Goal: Task Accomplishment & Management: Manage account settings

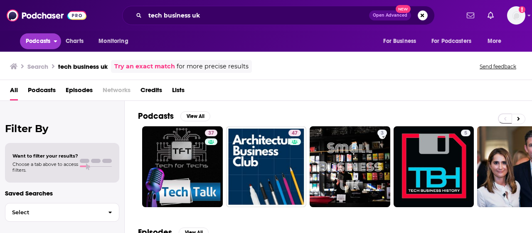
click at [52, 42] on button "Podcasts" at bounding box center [40, 41] width 41 height 16
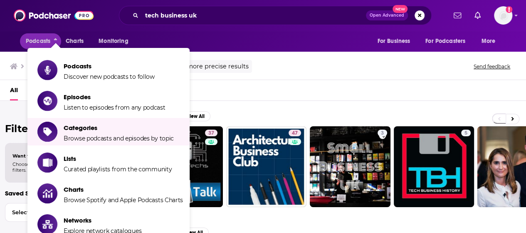
click at [77, 141] on li "Categories Browse podcasts and episodes by topic" at bounding box center [108, 131] width 162 height 27
click at [78, 134] on span "Browse podcasts and episodes by topic" at bounding box center [119, 137] width 110 height 7
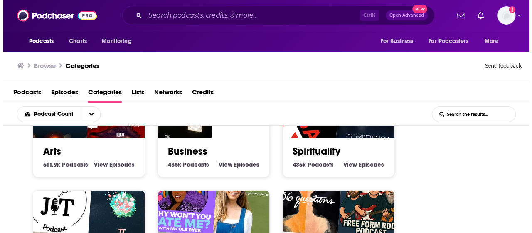
scroll to position [166, 0]
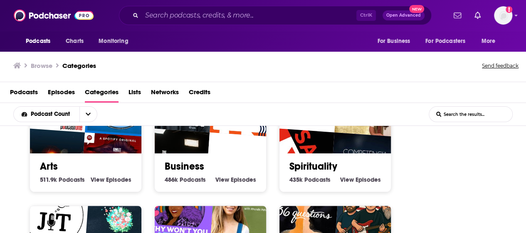
click at [176, 168] on link "Business" at bounding box center [185, 166] width 40 height 12
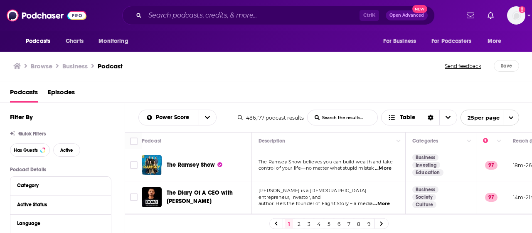
click at [332, 119] on input "List Search Input" at bounding box center [343, 117] width 70 height 15
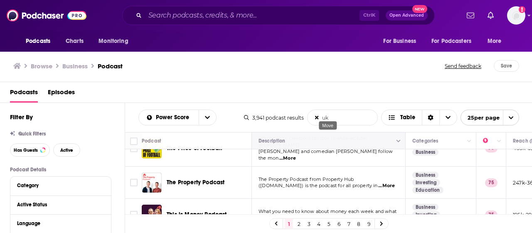
scroll to position [125, 0]
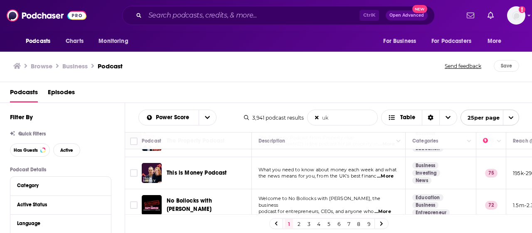
type input "uk"
click at [318, 120] on input "uk" at bounding box center [343, 117] width 70 height 15
click at [318, 117] on icon at bounding box center [316, 117] width 3 height 5
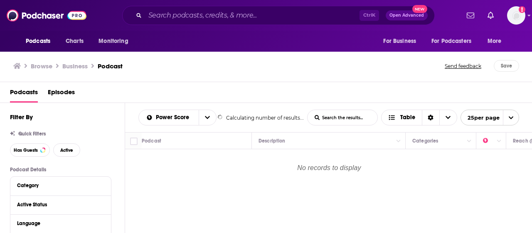
scroll to position [0, 0]
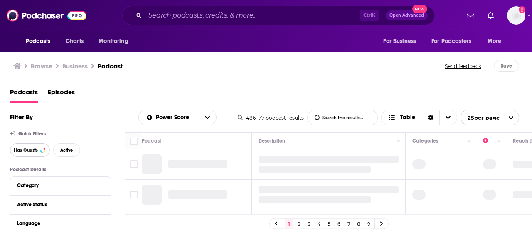
click at [35, 151] on span "Has Guests" at bounding box center [26, 150] width 24 height 5
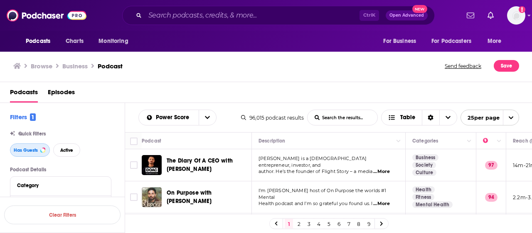
scroll to position [42, 0]
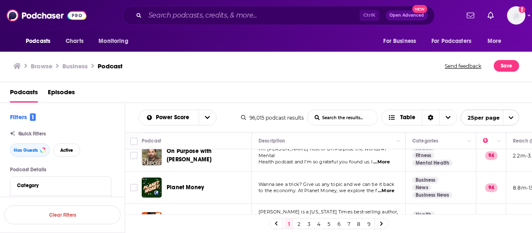
click at [389, 190] on span "...More" at bounding box center [386, 190] width 17 height 7
click at [243, 193] on div "Planet Money" at bounding box center [210, 187] width 87 height 20
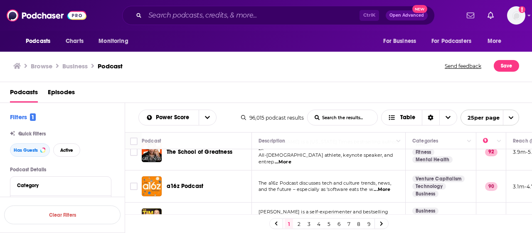
scroll to position [125, 0]
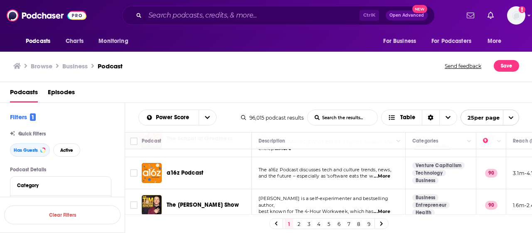
click at [390, 173] on span "...More" at bounding box center [382, 176] width 17 height 7
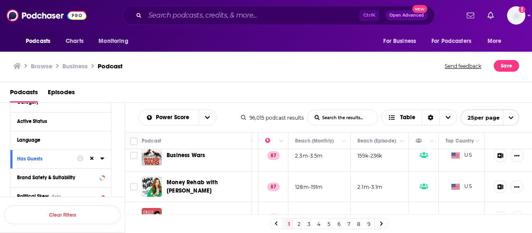
scroll to position [42, 0]
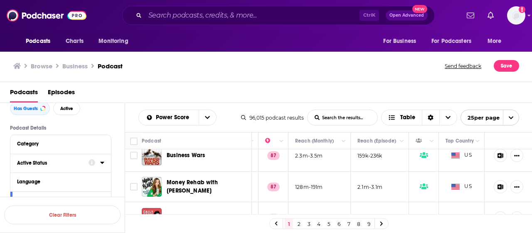
click at [42, 162] on div "Active Status" at bounding box center [50, 163] width 66 height 6
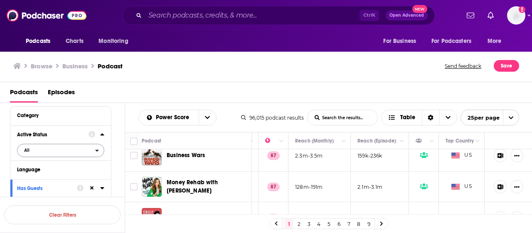
scroll to position [83, 0]
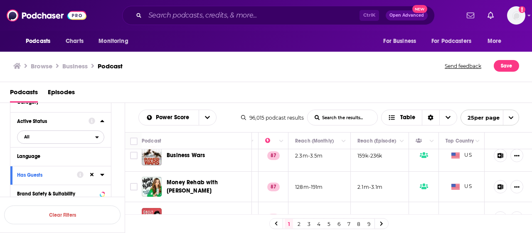
click at [99, 140] on button "All" at bounding box center [60, 136] width 87 height 13
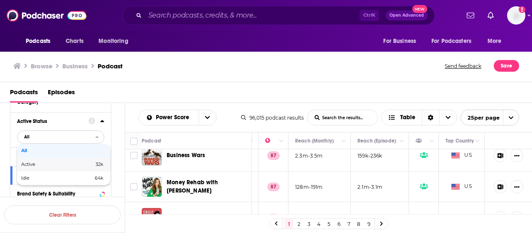
click at [91, 168] on div "Active 32k" at bounding box center [63, 164] width 93 height 14
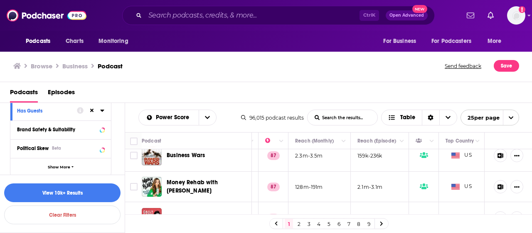
scroll to position [166, 0]
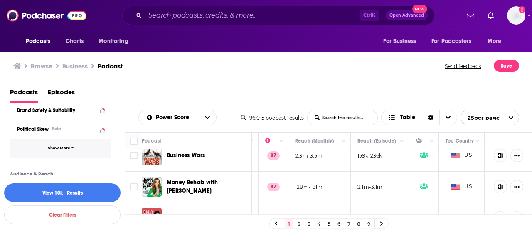
click at [64, 150] on span "Show More" at bounding box center [59, 148] width 22 height 5
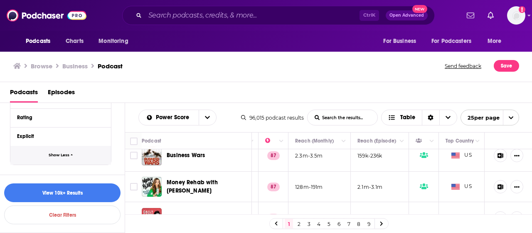
scroll to position [310, 0]
click at [95, 188] on button "View 10k+ Results" at bounding box center [62, 192] width 116 height 19
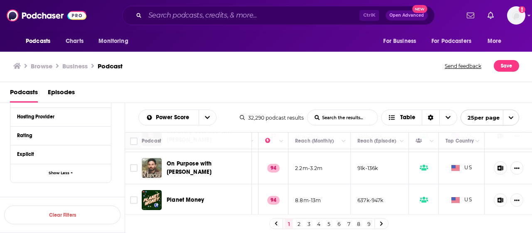
scroll to position [0, 224]
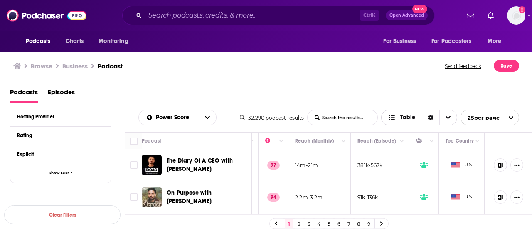
click at [401, 118] on span "Table" at bounding box center [408, 117] width 15 height 6
click at [398, 146] on span "Choose View" at bounding box center [393, 147] width 11 height 6
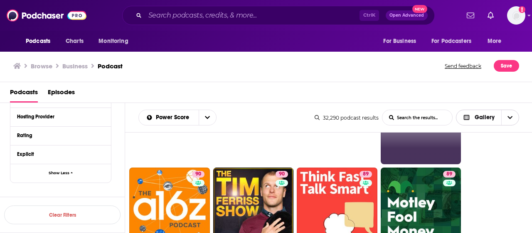
scroll to position [83, 0]
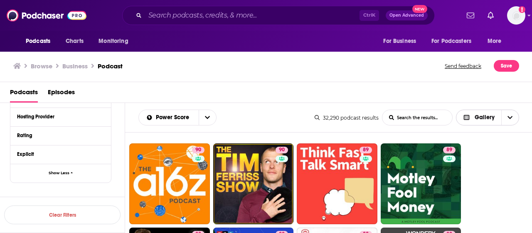
click at [464, 118] on icon "Choose View" at bounding box center [466, 117] width 7 height 6
click at [468, 163] on div "Table" at bounding box center [488, 161] width 64 height 14
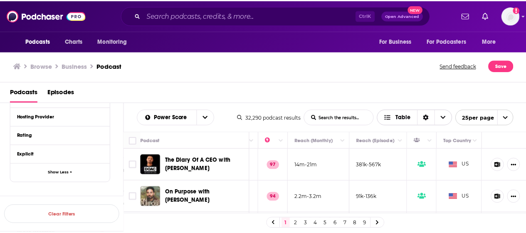
scroll to position [0, 224]
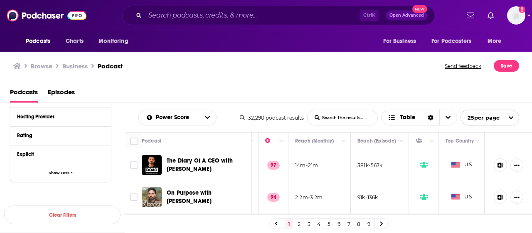
click at [498, 163] on icon at bounding box center [501, 164] width 6 height 5
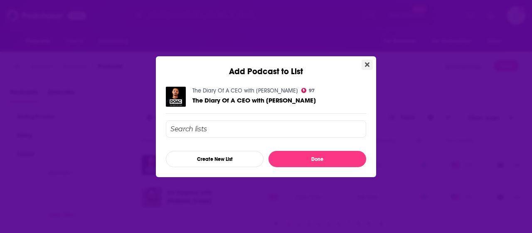
click at [366, 64] on icon "Close" at bounding box center [367, 64] width 5 height 7
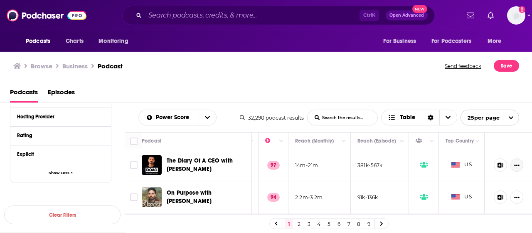
click at [515, 166] on icon "Show More Button" at bounding box center [517, 164] width 5 height 5
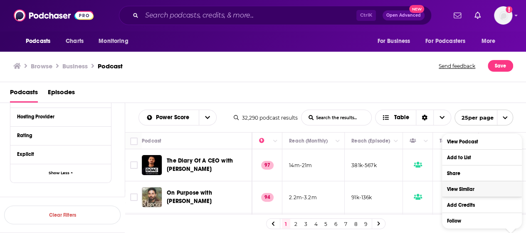
scroll to position [1, 0]
click at [417, 174] on td at bounding box center [418, 165] width 30 height 32
click at [463, 158] on button "Add to List" at bounding box center [482, 156] width 80 height 15
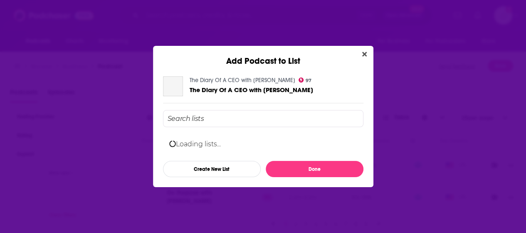
scroll to position [0, 0]
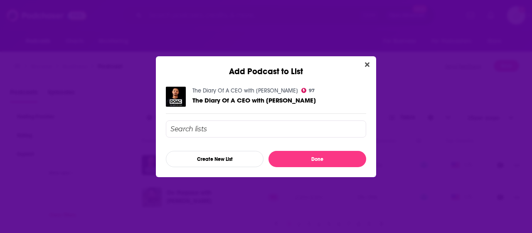
click at [220, 124] on input "Add Podcast To List" at bounding box center [266, 128] width 201 height 17
type input "Business"
click at [220, 155] on button "Create New List" at bounding box center [215, 159] width 98 height 16
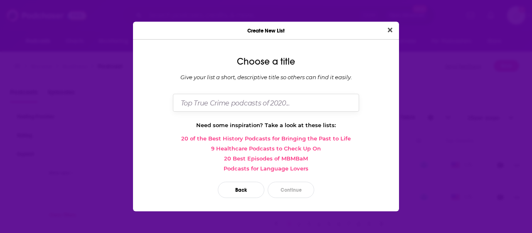
click at [236, 104] on input "Dialog" at bounding box center [266, 103] width 186 height 18
type input "Top business podcasts"
click at [293, 188] on button "Continue" at bounding box center [291, 189] width 47 height 16
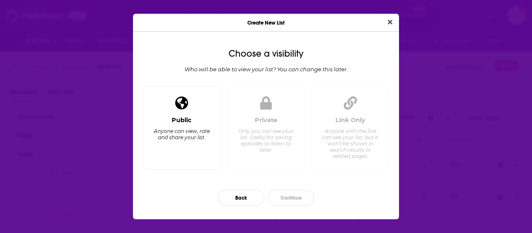
click at [201, 136] on div "Anyone can view, rate and share your list." at bounding box center [182, 134] width 57 height 12
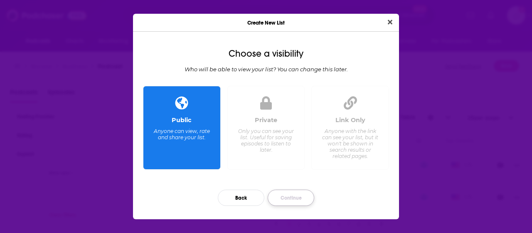
click at [294, 197] on button "Continue" at bounding box center [291, 197] width 47 height 16
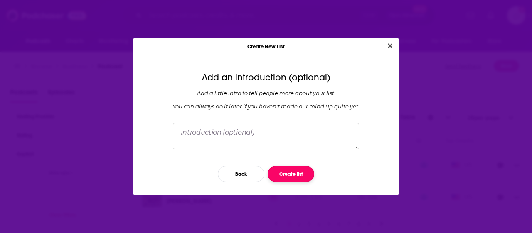
click at [296, 177] on button "Create list" at bounding box center [291, 174] width 47 height 16
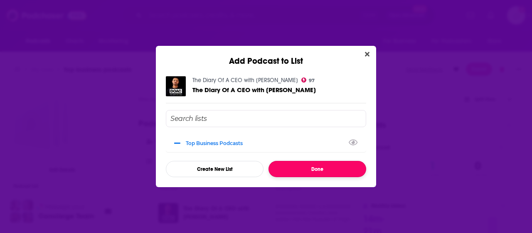
click at [334, 166] on button "Done" at bounding box center [318, 169] width 98 height 16
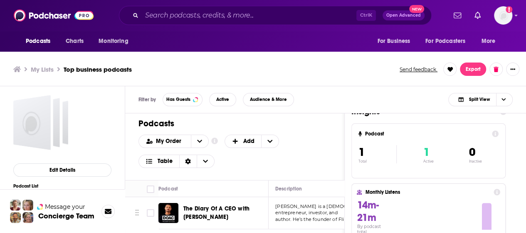
scroll to position [2, 0]
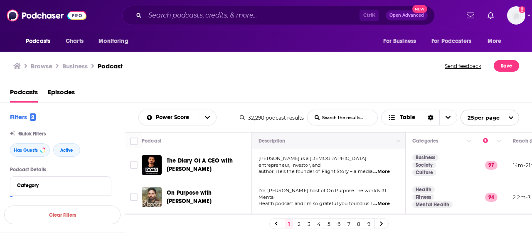
scroll to position [42, 0]
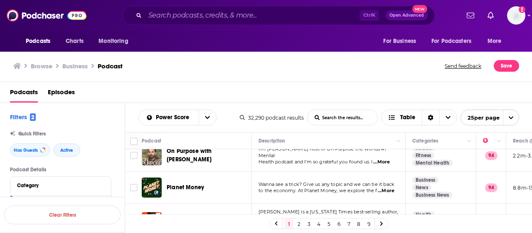
click at [389, 158] on span "...More" at bounding box center [382, 161] width 17 height 7
click at [257, 183] on td "Wanna see a trick? Give us any topic and we can tie it back to the economy. At …" at bounding box center [329, 187] width 154 height 32
click at [391, 193] on span "...More" at bounding box center [386, 190] width 17 height 7
click at [247, 191] on div "Planet Money" at bounding box center [210, 187] width 87 height 20
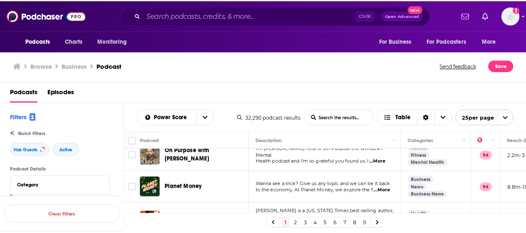
scroll to position [83, 0]
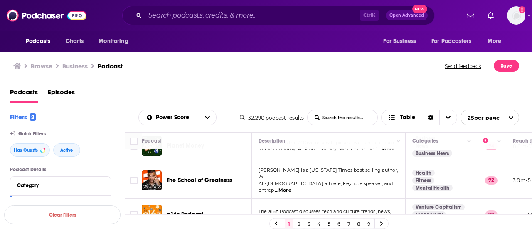
click at [292, 187] on span "...More" at bounding box center [283, 190] width 17 height 7
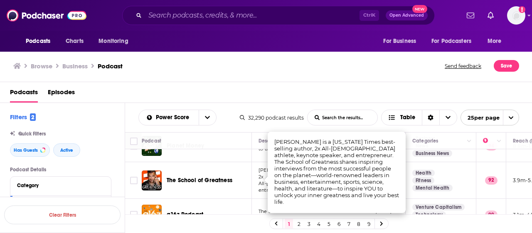
click at [225, 181] on span "The School of Greatness" at bounding box center [200, 180] width 66 height 8
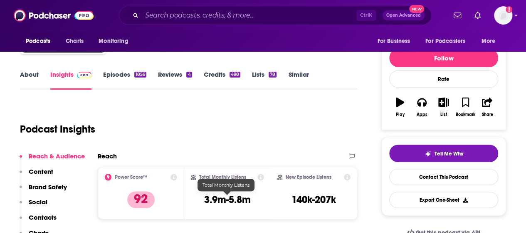
scroll to position [83, 0]
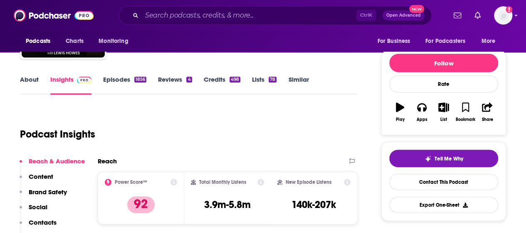
click at [123, 80] on link "Episodes 1856" at bounding box center [124, 84] width 43 height 19
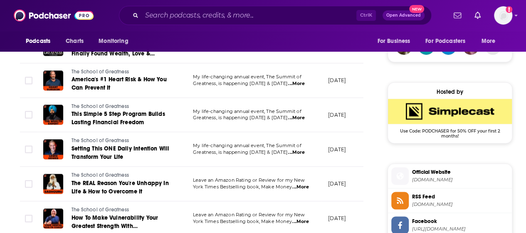
scroll to position [666, 0]
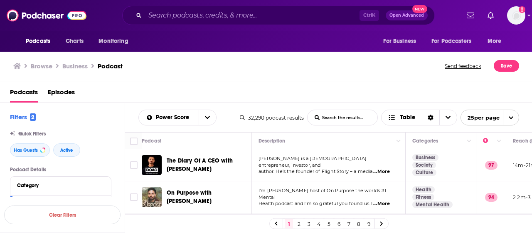
click at [333, 118] on input "List Search Input" at bounding box center [343, 117] width 70 height 15
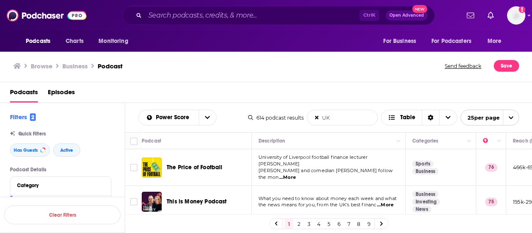
type input "UK"
click at [391, 201] on span "...More" at bounding box center [385, 204] width 17 height 7
click at [264, 195] on span "What you need to know about money each week and what" at bounding box center [328, 198] width 138 height 6
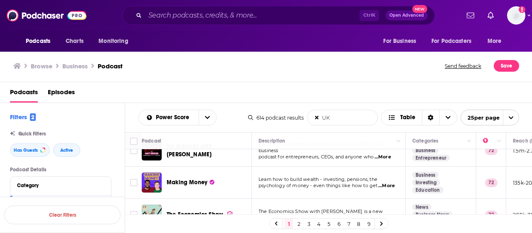
scroll to position [42, 0]
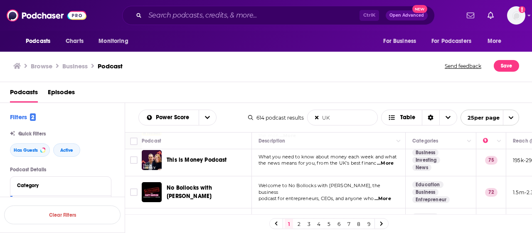
click at [386, 195] on span "...More" at bounding box center [383, 198] width 17 height 7
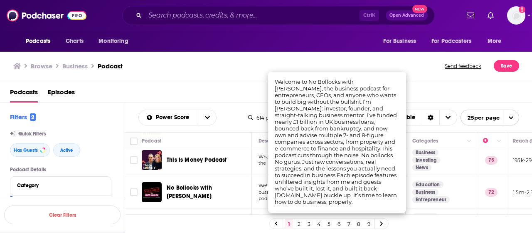
click at [247, 193] on div "No Bollocks with [PERSON_NAME]" at bounding box center [210, 192] width 87 height 20
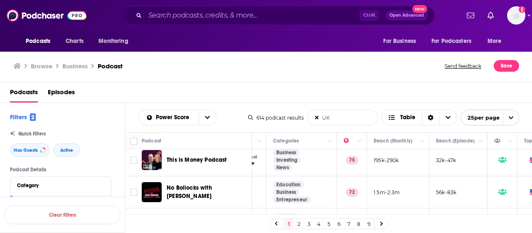
scroll to position [42, 141]
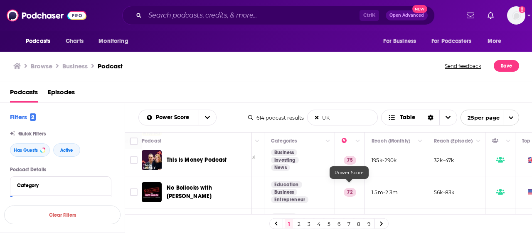
click at [350, 188] on p "72" at bounding box center [350, 192] width 12 height 8
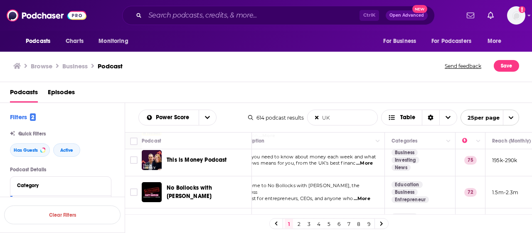
scroll to position [42, 0]
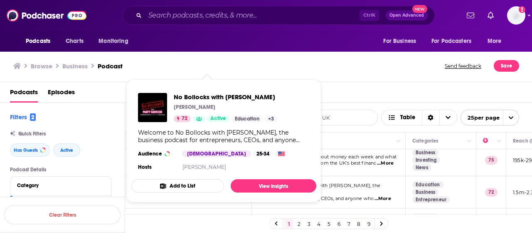
click at [211, 184] on button "Add to List" at bounding box center [177, 185] width 93 height 13
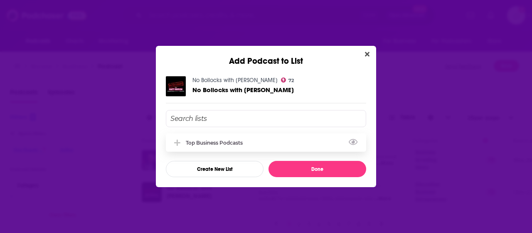
click at [228, 141] on div "Top business podcasts" at bounding box center [217, 142] width 62 height 6
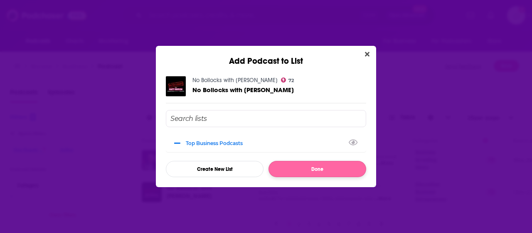
click at [299, 167] on button "Done" at bounding box center [318, 169] width 98 height 16
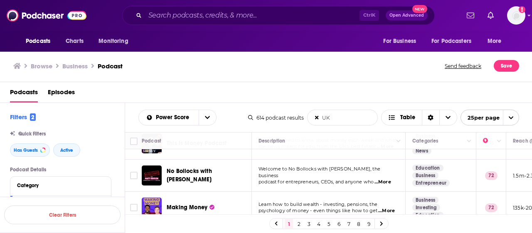
scroll to position [83, 0]
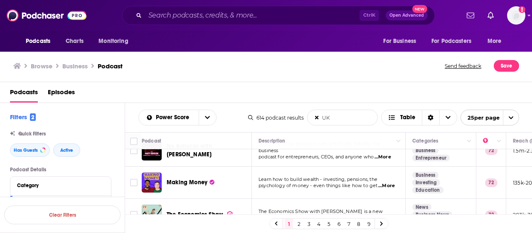
click at [385, 182] on span "...More" at bounding box center [387, 185] width 17 height 7
click at [251, 181] on div "Making Money" at bounding box center [210, 182] width 87 height 20
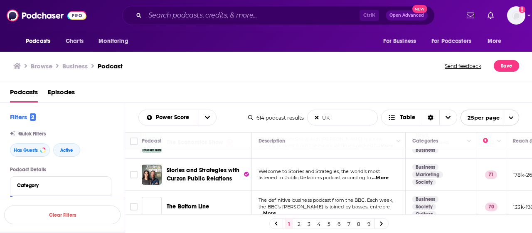
scroll to position [166, 0]
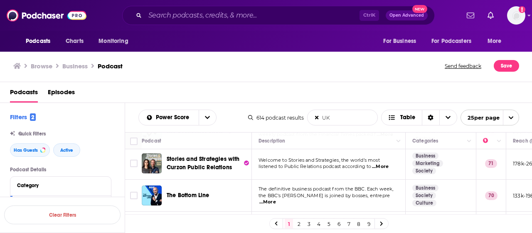
click at [387, 163] on span "...More" at bounding box center [380, 166] width 17 height 7
click at [258, 179] on td "The definitive business podcast from the BBC. Each week, the BBC's Evan Davis i…" at bounding box center [329, 195] width 154 height 32
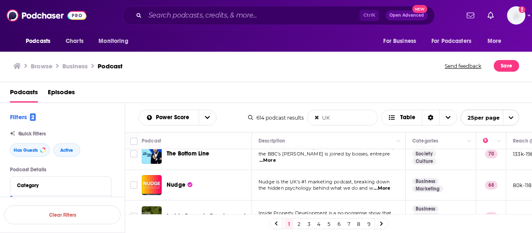
click at [389, 185] on span "...More" at bounding box center [382, 188] width 17 height 7
click at [253, 184] on td "Nudge is the UK's #1 marketing podcast, breaking down the hidden psychology beh…" at bounding box center [329, 185] width 154 height 30
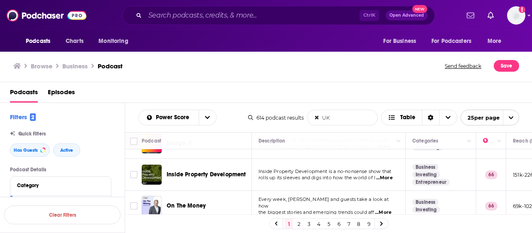
scroll to position [291, 0]
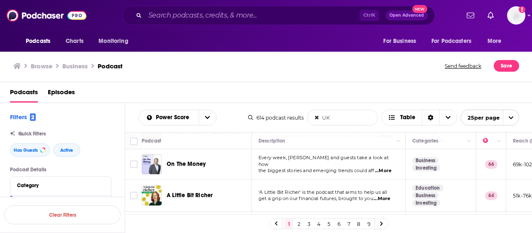
click at [388, 167] on span "...More" at bounding box center [383, 170] width 17 height 7
click at [265, 163] on td "Every week, Kyle Caldwell and guests take a look at how the biggest stories and…" at bounding box center [329, 164] width 154 height 30
click at [385, 195] on span "...More" at bounding box center [382, 198] width 17 height 7
click at [240, 179] on td "A Little Bit Richer" at bounding box center [197, 195] width 110 height 32
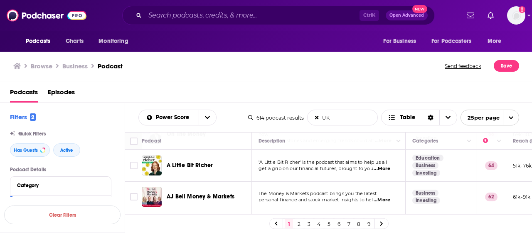
scroll to position [333, 0]
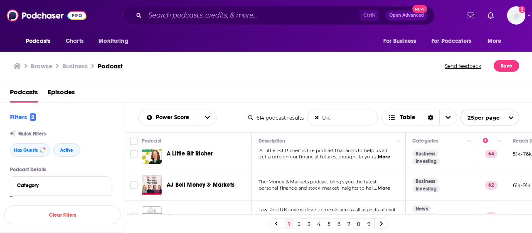
click at [387, 185] on span "...More" at bounding box center [382, 188] width 17 height 7
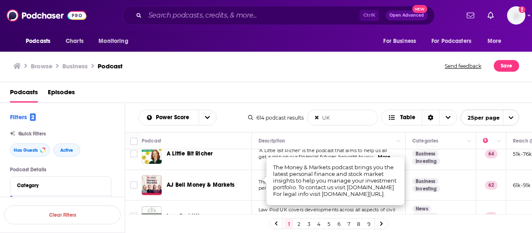
click at [264, 200] on td "Law Pod UK covers developments across all aspects of civil and public law in th…" at bounding box center [329, 216] width 154 height 32
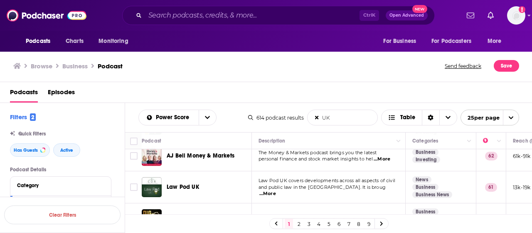
scroll to position [374, 0]
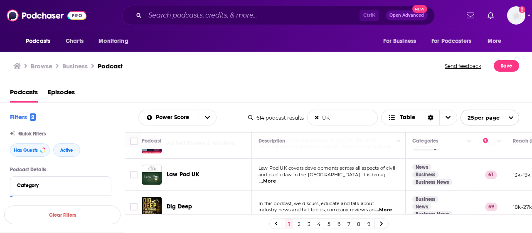
click at [387, 206] on span "...More" at bounding box center [384, 209] width 17 height 7
click at [232, 196] on div "Dig Deep" at bounding box center [210, 206] width 87 height 20
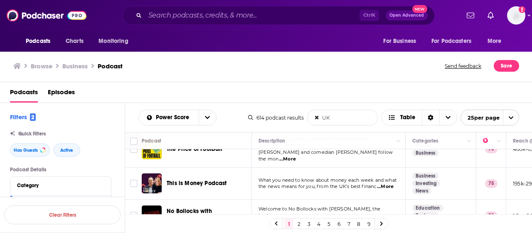
scroll to position [0, 0]
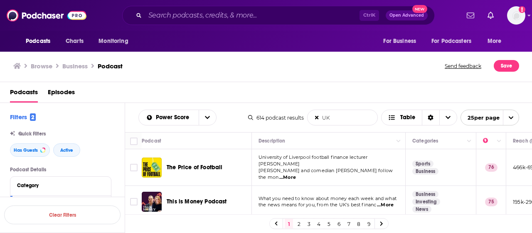
click at [319, 119] on input "UK" at bounding box center [343, 117] width 70 height 15
click at [317, 115] on icon at bounding box center [316, 117] width 3 height 5
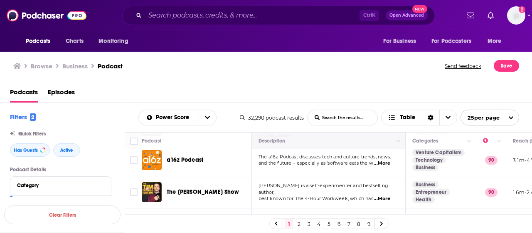
scroll to position [125, 0]
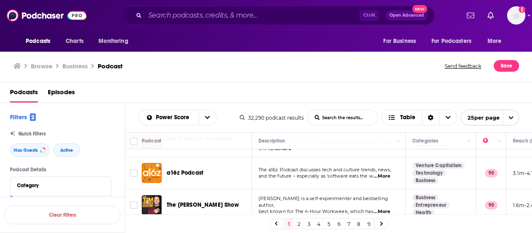
click at [385, 173] on span "...More" at bounding box center [382, 176] width 17 height 7
click at [408, 189] on td "Business Entrepreneur Health" at bounding box center [441, 205] width 71 height 32
click at [384, 208] on span "...More" at bounding box center [382, 211] width 17 height 7
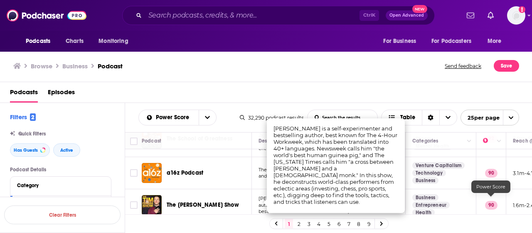
click at [466, 198] on td "Business Entrepreneur Health" at bounding box center [441, 205] width 71 height 32
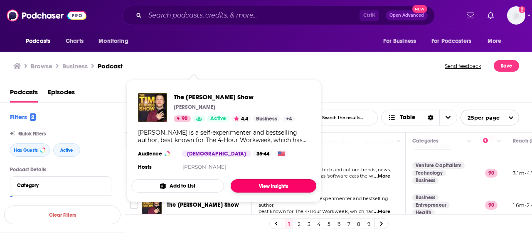
click at [261, 186] on link "View Insights" at bounding box center [274, 185] width 86 height 13
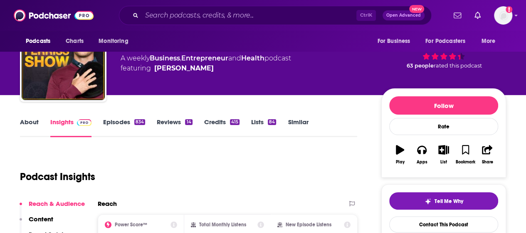
scroll to position [83, 0]
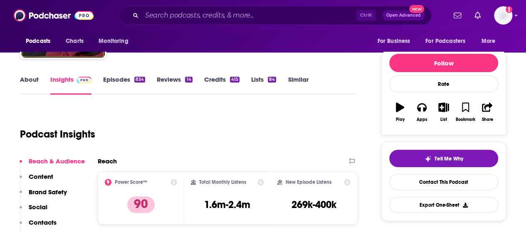
click at [121, 83] on link "Episodes 834" at bounding box center [124, 84] width 42 height 19
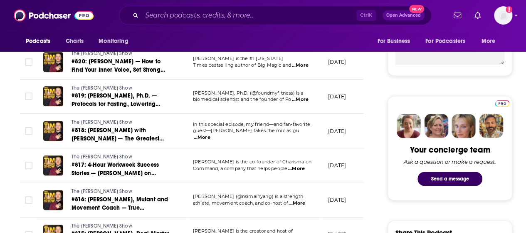
scroll to position [333, 0]
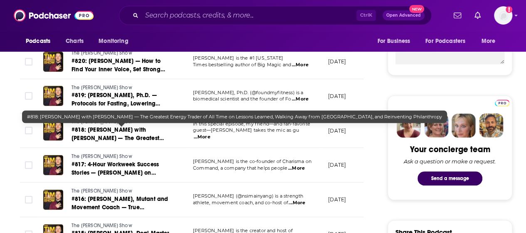
click at [114, 131] on span "#818: John Arnold with Dr. Peter Attia — The Greatest Energy Trader of All Time…" at bounding box center [121, 150] width 99 height 49
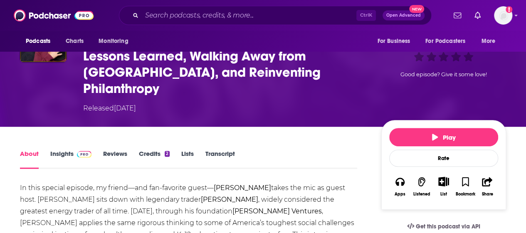
scroll to position [42, 0]
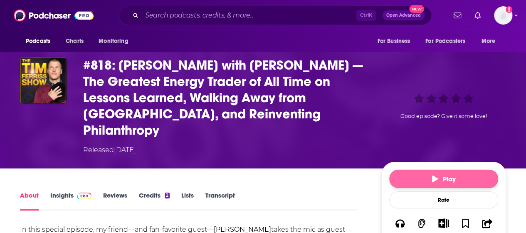
click at [446, 175] on span "Play" at bounding box center [444, 179] width 24 height 8
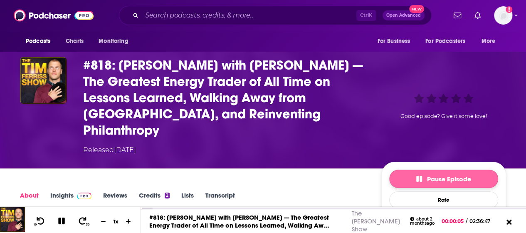
click at [446, 175] on span "Pause Episode" at bounding box center [443, 179] width 55 height 8
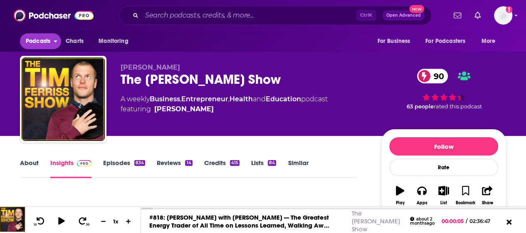
click at [38, 40] on span "Podcasts" at bounding box center [38, 41] width 25 height 12
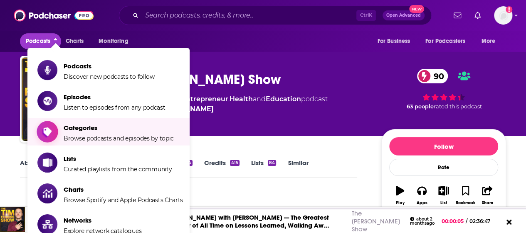
click at [64, 132] on span "Categories Browse podcasts and episodes by topic" at bounding box center [119, 131] width 110 height 21
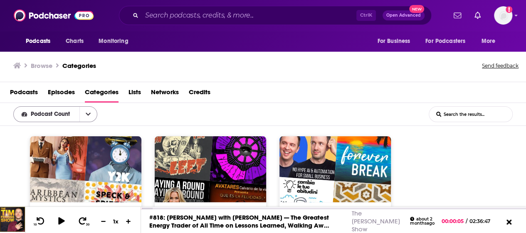
scroll to position [0, 0]
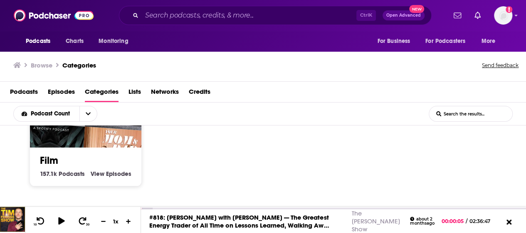
scroll to position [659, 0]
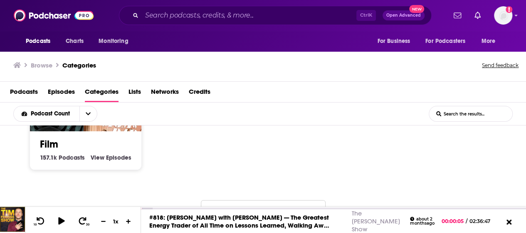
click at [297, 200] on button "Load More..." at bounding box center [263, 211] width 125 height 22
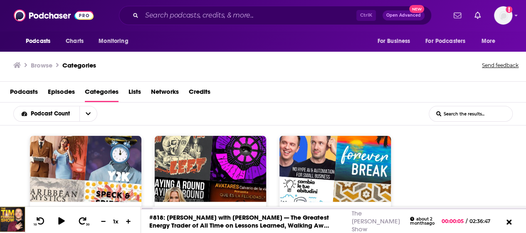
scroll to position [0, 0]
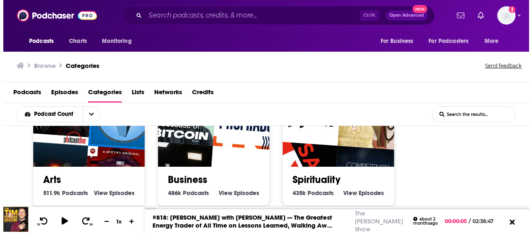
scroll to position [166, 0]
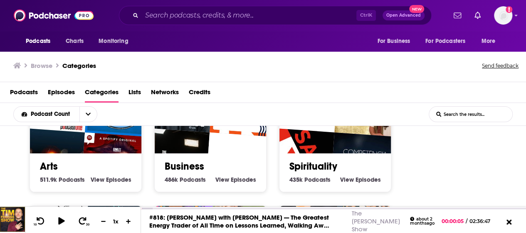
click at [204, 160] on h2 "Business" at bounding box center [211, 166] width 92 height 12
click at [183, 165] on link "Business" at bounding box center [185, 166] width 40 height 12
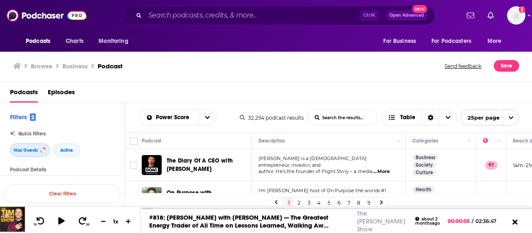
click at [37, 148] on span "Has Guests" at bounding box center [26, 150] width 24 height 5
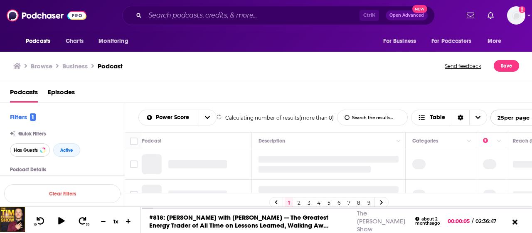
click at [37, 148] on span "Has Guests" at bounding box center [26, 150] width 24 height 5
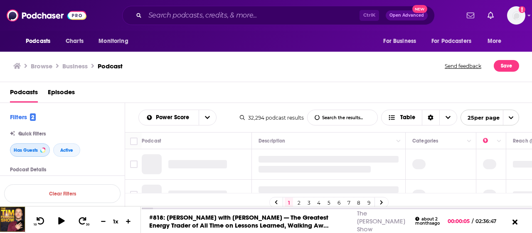
click at [37, 148] on span "Has Guests" at bounding box center [26, 150] width 24 height 5
click at [70, 151] on span "Active" at bounding box center [66, 150] width 13 height 5
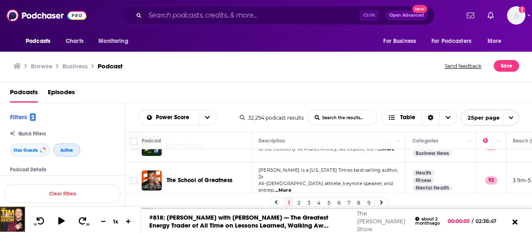
scroll to position [125, 0]
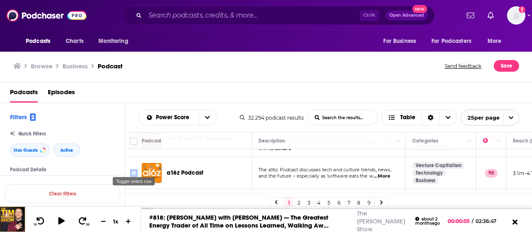
click at [134, 169] on input "Toggle select row" at bounding box center [133, 172] width 7 height 7
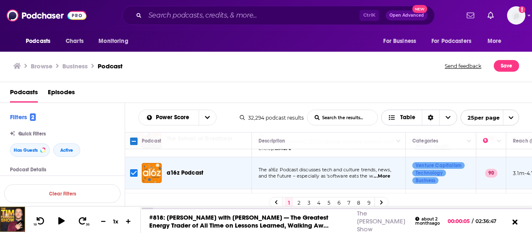
click at [446, 114] on icon "Choose View" at bounding box center [448, 117] width 5 height 6
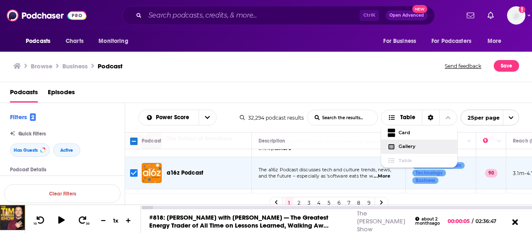
click at [518, 223] on icon at bounding box center [515, 222] width 10 height 8
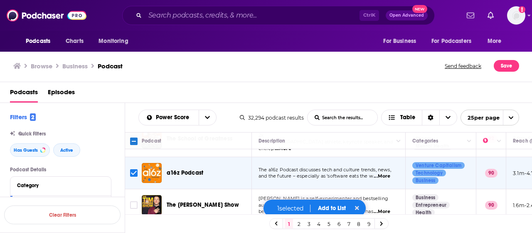
click at [336, 209] on button "Add to List" at bounding box center [332, 207] width 41 height 7
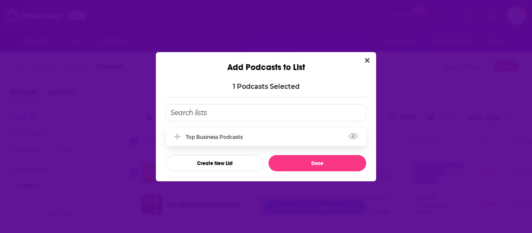
click at [214, 139] on div "Top business podcasts" at bounding box center [266, 136] width 201 height 18
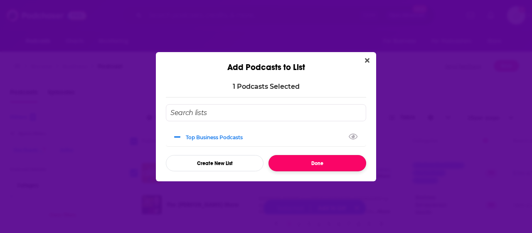
click at [290, 161] on button "Done" at bounding box center [318, 163] width 98 height 16
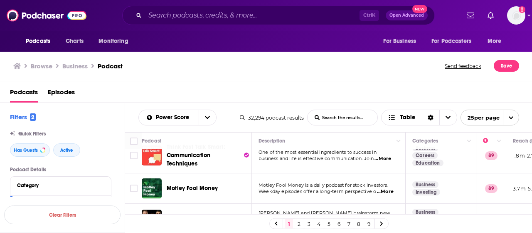
scroll to position [166, 0]
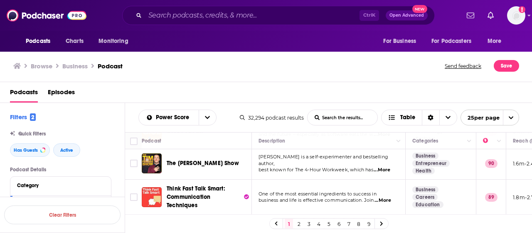
click at [384, 197] on span "...More" at bounding box center [383, 200] width 17 height 7
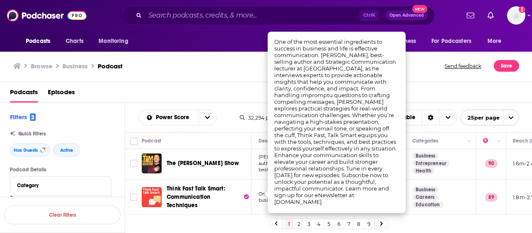
scroll to position [208, 0]
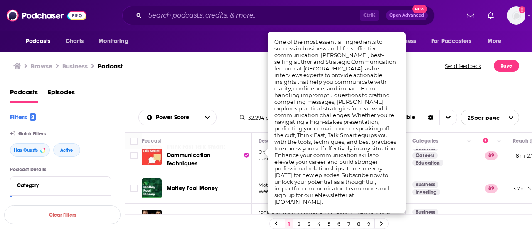
click at [248, 173] on td "Motley Fool Money" at bounding box center [197, 188] width 110 height 30
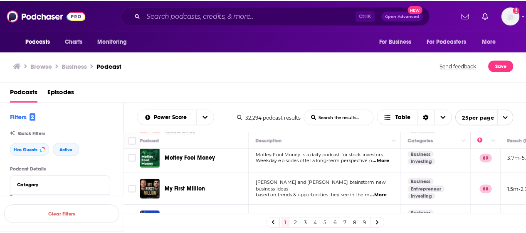
scroll to position [250, 0]
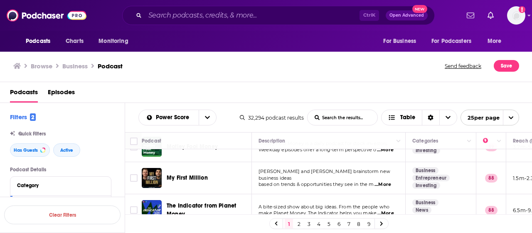
click at [389, 181] on span "...More" at bounding box center [383, 184] width 17 height 7
click at [268, 171] on span "[PERSON_NAME] and [PERSON_NAME] brainstorm new business ideas" at bounding box center [325, 174] width 132 height 12
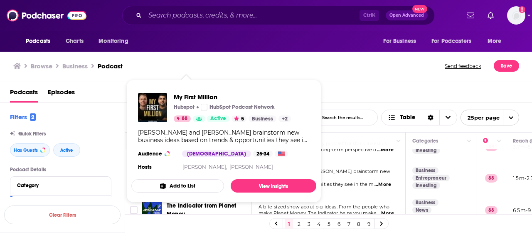
click at [193, 171] on div "My First Million Hubspot HubSpot Podcast Network 88 Active 5 Business + 2 Sam P…" at bounding box center [223, 132] width 185 height 93
click at [343, 181] on td "Sam Parr and Shaan Puri brainstorm new business ideas based on trends & opportu…" at bounding box center [329, 178] width 154 height 32
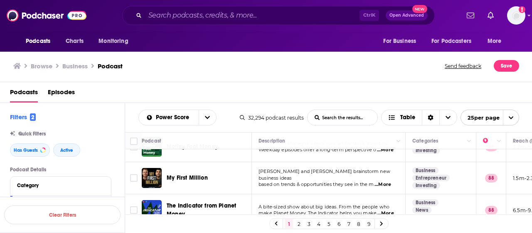
click at [341, 181] on span "based on trends & opportunities they see in the m" at bounding box center [316, 184] width 115 height 6
click at [340, 181] on span "based on trends & opportunities they see in the m" at bounding box center [316, 184] width 115 height 6
click at [197, 174] on span "My First Million" at bounding box center [187, 177] width 41 height 7
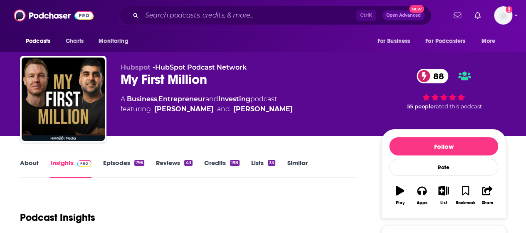
click at [119, 160] on link "Episodes 796" at bounding box center [123, 167] width 41 height 19
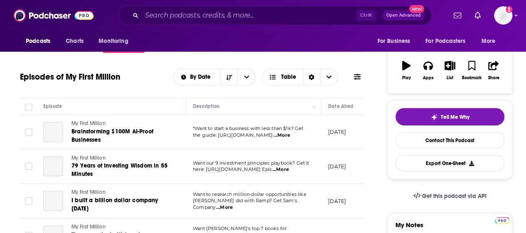
scroll to position [166, 0]
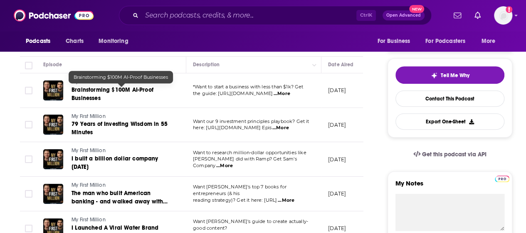
click at [143, 89] on span "Brainstorming $100M AI-Proof Businesses" at bounding box center [113, 93] width 82 height 15
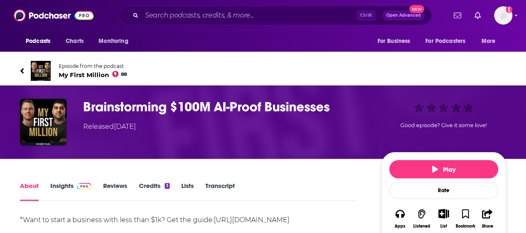
scroll to position [42, 0]
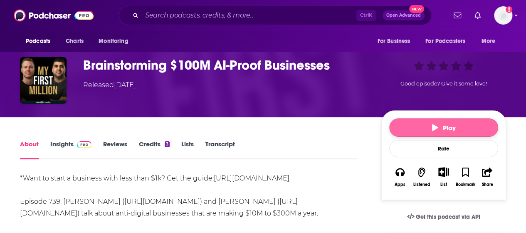
click at [406, 128] on button "Play" at bounding box center [443, 127] width 109 height 18
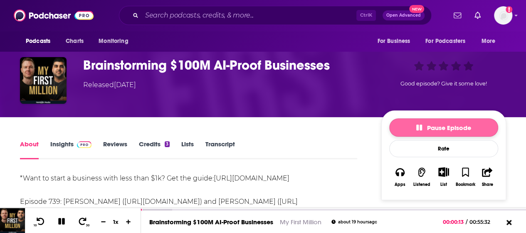
click at [406, 129] on button "Pause Episode" at bounding box center [443, 127] width 109 height 18
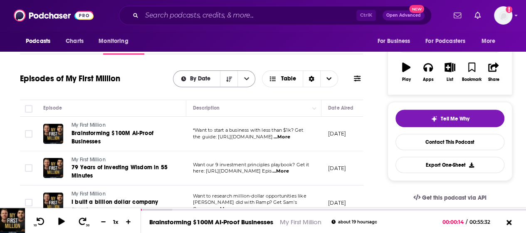
scroll to position [166, 0]
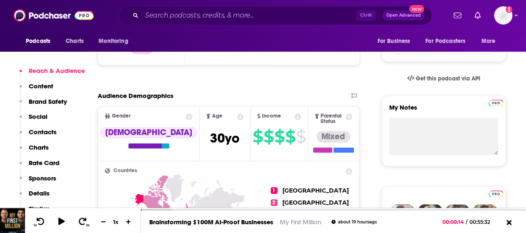
scroll to position [250, 0]
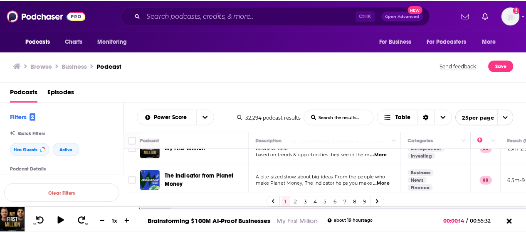
scroll to position [291, 0]
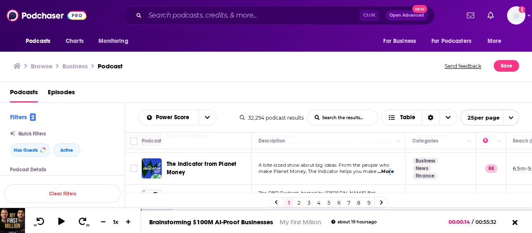
click at [388, 168] on span "...More" at bounding box center [386, 171] width 17 height 7
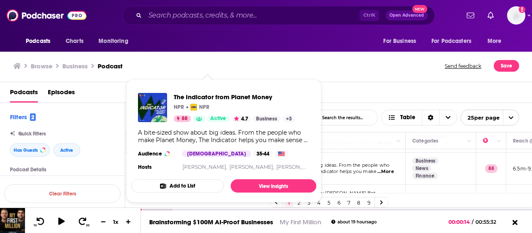
click at [352, 168] on td "A bite-sized show about big ideas. From the people who make Planet Money, The I…" at bounding box center [329, 168] width 154 height 32
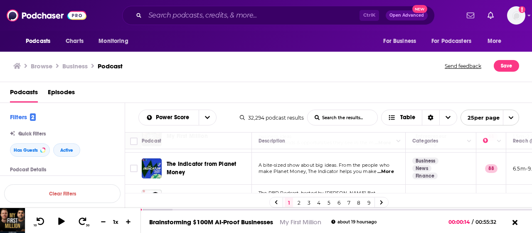
click at [225, 163] on span "The Indicator from Planet Money" at bounding box center [208, 168] width 82 height 17
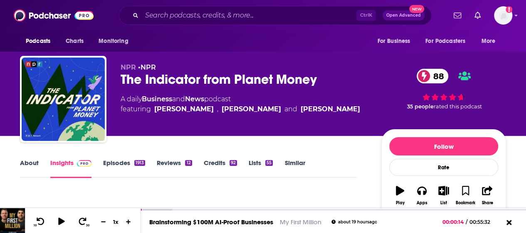
click at [125, 163] on link "Episodes 1913" at bounding box center [124, 167] width 42 height 19
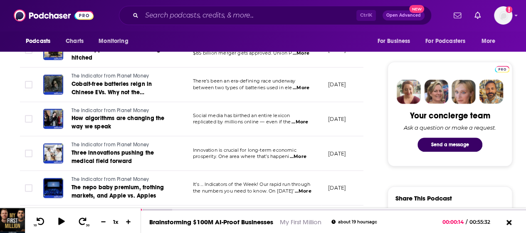
scroll to position [374, 0]
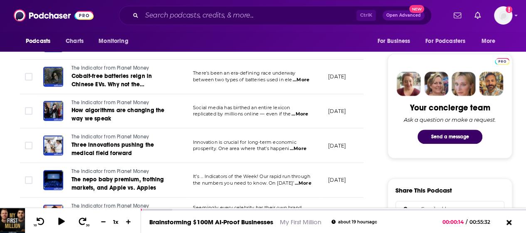
click at [230, 111] on span "replicated by millions online — even if the" at bounding box center [242, 114] width 98 height 6
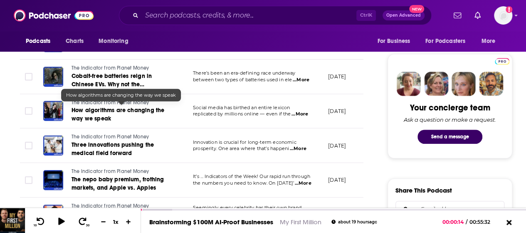
click at [146, 111] on link "How algorithms are changing the way we speak" at bounding box center [122, 114] width 100 height 17
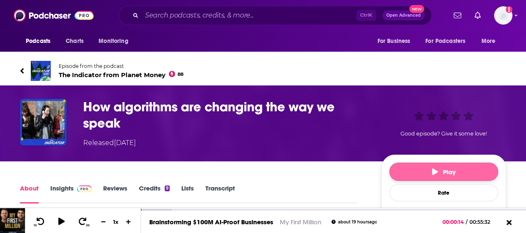
click at [401, 165] on button "Play" at bounding box center [443, 171] width 109 height 18
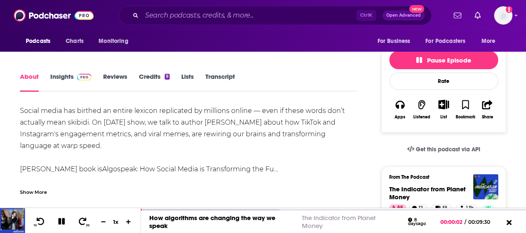
scroll to position [125, 0]
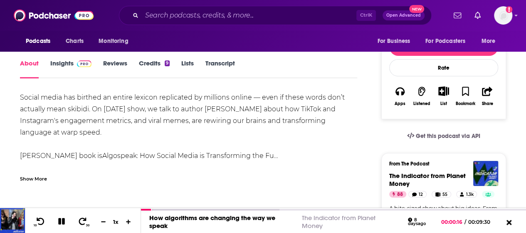
click at [43, 181] on div "Show More" at bounding box center [33, 178] width 27 height 8
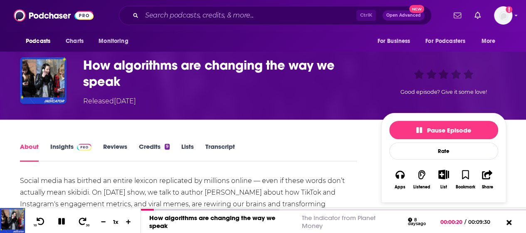
scroll to position [42, 0]
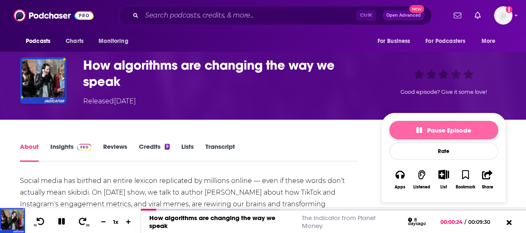
click at [440, 133] on span "Pause Episode" at bounding box center [443, 130] width 55 height 8
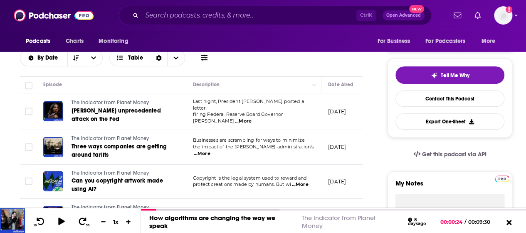
scroll to position [250, 0]
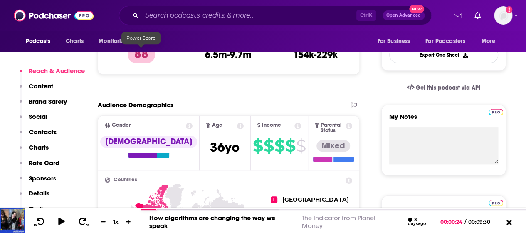
scroll to position [250, 0]
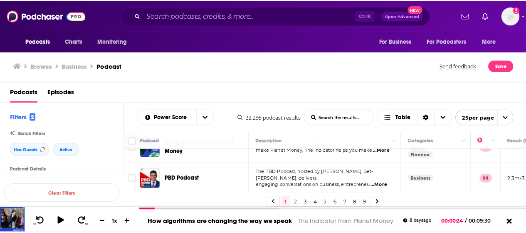
scroll to position [325, 0]
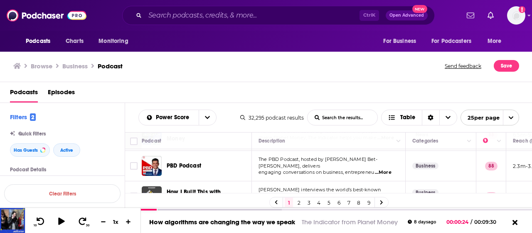
click at [389, 169] on span "...More" at bounding box center [383, 172] width 17 height 7
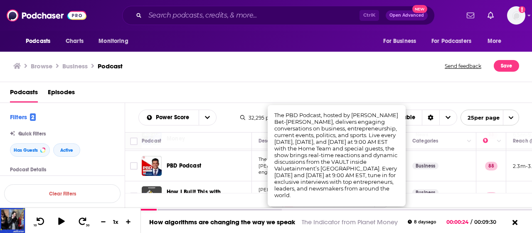
click at [196, 159] on div "Podcasts Charts Monitoring Ctrl K Open Advanced New For Business For Podcasters…" at bounding box center [266, 116] width 532 height 233
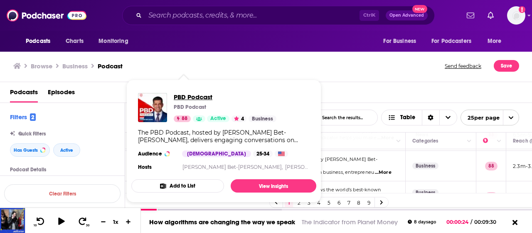
click at [191, 96] on span "PBD Podcast" at bounding box center [225, 97] width 103 height 8
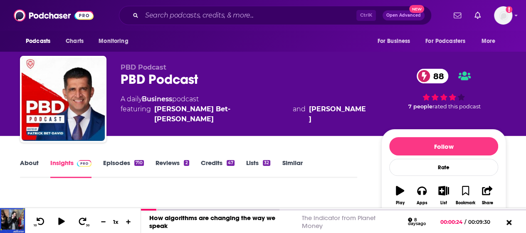
click at [120, 161] on link "Episodes 710" at bounding box center [123, 167] width 41 height 19
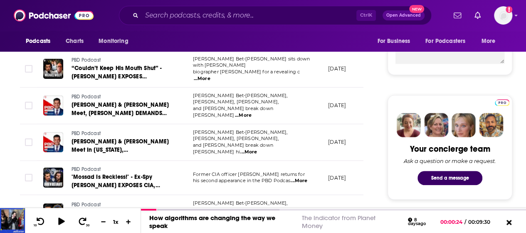
scroll to position [374, 0]
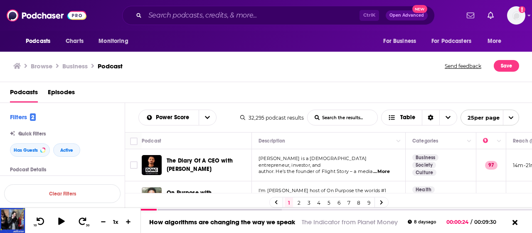
click at [230, 101] on div "Podcasts Episodes" at bounding box center [268, 93] width 516 height 17
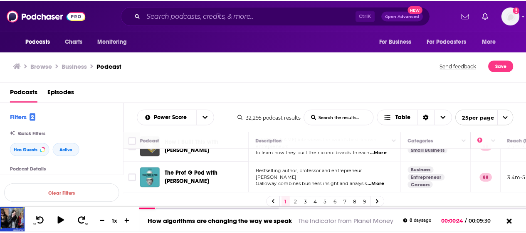
scroll to position [333, 0]
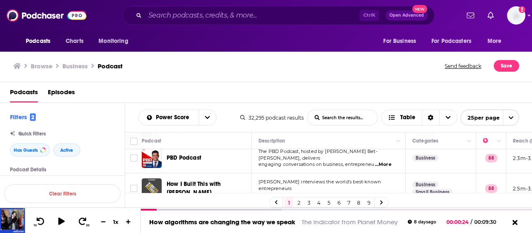
click at [384, 191] on span "...More" at bounding box center [382, 194] width 17 height 7
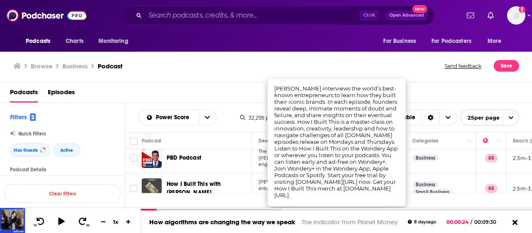
click at [228, 181] on div "Podcasts Charts Monitoring Ctrl K Open Advanced New For Business For Podcasters…" at bounding box center [266, 116] width 532 height 233
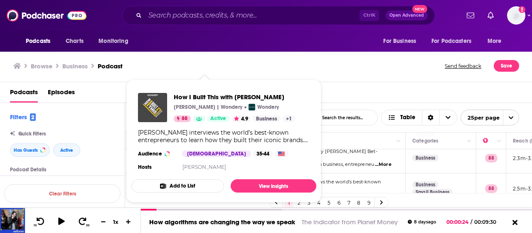
click at [192, 138] on div "Guy Raz interviews the world’s best-known entrepreneurs to learn how they built…" at bounding box center [224, 136] width 172 height 15
click at [226, 135] on div "Guy Raz interviews the world’s best-known entrepreneurs to learn how they built…" at bounding box center [224, 136] width 172 height 15
click at [205, 97] on span "How I Built This with [PERSON_NAME]" at bounding box center [234, 97] width 121 height 8
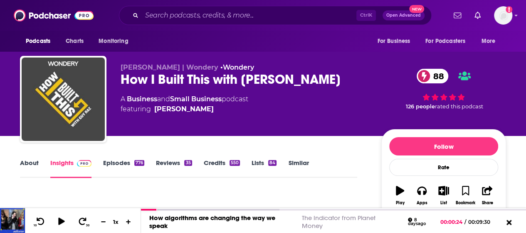
click at [118, 165] on link "Episodes 776" at bounding box center [123, 167] width 41 height 19
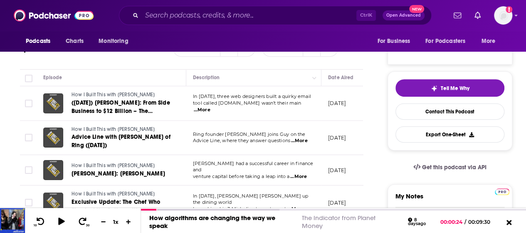
scroll to position [166, 0]
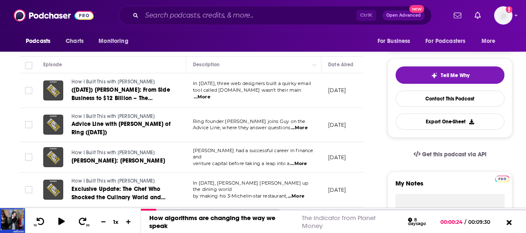
click at [300, 160] on span "...More" at bounding box center [298, 163] width 17 height 7
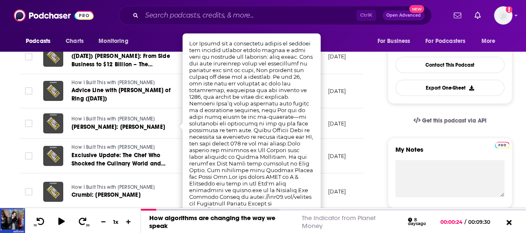
scroll to position [208, 0]
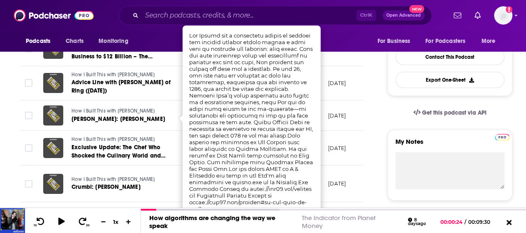
click at [163, 107] on link "How I Built This with [PERSON_NAME]" at bounding box center [121, 110] width 99 height 7
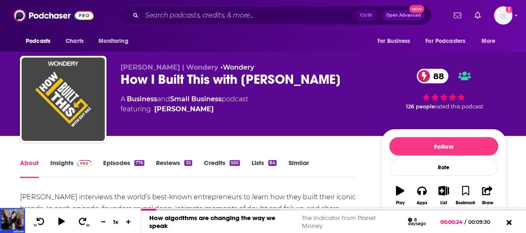
click at [400, 192] on icon "button" at bounding box center [400, 190] width 8 height 9
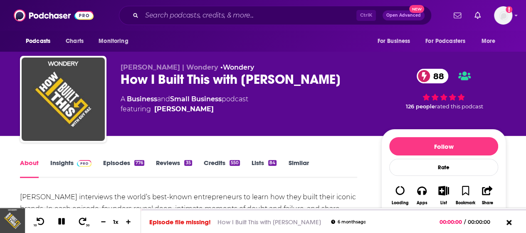
click at [116, 160] on link "Episodes 776" at bounding box center [123, 167] width 41 height 19
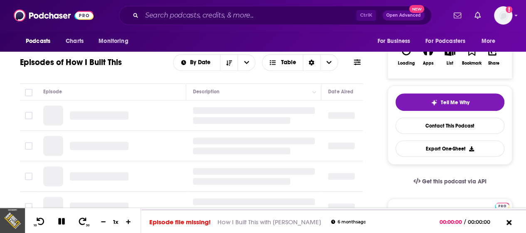
scroll to position [166, 0]
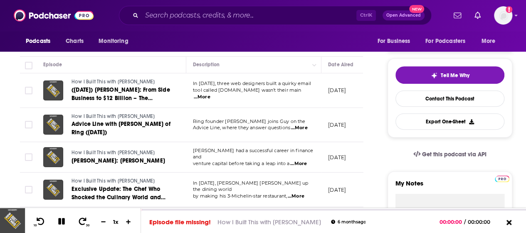
click at [210, 94] on span "...More" at bounding box center [202, 97] width 17 height 7
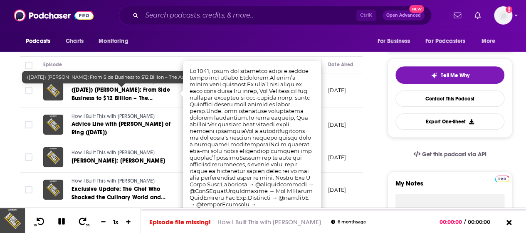
click at [136, 88] on span "([DATE]) [PERSON_NAME]: From Side Business to $12 Billion – The Accidental Triu…" at bounding box center [121, 98] width 99 height 24
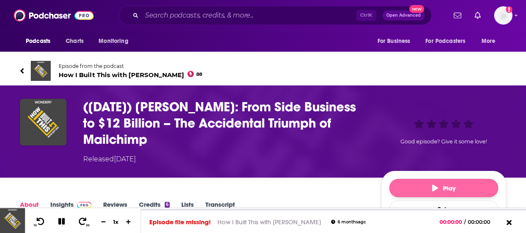
click at [407, 180] on button "Play" at bounding box center [443, 187] width 109 height 18
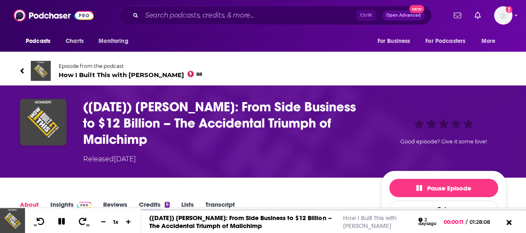
click at [22, 70] on icon at bounding box center [21, 70] width 3 height 5
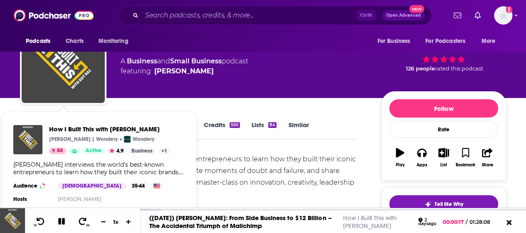
scroll to position [42, 0]
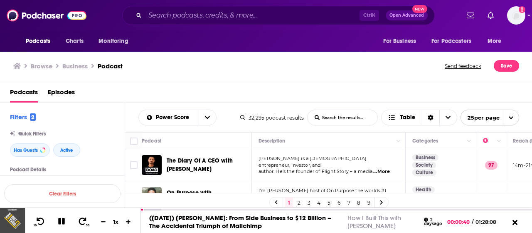
click at [419, 201] on div "1 2 3 4 5 6 7 8 9" at bounding box center [329, 202] width 408 height 19
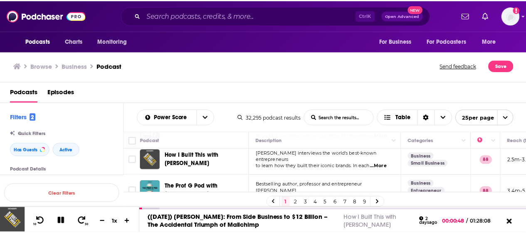
scroll to position [374, 0]
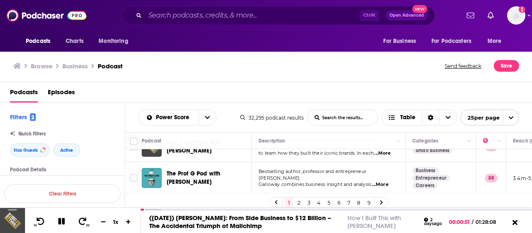
click at [385, 181] on span "...More" at bounding box center [380, 184] width 17 height 7
click at [248, 176] on span "The Prof G Pod with [PERSON_NAME]" at bounding box center [208, 177] width 82 height 17
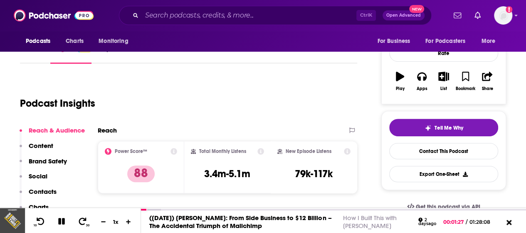
scroll to position [83, 0]
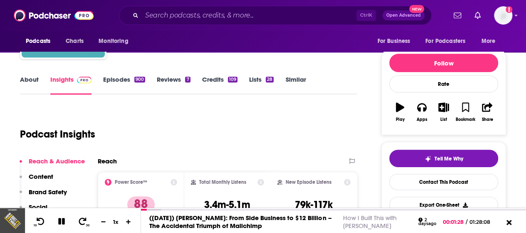
click at [123, 83] on link "Episodes 900" at bounding box center [124, 84] width 42 height 19
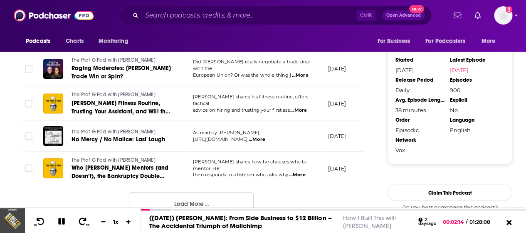
scroll to position [957, 0]
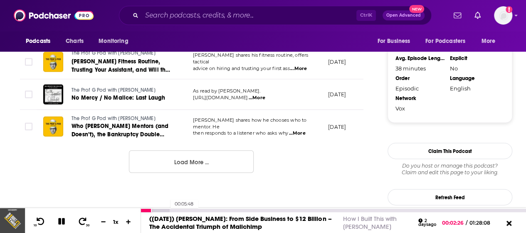
click at [166, 209] on div at bounding box center [155, 209] width 29 height 3
click at [175, 210] on div at bounding box center [161, 209] width 40 height 3
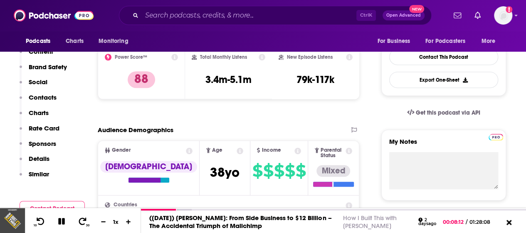
scroll to position [42, 0]
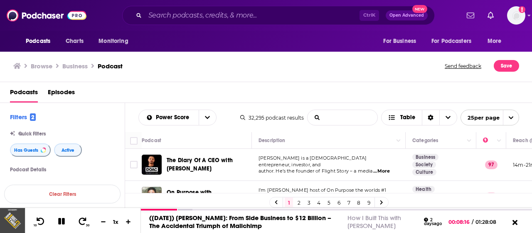
click at [343, 116] on input "List Search Input" at bounding box center [343, 117] width 70 height 15
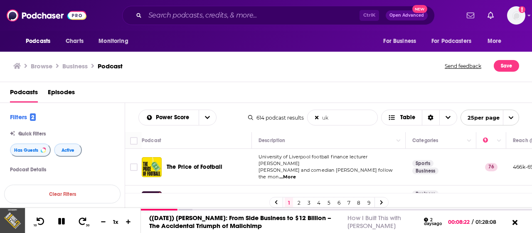
type input "UK"
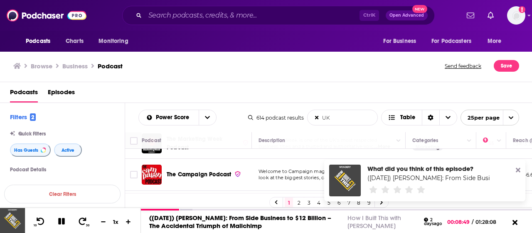
scroll to position [737, 0]
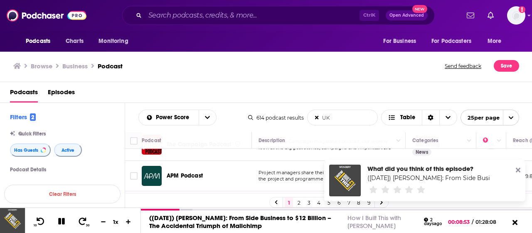
click at [520, 172] on icon at bounding box center [518, 170] width 5 height 5
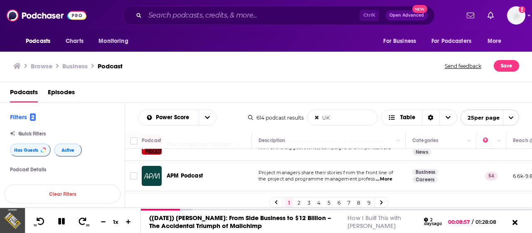
click at [356, 169] on td "Project managers share their stories from the front line of the project and pro…" at bounding box center [329, 176] width 154 height 30
click at [299, 201] on link "2" at bounding box center [299, 202] width 8 height 10
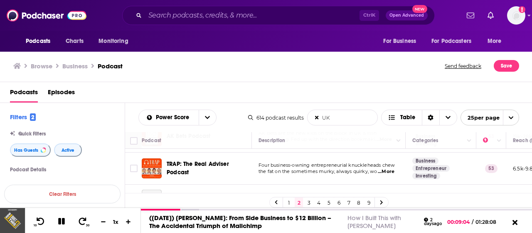
scroll to position [42, 0]
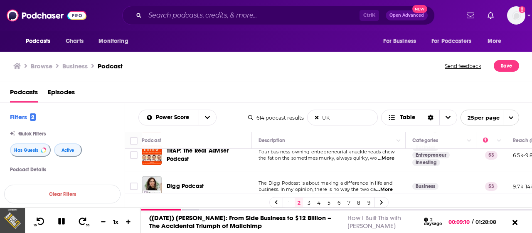
click at [387, 158] on span "...More" at bounding box center [386, 158] width 17 height 7
click at [230, 170] on td "TRAP: The Real Adviser Podcast" at bounding box center [197, 155] width 110 height 32
click at [387, 189] on span "...More" at bounding box center [384, 189] width 17 height 7
click at [246, 175] on td "Digg Podcast" at bounding box center [197, 186] width 110 height 30
click at [388, 188] on span "...More" at bounding box center [384, 189] width 17 height 7
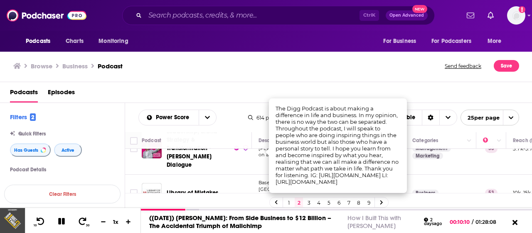
scroll to position [125, 0]
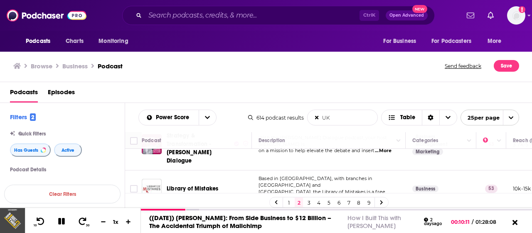
click at [220, 160] on td "Leadership, Brand Strategy & Transformation - [PERSON_NAME] Dialogue" at bounding box center [197, 144] width 110 height 52
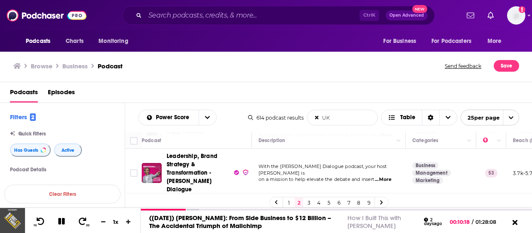
scroll to position [83, 0]
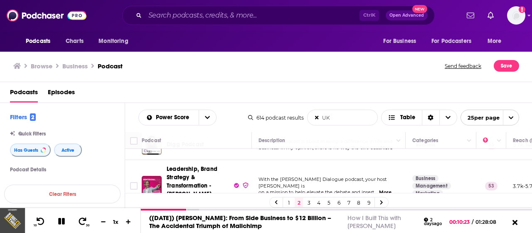
click at [386, 189] on span "...More" at bounding box center [383, 192] width 17 height 7
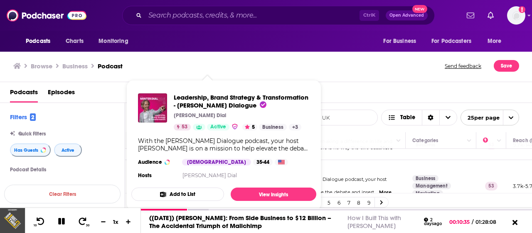
click at [217, 182] on span "Leadership, Brand Strategy & Transformation - [PERSON_NAME] Dialogue [PERSON_NA…" at bounding box center [223, 145] width 185 height 117
click at [194, 192] on button "Add to List" at bounding box center [177, 193] width 93 height 13
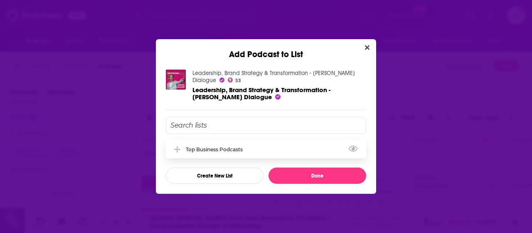
click at [265, 151] on div "Top business podcasts" at bounding box center [266, 149] width 201 height 18
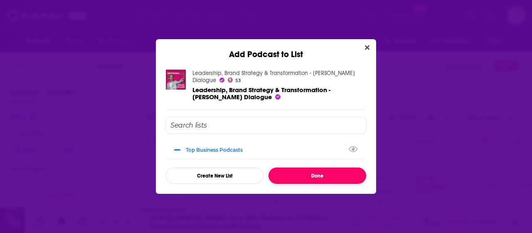
click at [297, 176] on button "Done" at bounding box center [318, 175] width 98 height 16
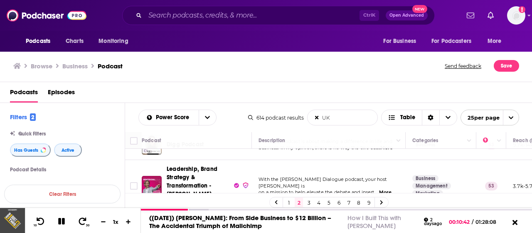
scroll to position [125, 0]
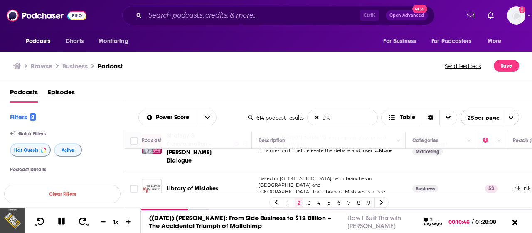
click at [303, 195] on span "...More" at bounding box center [295, 198] width 17 height 7
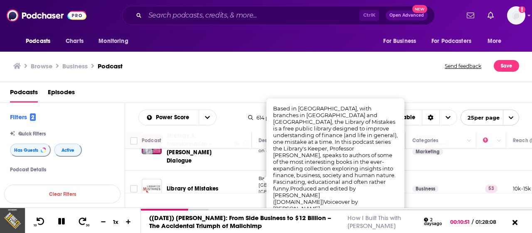
click at [241, 184] on div "Library of Mistakes" at bounding box center [210, 188] width 87 height 8
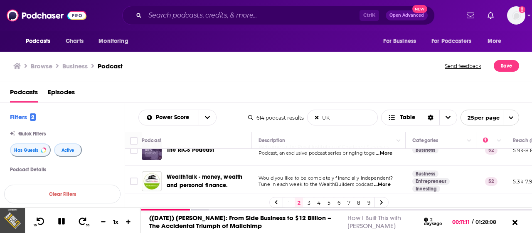
scroll to position [333, 0]
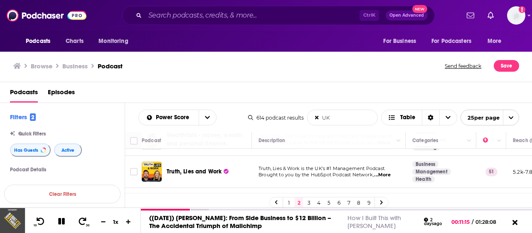
click at [390, 171] on span "...More" at bounding box center [382, 174] width 17 height 7
click at [256, 188] on td "The Dental Leaders podcast takes you on a behind the scenes journey with emergi…" at bounding box center [329, 203] width 154 height 30
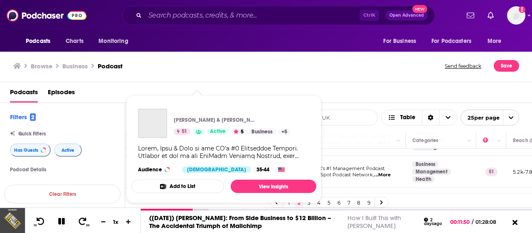
click at [208, 158] on div "Podcasts Charts Monitoring Ctrl K Open Advanced New For Business For Podcasters…" at bounding box center [266, 116] width 532 height 233
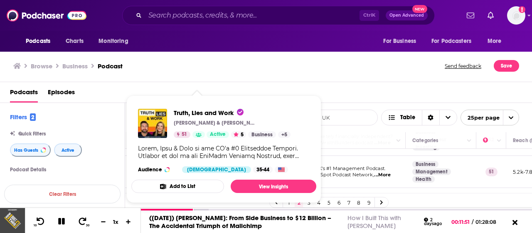
click at [194, 184] on button "Add to List" at bounding box center [177, 185] width 93 height 13
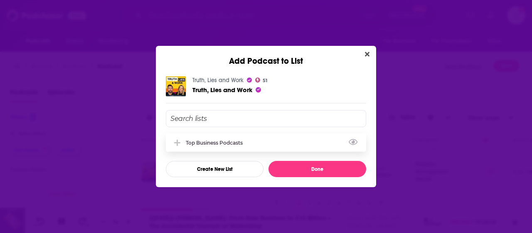
click at [226, 145] on div "Top business podcasts" at bounding box center [266, 142] width 201 height 18
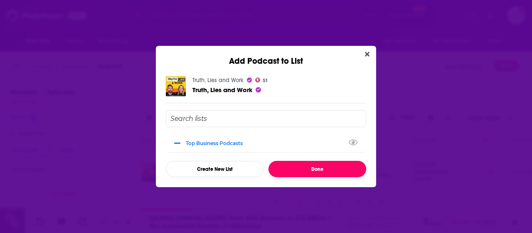
click at [305, 172] on button "Done" at bounding box center [318, 169] width 98 height 16
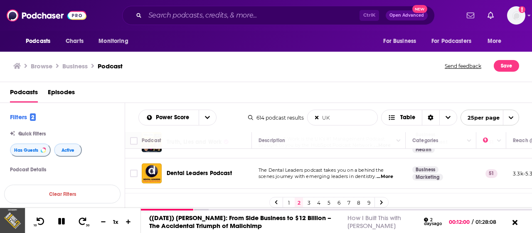
scroll to position [374, 0]
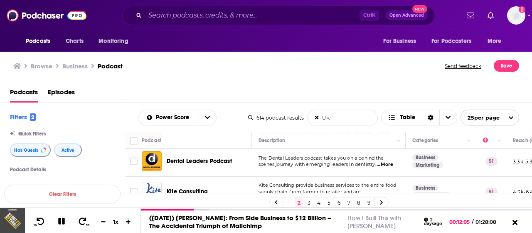
click at [317, 195] on span "...More" at bounding box center [309, 198] width 17 height 7
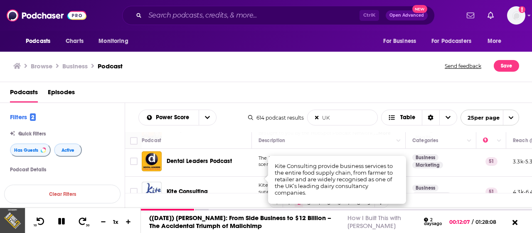
click at [245, 183] on div "Kite Consulting" at bounding box center [210, 191] width 87 height 20
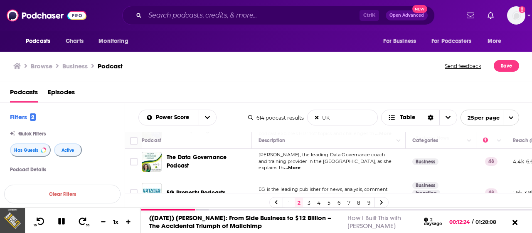
scroll to position [732, 0]
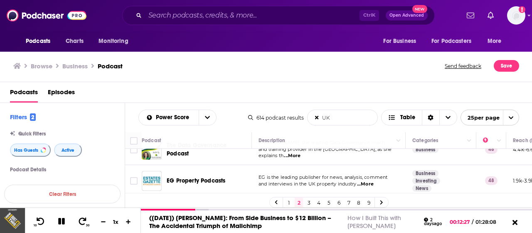
click at [307, 200] on link "3" at bounding box center [309, 202] width 8 height 10
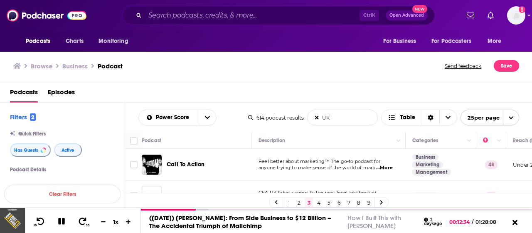
click at [380, 168] on span "...More" at bounding box center [384, 167] width 17 height 7
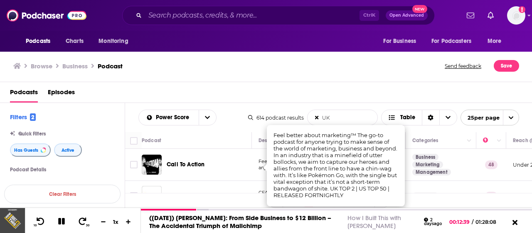
click at [237, 186] on div "CFA UK" at bounding box center [210, 196] width 87 height 20
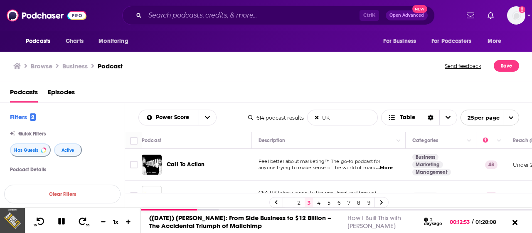
scroll to position [42, 0]
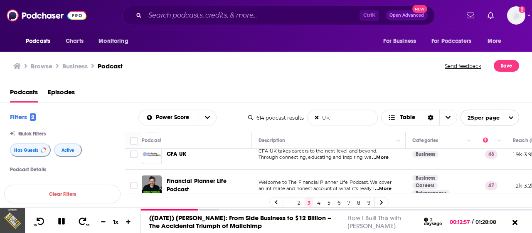
click at [383, 157] on span "...More" at bounding box center [380, 157] width 17 height 7
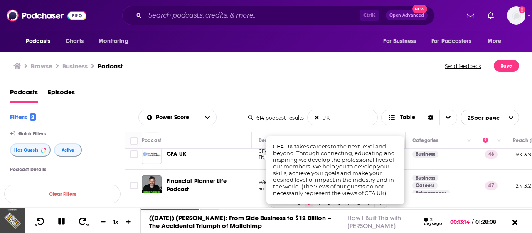
click at [239, 179] on div "Podcasts Charts Monitoring Ctrl K Open Advanced New For Business For Podcasters…" at bounding box center [266, 116] width 532 height 233
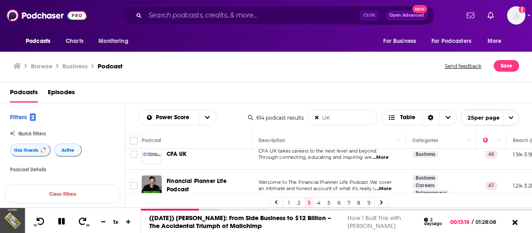
click at [399, 152] on td "CFA UK takes careers to the next level and beyond. Through connecting, educatin…" at bounding box center [329, 154] width 154 height 30
click at [384, 157] on span "...More" at bounding box center [380, 157] width 17 height 7
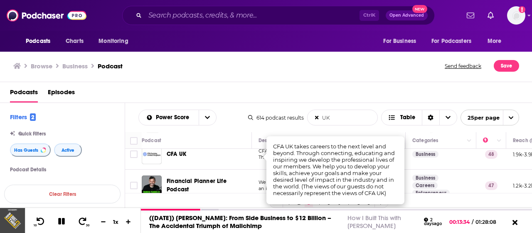
click at [228, 160] on div "CFA UK" at bounding box center [210, 154] width 87 height 20
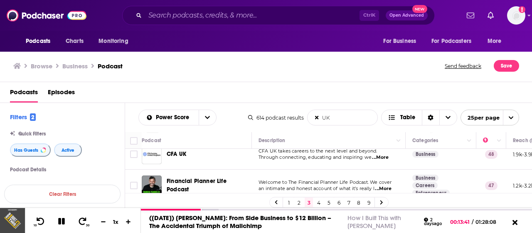
click at [183, 156] on span "CFA UK" at bounding box center [177, 153] width 20 height 7
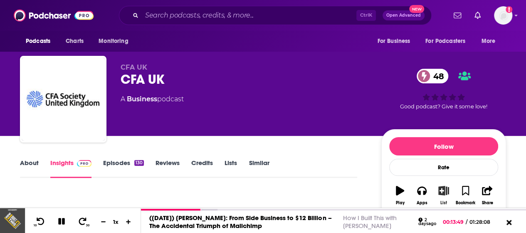
click at [446, 190] on icon "button" at bounding box center [444, 190] width 10 height 9
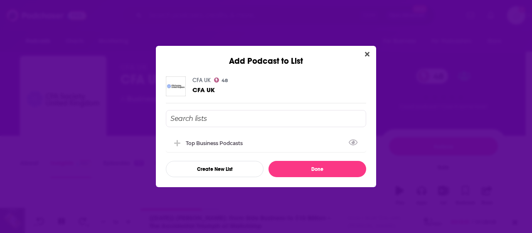
click at [216, 117] on input "Add Podcast To List" at bounding box center [266, 118] width 201 height 17
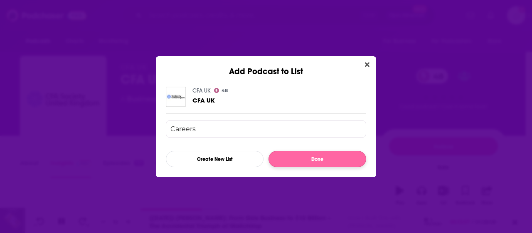
type input "Careers"
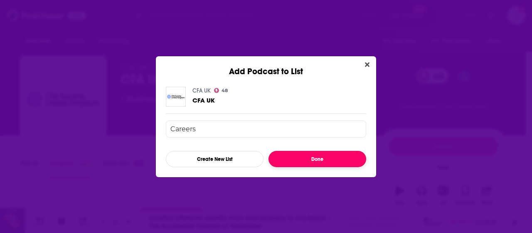
click at [291, 155] on button "Done" at bounding box center [318, 159] width 98 height 16
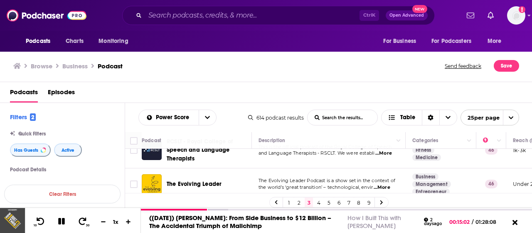
scroll to position [458, 0]
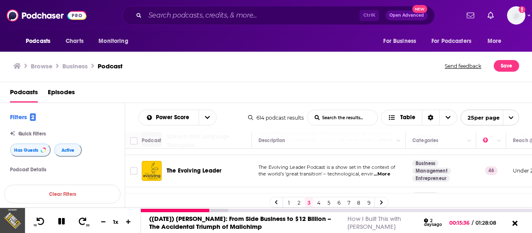
click at [59, 218] on icon at bounding box center [61, 221] width 7 height 7
click at [515, 225] on icon at bounding box center [516, 223] width 6 height 6
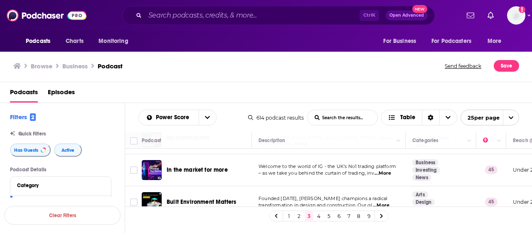
scroll to position [752, 0]
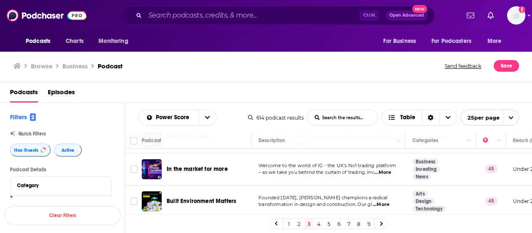
click at [320, 221] on link "4" at bounding box center [319, 223] width 8 height 10
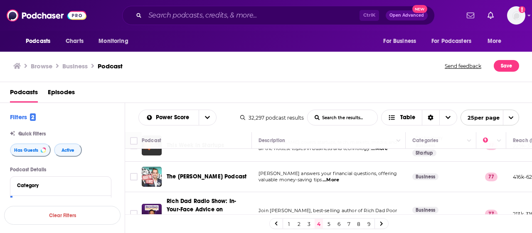
scroll to position [42, 0]
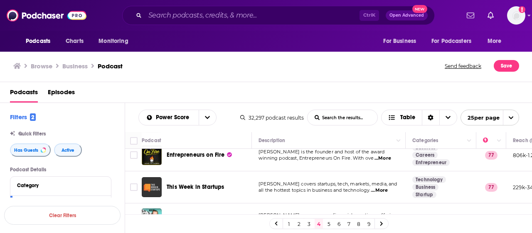
click at [390, 158] on span "...More" at bounding box center [383, 158] width 17 height 7
click at [258, 174] on td "[PERSON_NAME] covers startups, tech, markets, media, and all the hottest topics…" at bounding box center [329, 187] width 154 height 32
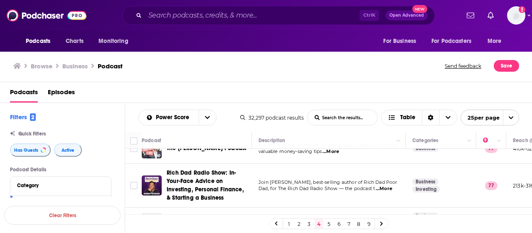
scroll to position [125, 0]
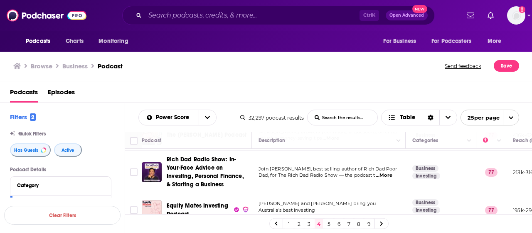
click at [391, 174] on span "...More" at bounding box center [384, 175] width 17 height 7
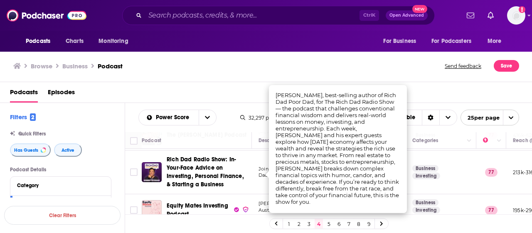
click at [254, 185] on td "Join [PERSON_NAME], best-selling author of Rich Dad Poor Dad, for The Rich Dad …" at bounding box center [329, 172] width 154 height 44
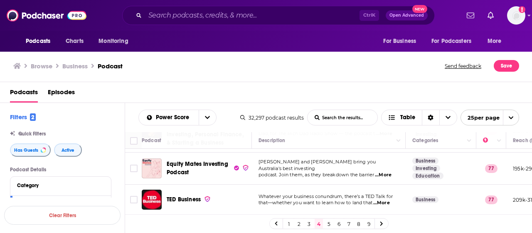
scroll to position [208, 0]
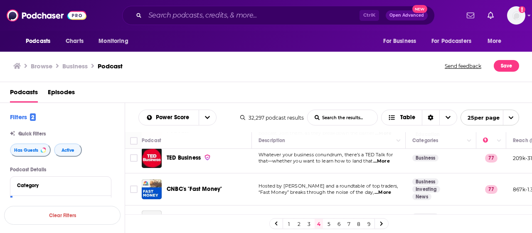
click at [388, 158] on span "...More" at bounding box center [382, 161] width 17 height 7
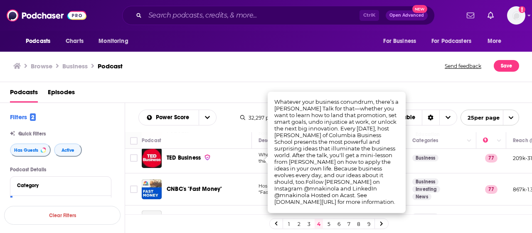
click at [259, 164] on td "Whatever your business conundrum, there’s a [PERSON_NAME] Talk for that—whether…" at bounding box center [329, 158] width 154 height 30
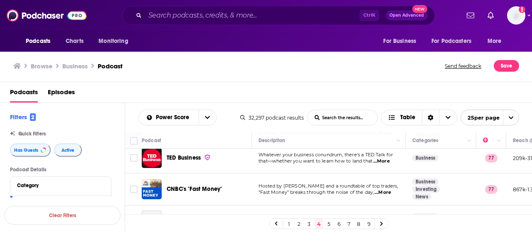
click at [184, 158] on div "Podcasts Charts Monitoring Ctrl K Open Advanced New For Business For Podcasters…" at bounding box center [266, 116] width 532 height 233
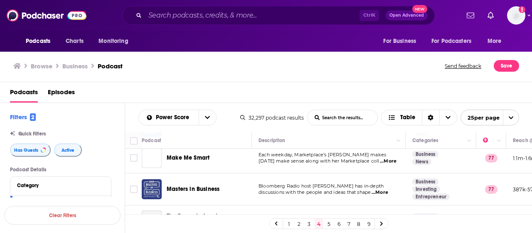
scroll to position [291, 0]
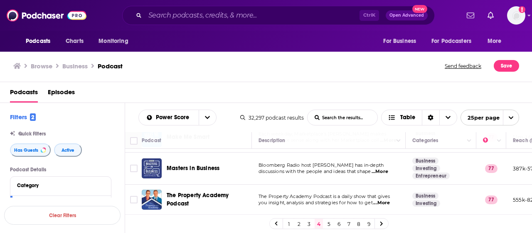
click at [389, 170] on span "...More" at bounding box center [380, 171] width 17 height 7
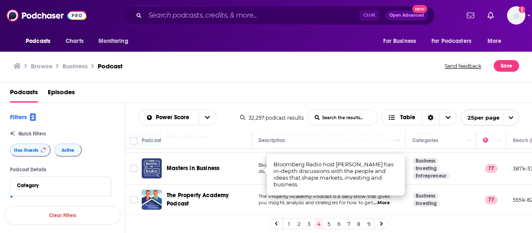
click at [212, 167] on div "Podcasts Charts Monitoring Ctrl K Open Advanced New For Business For Podcasters…" at bounding box center [266, 116] width 532 height 233
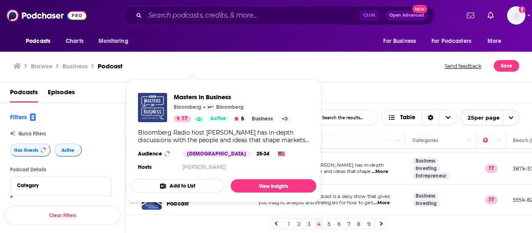
click at [343, 169] on span "discussions with the people and ideas that shape" at bounding box center [315, 171] width 112 height 6
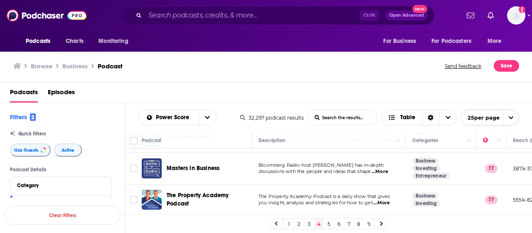
click at [322, 169] on span "discussions with the people and ideas that shape" at bounding box center [315, 171] width 112 height 6
click at [203, 167] on span "Masters in Business" at bounding box center [193, 167] width 53 height 7
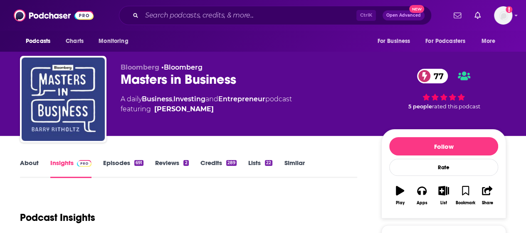
click at [121, 168] on link "Episodes 691" at bounding box center [123, 167] width 40 height 19
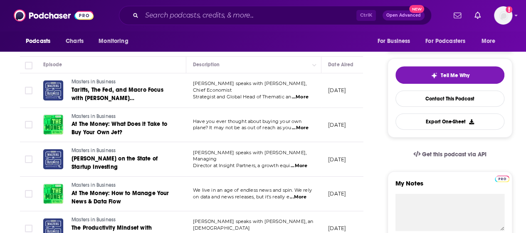
scroll to position [208, 0]
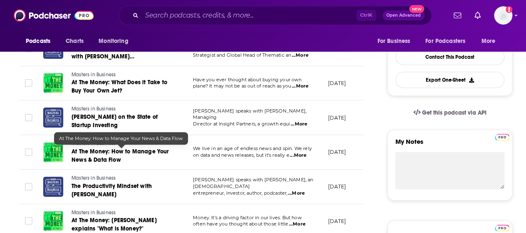
click at [140, 152] on span "At The Money: How to Manage Your News & Data Flow" at bounding box center [120, 155] width 97 height 15
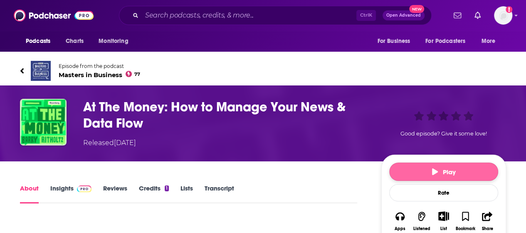
click at [430, 172] on button "Play" at bounding box center [443, 171] width 109 height 18
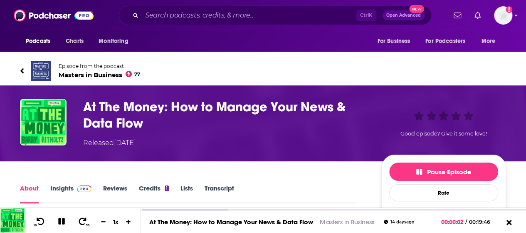
click at [188, 189] on link "Lists" at bounding box center [187, 193] width 12 height 19
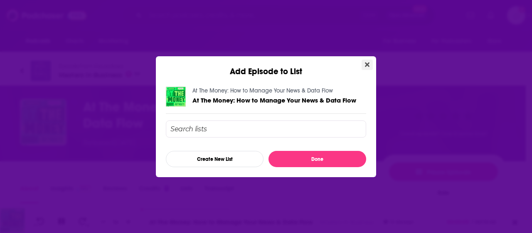
click at [369, 66] on icon "Close" at bounding box center [367, 64] width 5 height 5
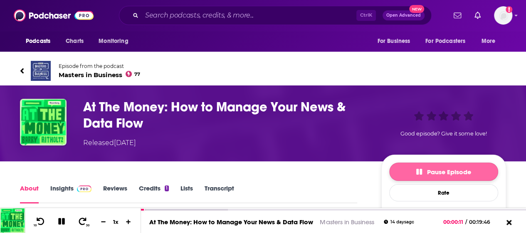
click at [437, 168] on span "Pause Episode" at bounding box center [443, 172] width 55 height 8
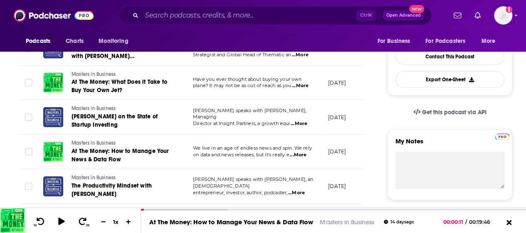
scroll to position [250, 0]
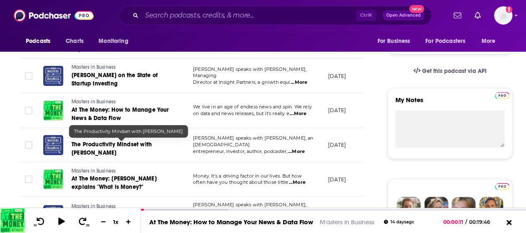
click at [143, 146] on span "The Productivity Mindset with [PERSON_NAME]" at bounding box center [112, 148] width 80 height 15
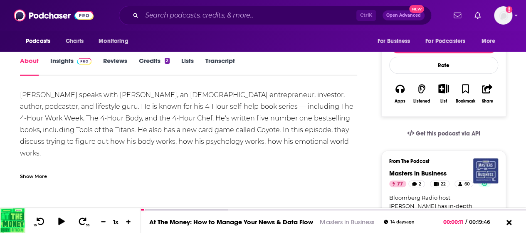
scroll to position [83, 0]
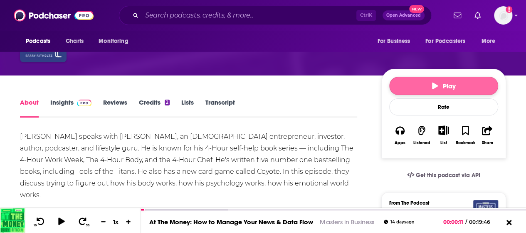
click at [418, 87] on button "Play" at bounding box center [443, 86] width 109 height 18
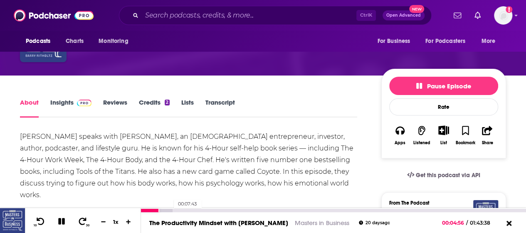
drag, startPoint x: 159, startPoint y: 211, endPoint x: 169, endPoint y: 210, distance: 10.4
click at [169, 210] on div "00:07:43" at bounding box center [333, 209] width 385 height 3
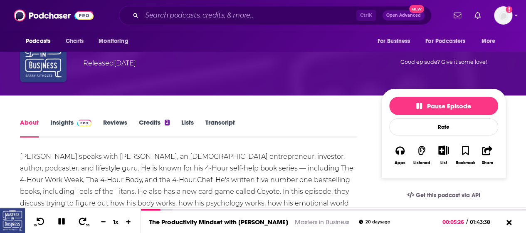
scroll to position [42, 0]
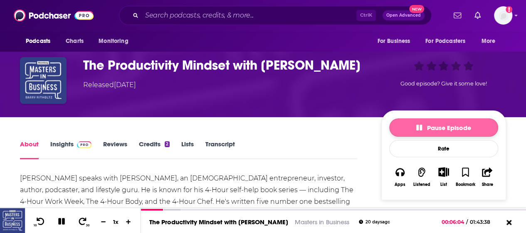
click at [409, 132] on button "Pause Episode" at bounding box center [443, 127] width 109 height 18
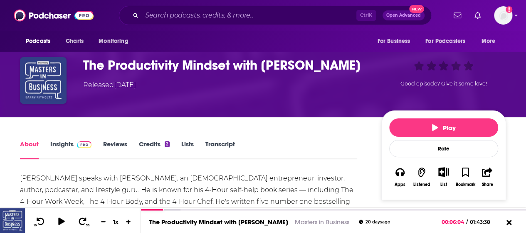
click at [444, 171] on icon "Show More Button" at bounding box center [444, 171] width 10 height 9
click at [438, 205] on button "Add Podcast" at bounding box center [436, 203] width 43 height 15
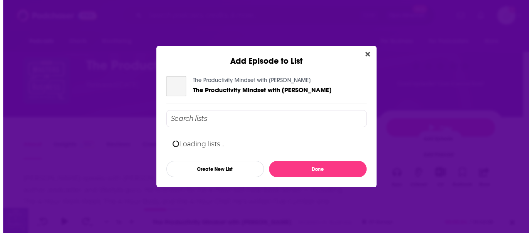
scroll to position [0, 0]
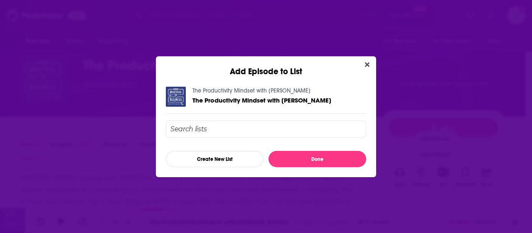
click at [285, 131] on input "Add Episode To List" at bounding box center [266, 128] width 201 height 17
type input "business"
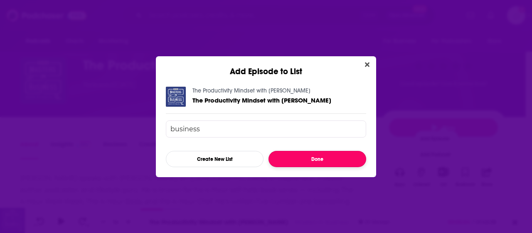
click at [289, 157] on button "Done" at bounding box center [318, 159] width 98 height 16
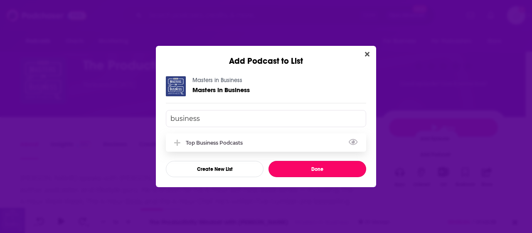
click at [237, 143] on div "Top business podcasts" at bounding box center [217, 142] width 62 height 6
click at [295, 169] on button "Done" at bounding box center [318, 169] width 98 height 16
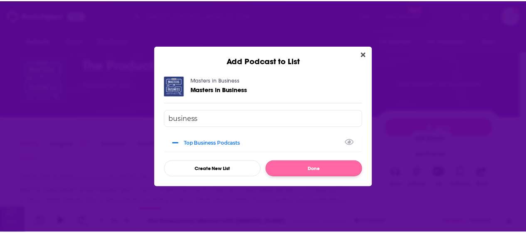
scroll to position [42, 0]
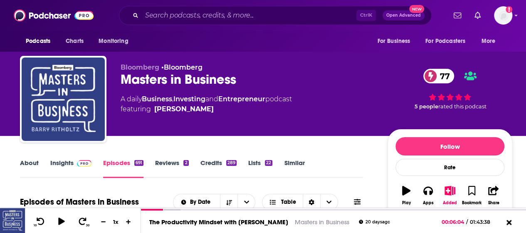
scroll to position [125, 0]
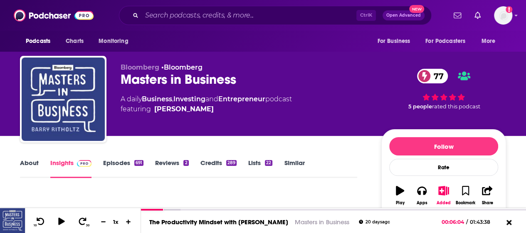
scroll to position [83, 0]
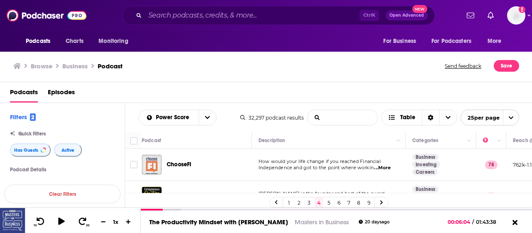
click at [334, 118] on input "List Search Input" at bounding box center [343, 117] width 70 height 15
type input "UK"
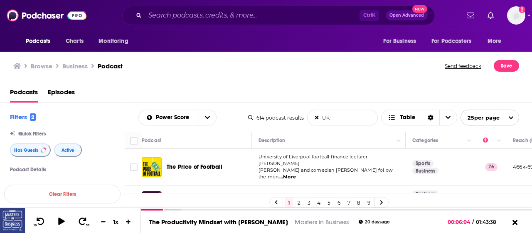
click at [368, 201] on link "9" at bounding box center [369, 202] width 8 height 10
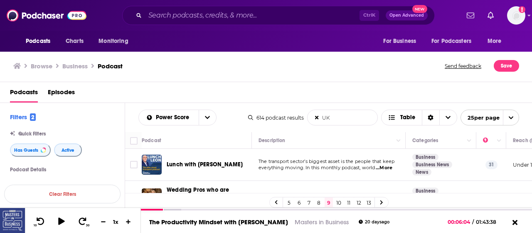
click at [386, 166] on span "...More" at bounding box center [384, 167] width 17 height 7
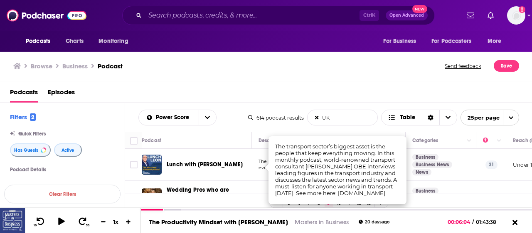
click at [244, 168] on div "Lunch with [PERSON_NAME]" at bounding box center [210, 164] width 87 height 8
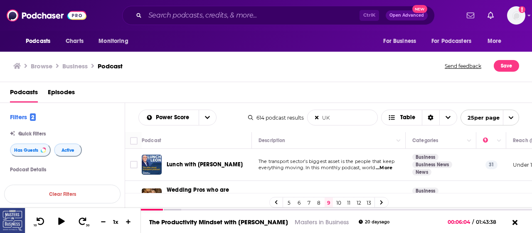
scroll to position [42, 0]
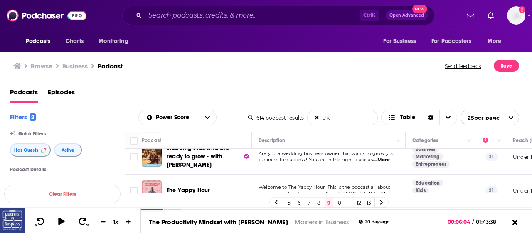
click at [376, 178] on td "Welcome to The Yappy Hour! This is the podcast all about dogs -made for dog par…" at bounding box center [329, 190] width 154 height 32
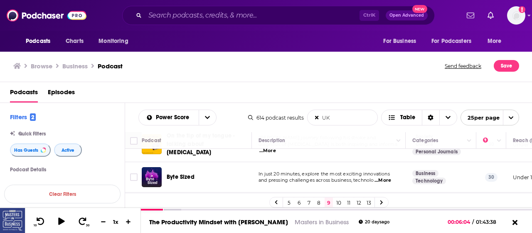
scroll to position [166, 0]
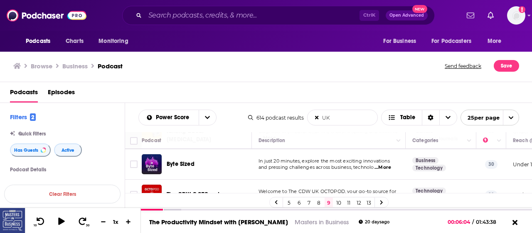
click at [388, 164] on span "...More" at bounding box center [383, 167] width 17 height 7
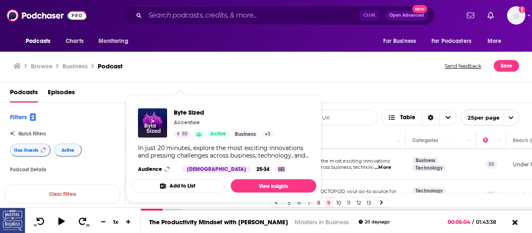
click at [188, 162] on div "Byte Sized Accenture 30 Active Business + 1 In just 20 minutes, explore the mos…" at bounding box center [223, 140] width 185 height 77
click at [370, 158] on span "In just 20 minutes, explore the most exciting innovations" at bounding box center [324, 161] width 131 height 6
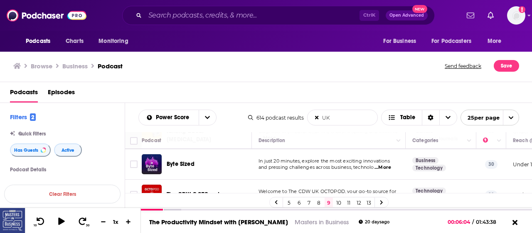
click at [270, 158] on span "In just 20 minutes, explore the most exciting innovations" at bounding box center [324, 161] width 131 height 6
click at [156, 159] on div "Podcasts Charts Monitoring Ctrl K Open Advanced New For Business For Podcasters…" at bounding box center [266, 116] width 532 height 233
click at [342, 170] on td "In just 20 minutes, explore the most exciting innovations and pressing challeng…" at bounding box center [329, 164] width 154 height 30
click at [203, 160] on div "Byte Sized" at bounding box center [210, 164] width 87 height 8
click at [264, 164] on span "and pressing challenges across business, technolo" at bounding box center [316, 167] width 115 height 6
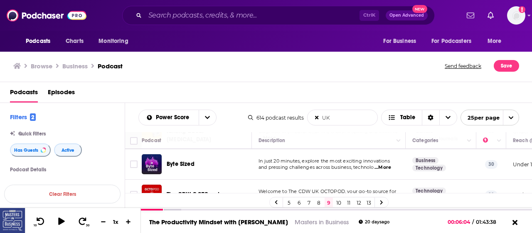
click at [269, 158] on span "In just 20 minutes, explore the most exciting innovations" at bounding box center [324, 161] width 131 height 6
click at [233, 163] on div "Byte Sized" at bounding box center [210, 164] width 87 height 8
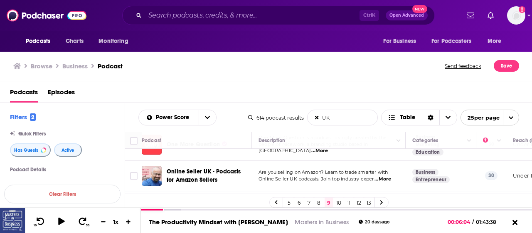
scroll to position [458, 0]
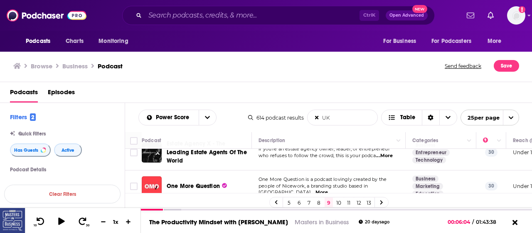
click at [328, 189] on span "...More" at bounding box center [320, 192] width 17 height 7
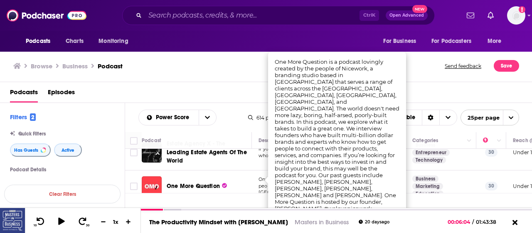
click at [241, 182] on div "One More Question" at bounding box center [210, 186] width 87 height 8
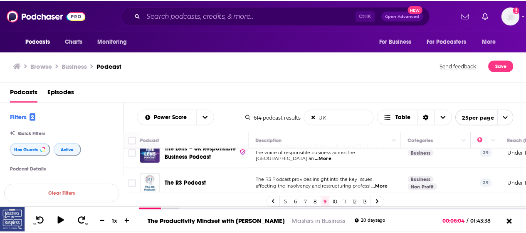
scroll to position [541, 0]
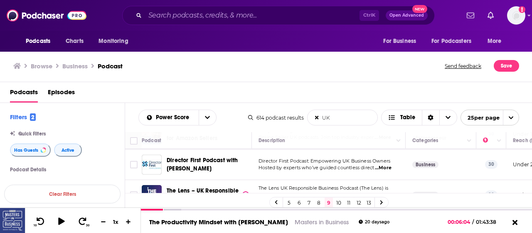
click at [335, 198] on span "...More" at bounding box center [327, 201] width 17 height 7
click at [256, 187] on td "The Lens UK Responsible Business Podcast (The Lens) is the voice of responsible…" at bounding box center [329, 195] width 154 height 30
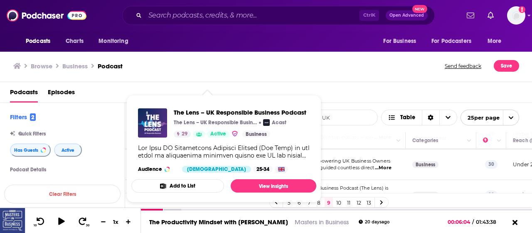
click at [230, 181] on div "Add to List View Insights" at bounding box center [223, 185] width 185 height 13
click at [328, 185] on span "The Lens UK Responsible Business Podcast (The Lens) is" at bounding box center [324, 188] width 130 height 6
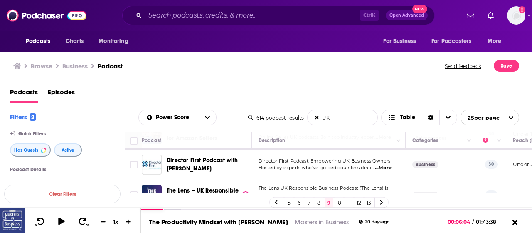
click at [328, 185] on span "The Lens UK Responsible Business Podcast (The Lens) is" at bounding box center [324, 188] width 130 height 6
click at [325, 191] on span "the voice of responsible business across the [GEOGRAPHIC_DATA] an" at bounding box center [309, 197] width 101 height 12
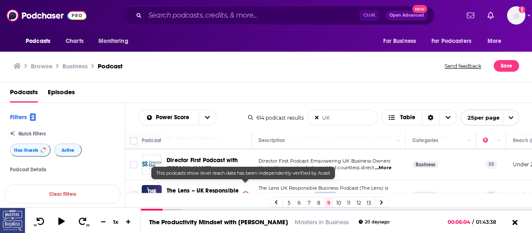
click at [230, 185] on div "Podcasts Charts Monitoring Ctrl K Open Advanced New For Business For Podcasters…" at bounding box center [266, 116] width 532 height 233
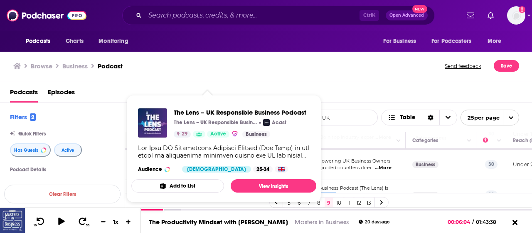
click at [201, 188] on button "Add to List" at bounding box center [177, 185] width 93 height 13
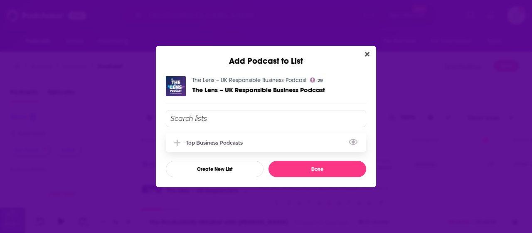
click at [234, 142] on div "Top business podcasts" at bounding box center [217, 142] width 62 height 6
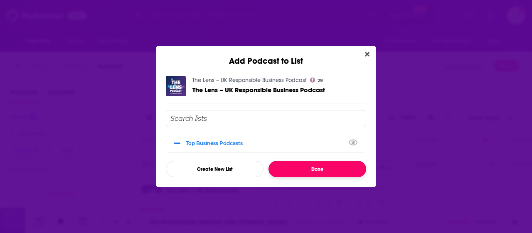
click at [292, 169] on button "Done" at bounding box center [318, 169] width 98 height 16
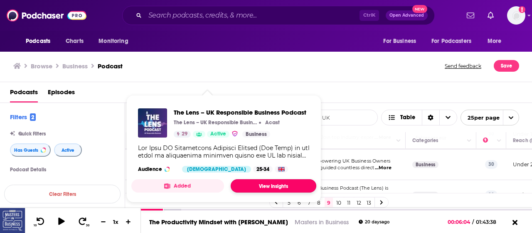
click at [255, 182] on link "View Insights" at bounding box center [274, 185] width 86 height 13
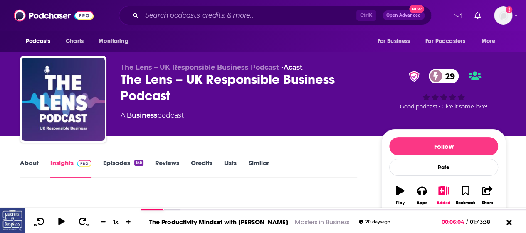
click at [121, 165] on link "Episodes 156" at bounding box center [123, 167] width 40 height 19
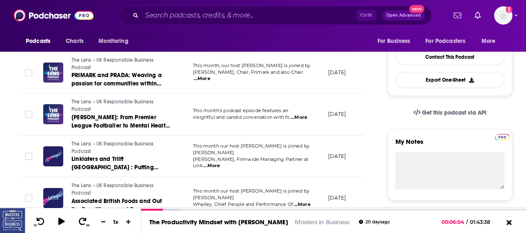
scroll to position [250, 0]
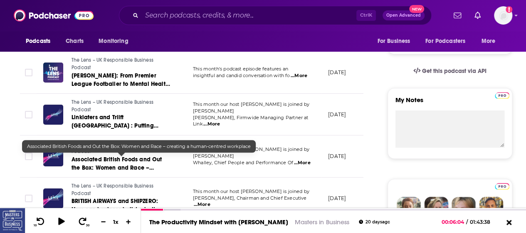
click at [142, 160] on span "Associated British Foods and Out the Box: Women and Race – creating a human-cen…" at bounding box center [117, 172] width 90 height 32
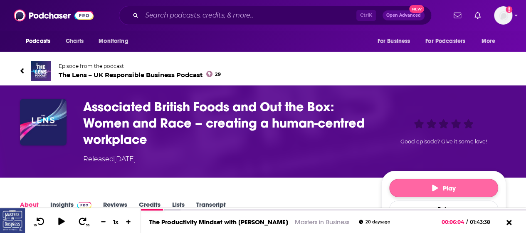
click at [425, 184] on button "Play" at bounding box center [443, 187] width 109 height 18
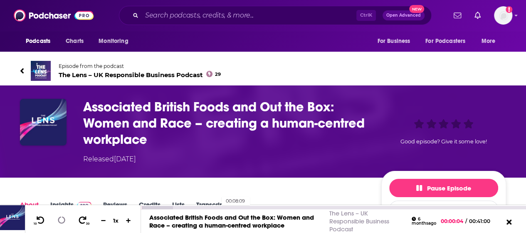
click at [217, 208] on div "00:08:09" at bounding box center [333, 207] width 385 height 3
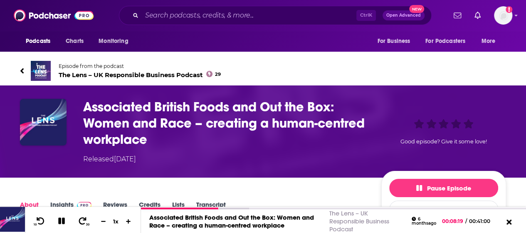
click at [22, 72] on icon at bounding box center [21, 70] width 3 height 5
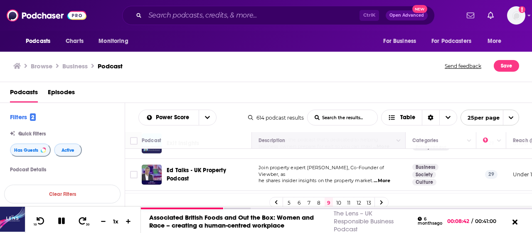
scroll to position [719, 0]
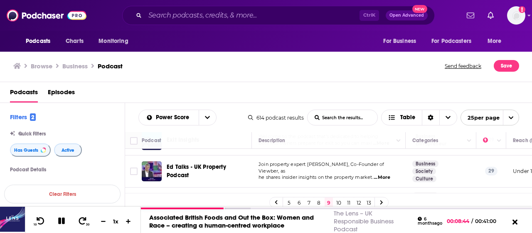
click at [317, 200] on link "8" at bounding box center [319, 202] width 8 height 10
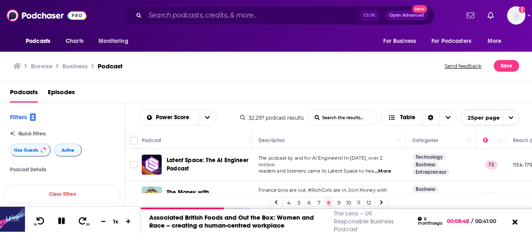
click at [289, 204] on link "4" at bounding box center [289, 202] width 8 height 10
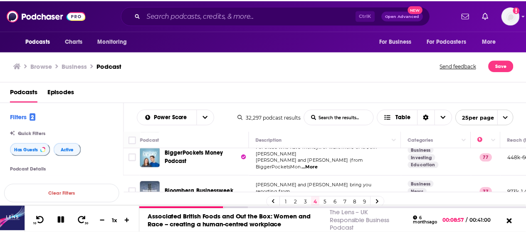
scroll to position [458, 0]
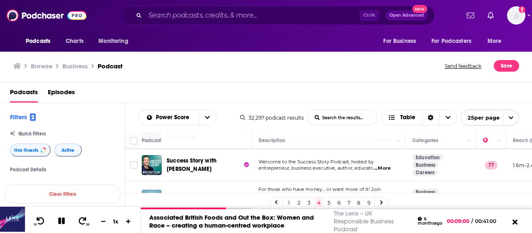
click at [386, 165] on span "...More" at bounding box center [382, 168] width 17 height 7
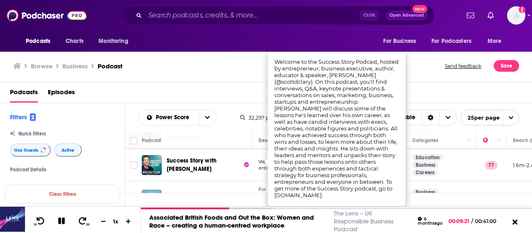
click at [220, 155] on div "Podcasts Charts Monitoring Ctrl K Open Advanced New For Business For Podcasters…" at bounding box center [266, 116] width 532 height 233
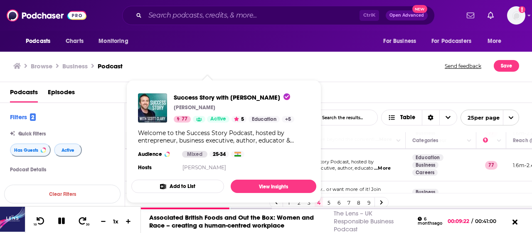
click at [207, 185] on button "Add to List" at bounding box center [177, 185] width 93 height 13
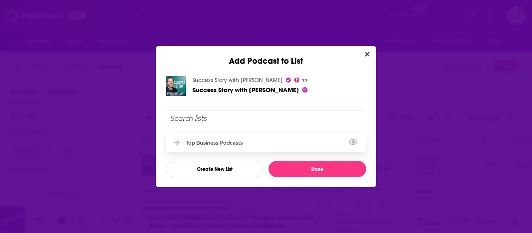
click at [226, 141] on div "Top business podcasts" at bounding box center [217, 142] width 62 height 6
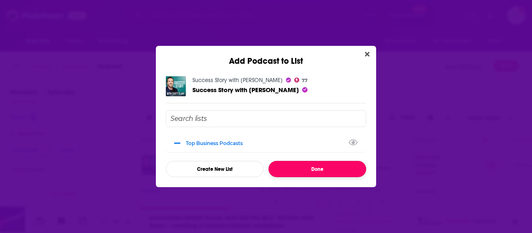
click at [301, 169] on button "Done" at bounding box center [318, 169] width 98 height 16
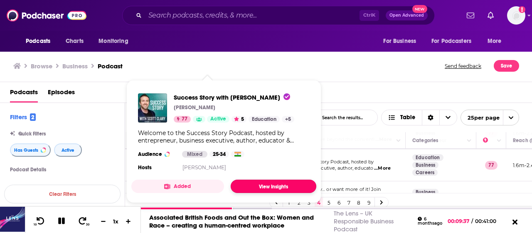
click at [274, 183] on link "View Insights" at bounding box center [274, 185] width 86 height 13
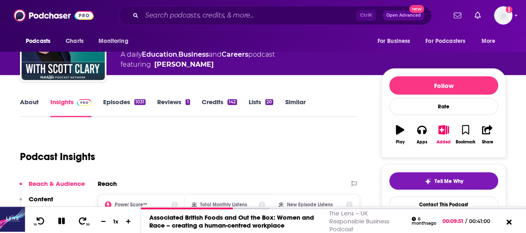
scroll to position [42, 0]
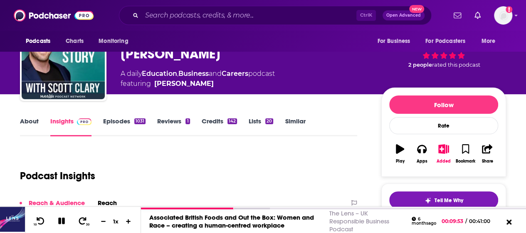
click at [120, 120] on link "Episodes 1031" at bounding box center [124, 126] width 42 height 19
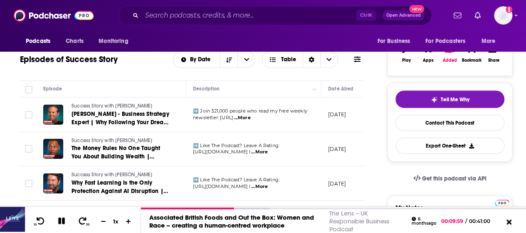
scroll to position [166, 0]
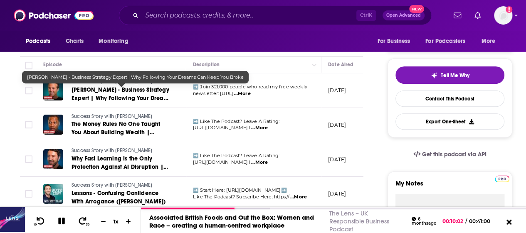
click at [141, 97] on span "[PERSON_NAME] - Business Strategy Expert | Why Following Your Dreams Can Keep Y…" at bounding box center [122, 98] width 100 height 24
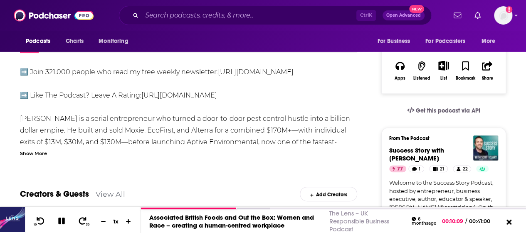
scroll to position [42, 0]
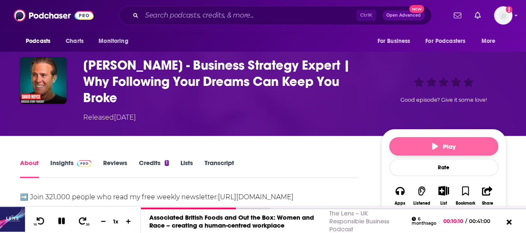
click at [438, 137] on button "Play" at bounding box center [443, 146] width 109 height 18
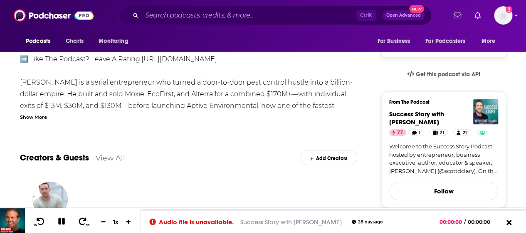
scroll to position [208, 0]
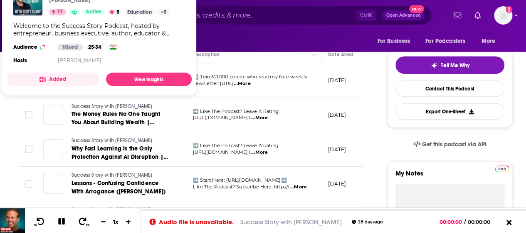
scroll to position [208, 0]
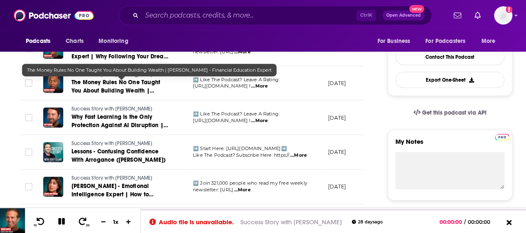
click at [137, 87] on span "The Money Rules No One Taught You About Building Wealth | [PERSON_NAME] - Finan…" at bounding box center [116, 95] width 89 height 32
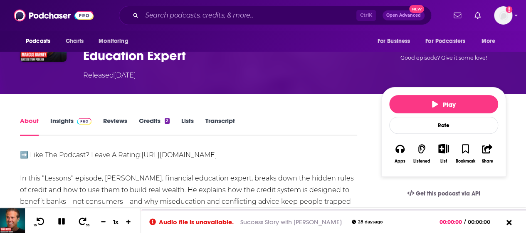
scroll to position [125, 0]
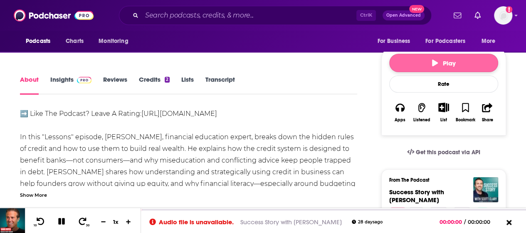
click at [420, 65] on button "Play" at bounding box center [443, 63] width 109 height 18
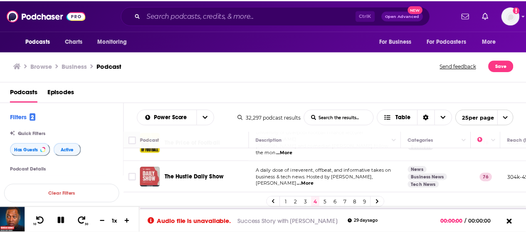
scroll to position [714, 0]
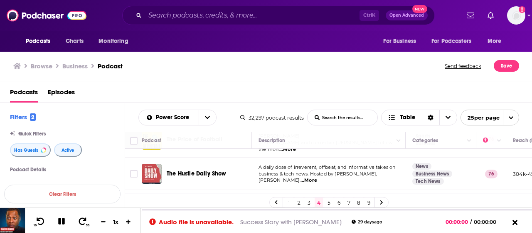
click at [317, 177] on span "...More" at bounding box center [309, 180] width 17 height 7
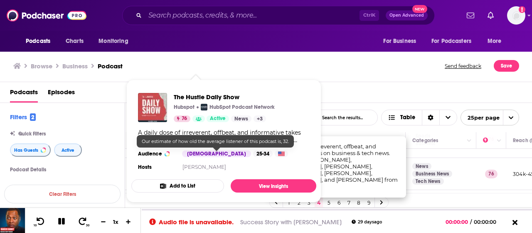
click at [253, 152] on div "25-34" at bounding box center [263, 153] width 20 height 7
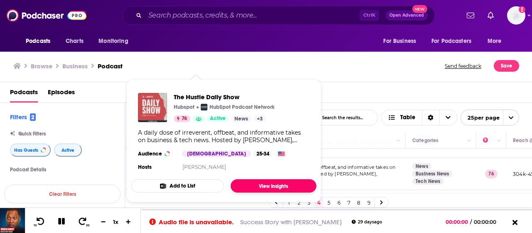
click at [272, 183] on link "View Insights" at bounding box center [274, 185] width 86 height 13
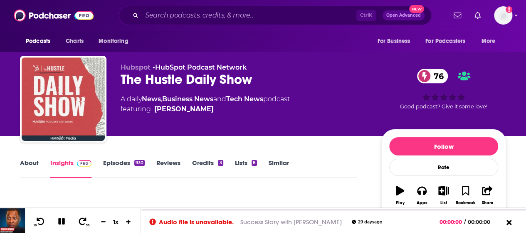
click at [119, 160] on link "Episodes 930" at bounding box center [124, 167] width 42 height 19
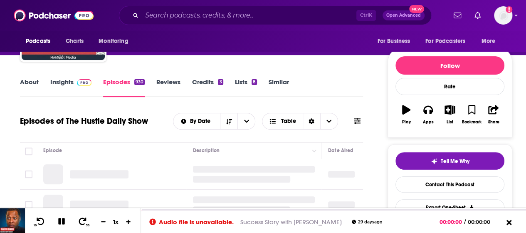
scroll to position [125, 0]
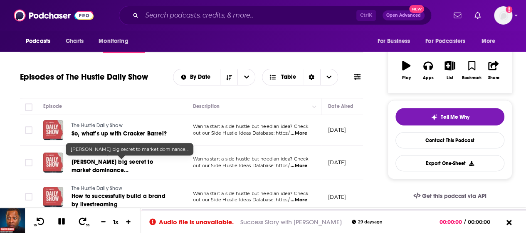
click at [140, 161] on span "[PERSON_NAME] big secret to market dominance…" at bounding box center [113, 165] width 82 height 15
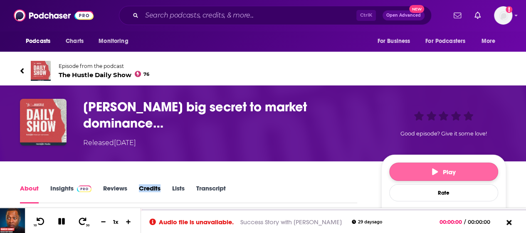
click at [449, 173] on span "Play" at bounding box center [444, 172] width 24 height 8
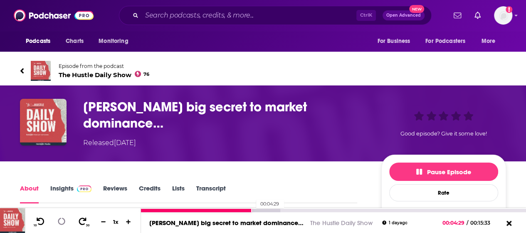
click at [252, 210] on div "00:04:29" at bounding box center [333, 209] width 385 height 3
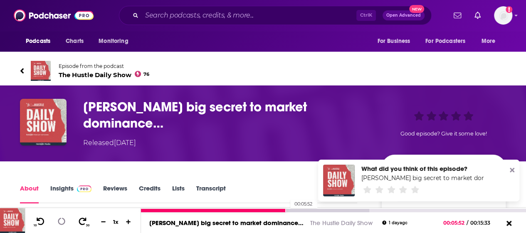
click at [286, 210] on div at bounding box center [255, 209] width 228 height 3
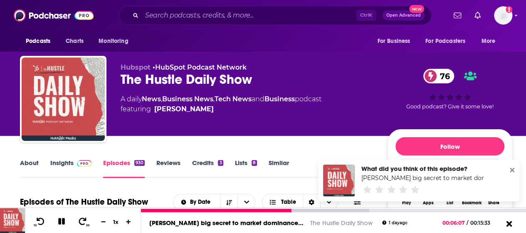
click at [510, 224] on icon at bounding box center [509, 223] width 6 height 6
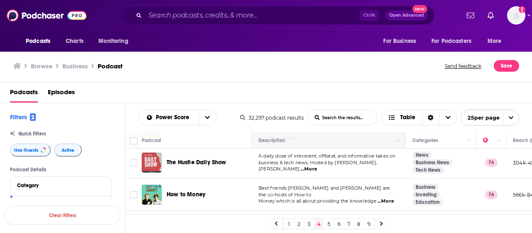
scroll to position [740, 0]
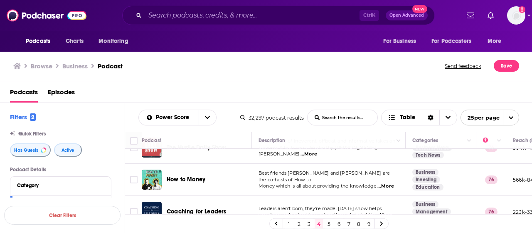
click at [388, 183] on span "...More" at bounding box center [386, 186] width 17 height 7
click at [243, 169] on div "How to Money" at bounding box center [210, 179] width 87 height 20
click at [320, 196] on td "Leaders aren't born, they're made. [DATE] show helps you discover leadership wi…" at bounding box center [329, 212] width 154 height 32
click at [325, 225] on link "5" at bounding box center [329, 223] width 8 height 10
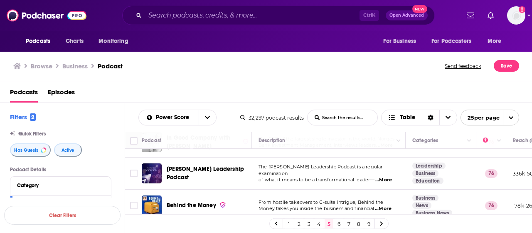
scroll to position [291, 0]
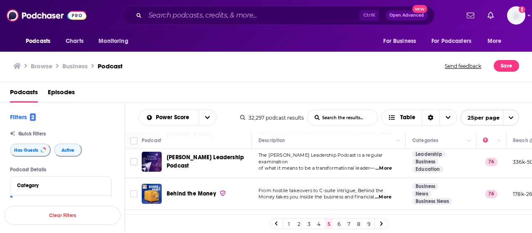
click at [388, 165] on span "...More" at bounding box center [384, 168] width 17 height 7
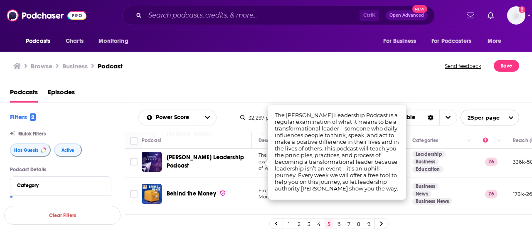
click at [242, 167] on div "[PERSON_NAME] Leadership Podcast" at bounding box center [210, 161] width 87 height 20
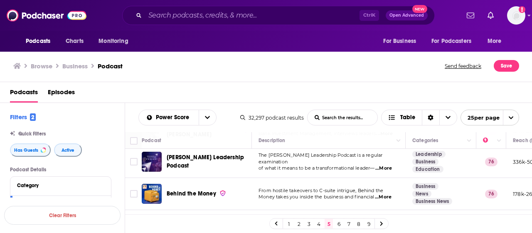
click at [381, 197] on span "...More" at bounding box center [383, 196] width 17 height 7
click at [260, 178] on td "From hostile takeovers to C-suite intrigue, Behind the Money takes you inside t…" at bounding box center [329, 194] width 154 height 32
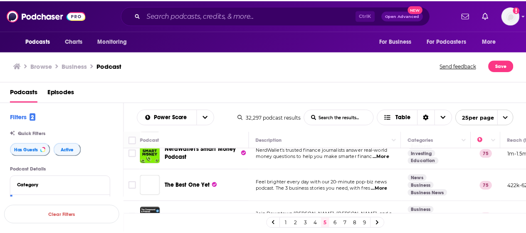
scroll to position [416, 0]
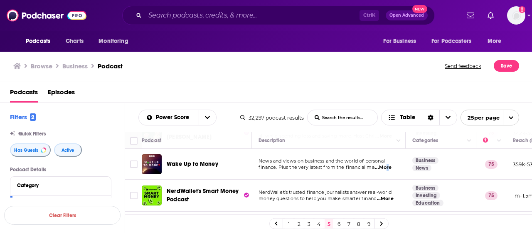
click at [387, 164] on span "...More" at bounding box center [383, 167] width 17 height 7
click at [214, 163] on span "Wake Up to Money" at bounding box center [193, 163] width 52 height 7
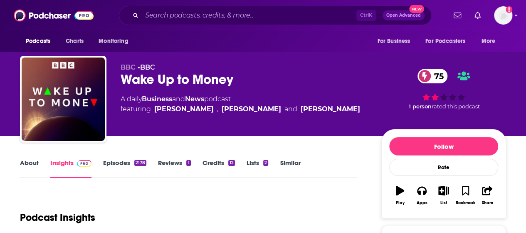
click at [117, 161] on link "Episodes 2178" at bounding box center [124, 167] width 43 height 19
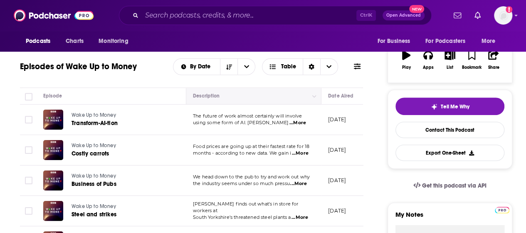
scroll to position [166, 0]
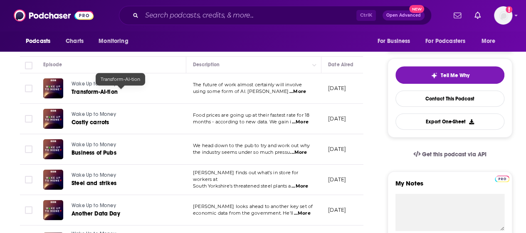
click at [105, 90] on span "Transform-AI-tion" at bounding box center [95, 91] width 46 height 7
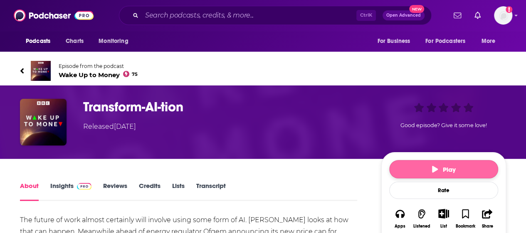
click at [413, 166] on button "Play" at bounding box center [443, 169] width 109 height 18
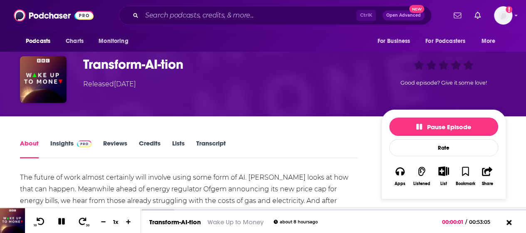
scroll to position [83, 0]
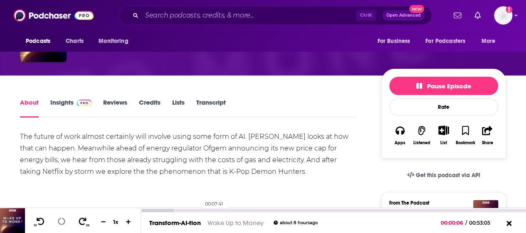
click at [196, 209] on div "00:07:41" at bounding box center [333, 209] width 385 height 3
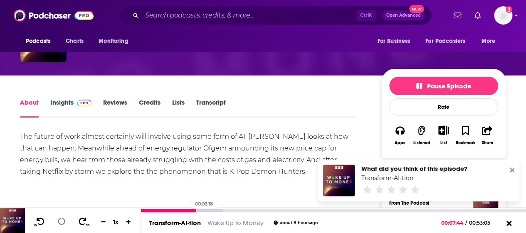
click at [186, 210] on div at bounding box center [169, 209] width 56 height 3
click at [179, 211] on div at bounding box center [164, 209] width 46 height 3
click at [513, 171] on icon at bounding box center [512, 169] width 5 height 7
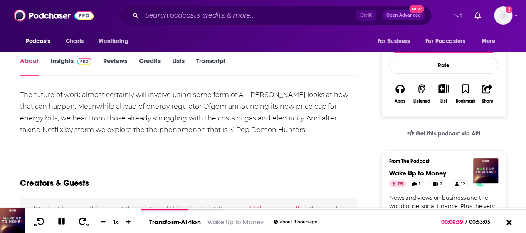
scroll to position [42, 0]
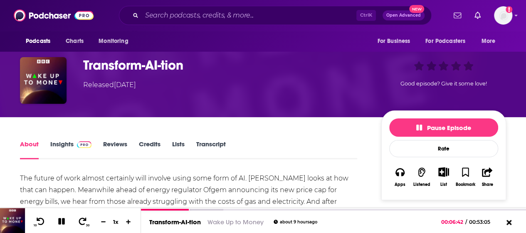
click at [442, 173] on icon "Show More Button" at bounding box center [443, 171] width 10 height 9
click at [445, 205] on button "Add Podcast" at bounding box center [436, 203] width 43 height 15
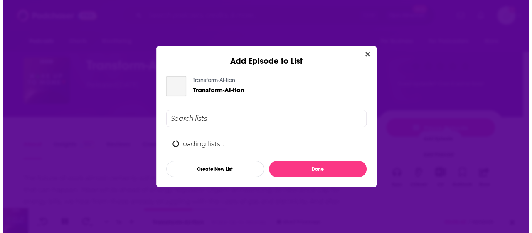
scroll to position [0, 0]
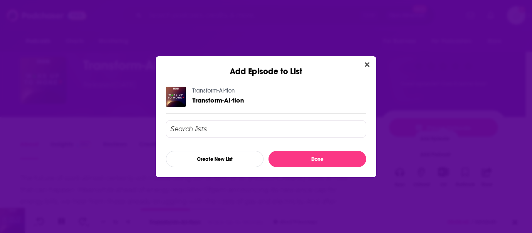
click at [288, 131] on input "Add Episode To List" at bounding box center [266, 128] width 201 height 17
click at [172, 130] on input "usiness" at bounding box center [266, 128] width 201 height 17
type input "business"
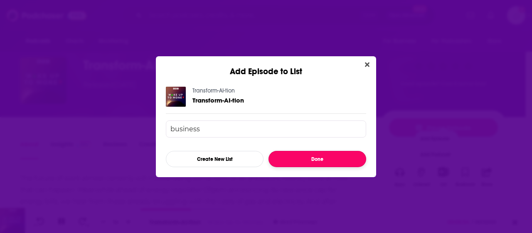
click at [295, 154] on button "Done" at bounding box center [318, 159] width 98 height 16
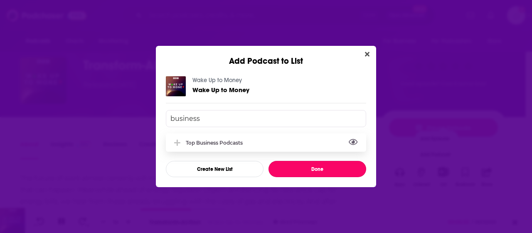
click at [245, 144] on button "View Link" at bounding box center [245, 144] width 5 height 1
click at [226, 142] on div "Top business podcasts" at bounding box center [217, 142] width 62 height 6
click at [324, 168] on button "Done" at bounding box center [318, 169] width 98 height 16
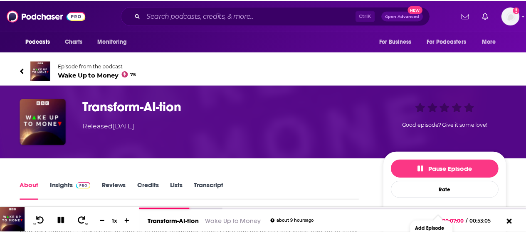
scroll to position [42, 0]
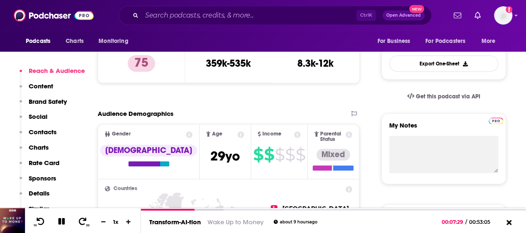
scroll to position [250, 0]
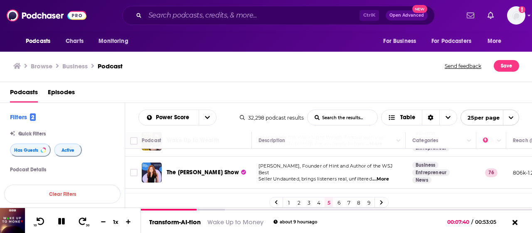
scroll to position [28, 0]
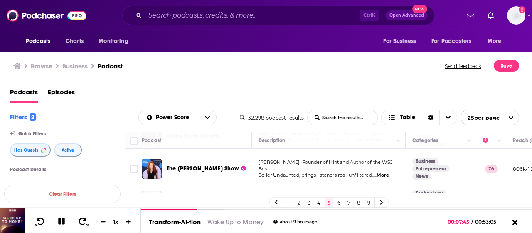
click at [388, 172] on span "...More" at bounding box center [381, 175] width 17 height 7
click at [381, 172] on span "...More" at bounding box center [381, 175] width 17 height 7
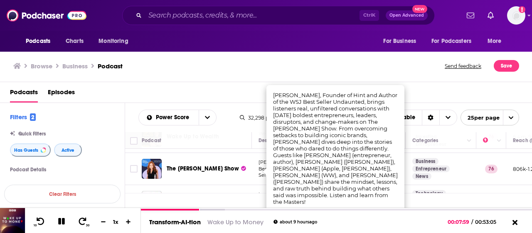
click at [245, 174] on div "The [PERSON_NAME] Show" at bounding box center [210, 168] width 87 height 20
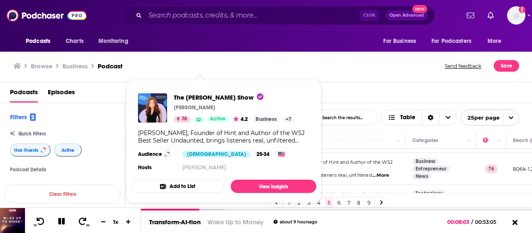
click at [206, 183] on button "Add to List" at bounding box center [177, 185] width 93 height 13
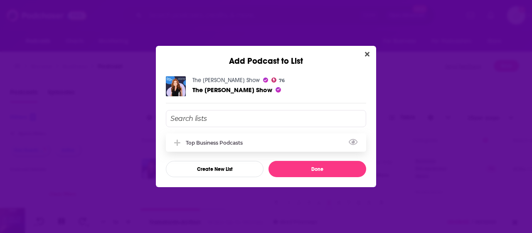
click at [226, 143] on div "Top business podcasts" at bounding box center [217, 142] width 62 height 6
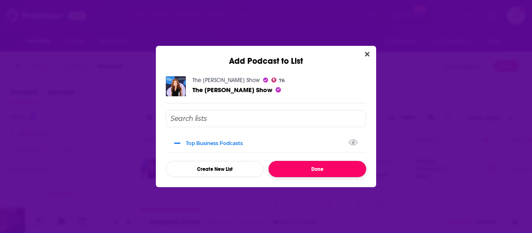
click at [298, 167] on button "Done" at bounding box center [318, 169] width 98 height 16
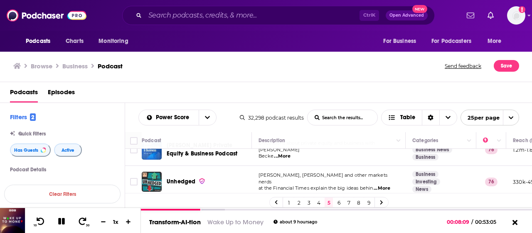
scroll to position [69, 0]
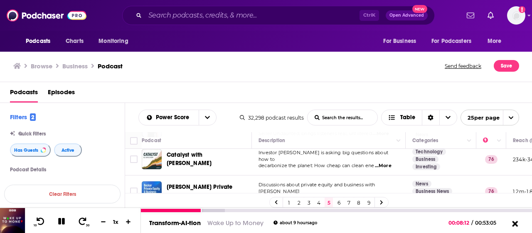
click at [518, 221] on icon at bounding box center [515, 223] width 10 height 8
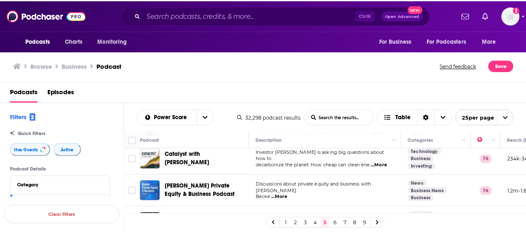
scroll to position [28, 0]
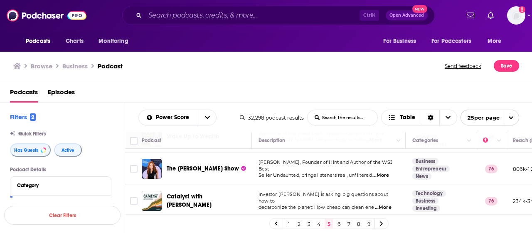
click at [214, 167] on div "Podcasts Charts Monitoring Ctrl K Open Advanced New For Business For Podcasters…" at bounding box center [266, 116] width 532 height 233
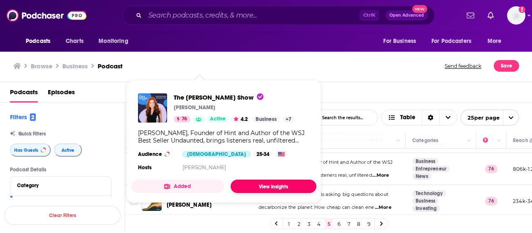
click at [249, 182] on link "View Insights" at bounding box center [274, 185] width 86 height 13
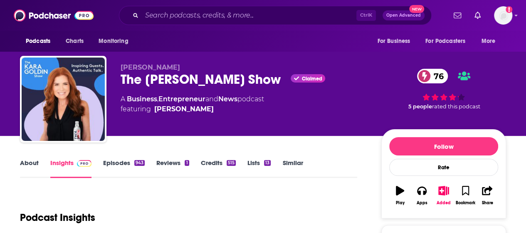
click at [134, 161] on div "943" at bounding box center [139, 163] width 10 height 6
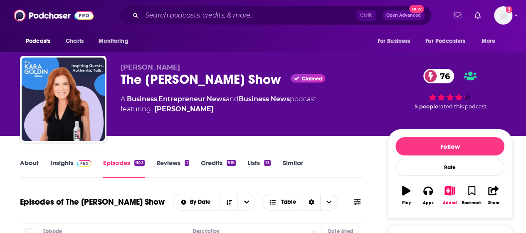
scroll to position [125, 0]
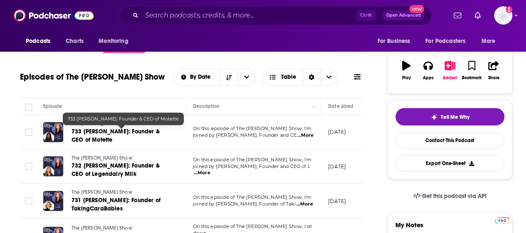
click at [131, 131] on span "733 [PERSON_NAME]: Founder & CEO of Motette" at bounding box center [116, 135] width 88 height 15
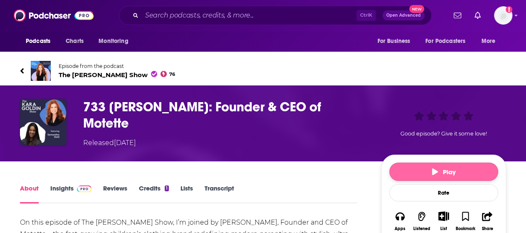
click at [437, 175] on span "Play" at bounding box center [444, 172] width 24 height 8
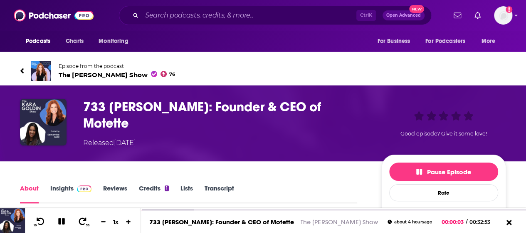
scroll to position [125, 0]
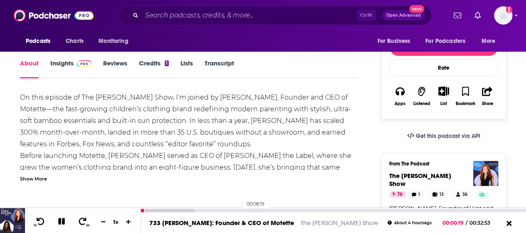
click at [238, 210] on div "00:08:19" at bounding box center [333, 209] width 385 height 3
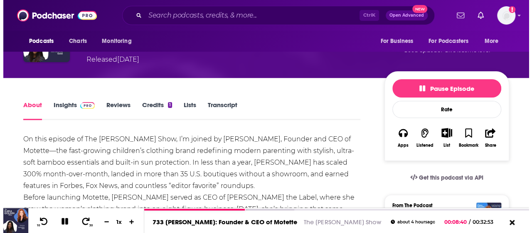
scroll to position [0, 0]
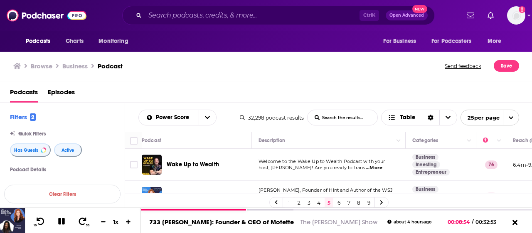
click at [361, 117] on input "List Search Input" at bounding box center [343, 117] width 70 height 15
type input "UK"
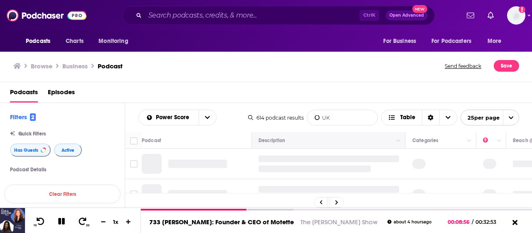
scroll to position [42, 0]
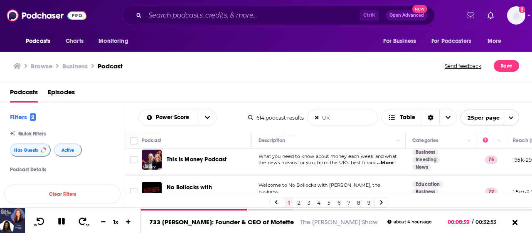
click at [329, 200] on link "5" at bounding box center [329, 202] width 8 height 10
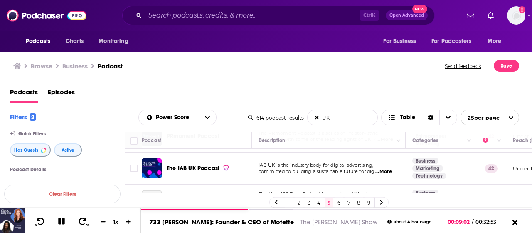
scroll to position [42, 0]
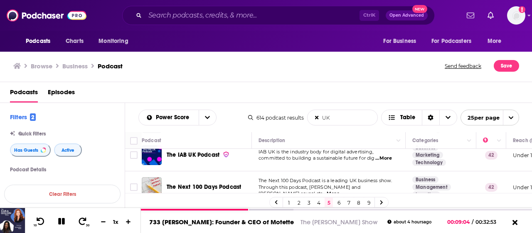
click at [307, 203] on link "3" at bounding box center [309, 202] width 8 height 10
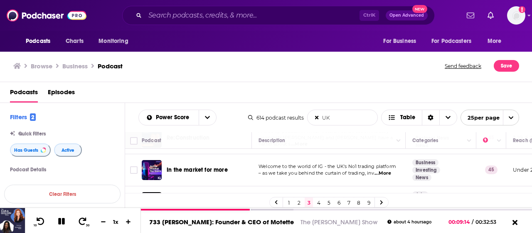
scroll to position [752, 0]
click at [317, 201] on link "4" at bounding box center [319, 202] width 8 height 10
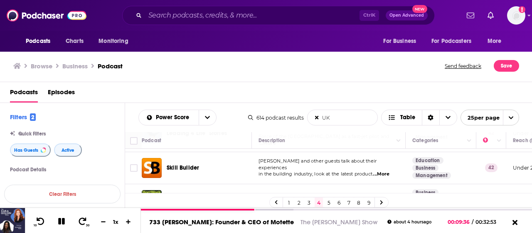
scroll to position [740, 0]
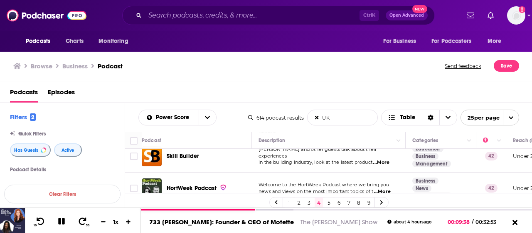
click at [328, 202] on link "5" at bounding box center [329, 202] width 8 height 10
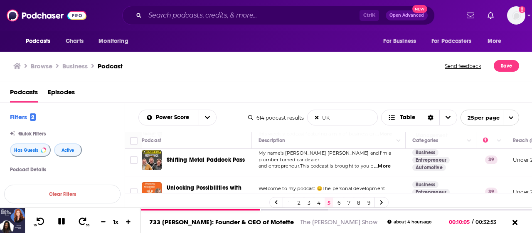
scroll to position [752, 0]
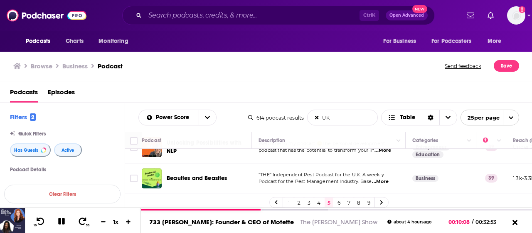
click at [339, 202] on link "6" at bounding box center [339, 202] width 8 height 10
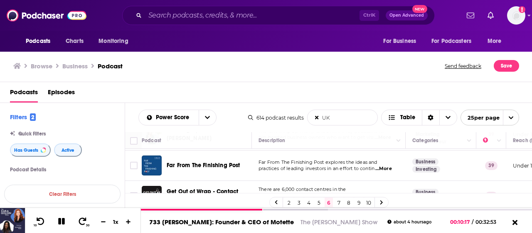
scroll to position [83, 0]
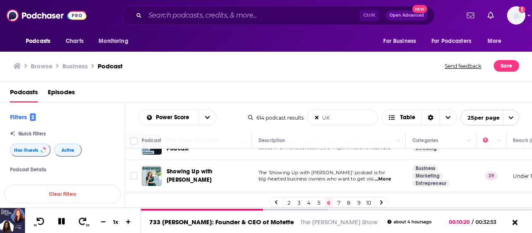
click at [381, 176] on span "...More" at bounding box center [383, 179] width 17 height 7
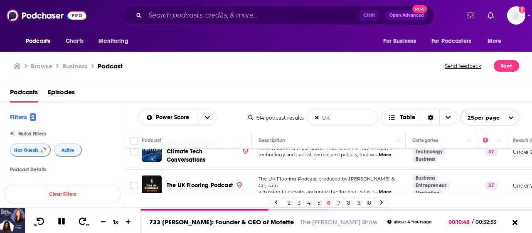
scroll to position [624, 0]
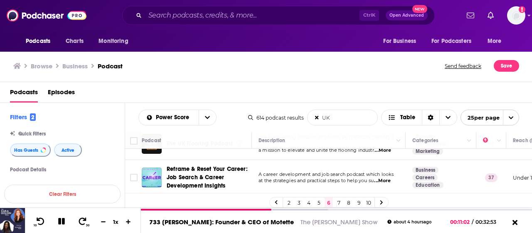
click at [288, 160] on td "A career development and job search podcast which looks at the strategies and p…" at bounding box center [329, 177] width 154 height 35
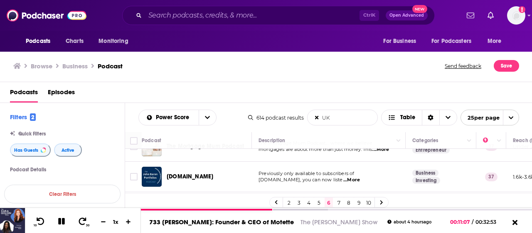
scroll to position [727, 0]
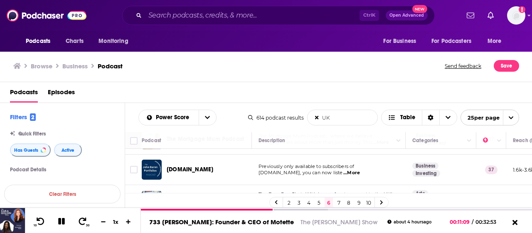
click at [316, 169] on span "[DOMAIN_NAME], you can now liste" at bounding box center [301, 172] width 84 height 6
click at [337, 201] on link "7" at bounding box center [339, 202] width 8 height 10
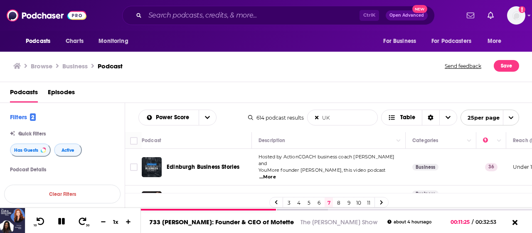
scroll to position [42, 0]
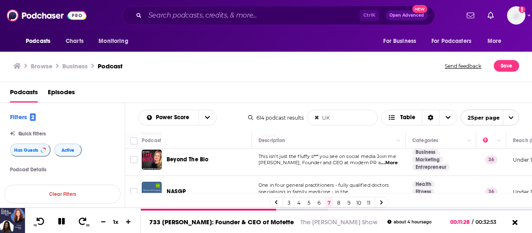
click at [387, 159] on span "...More" at bounding box center [389, 162] width 17 height 7
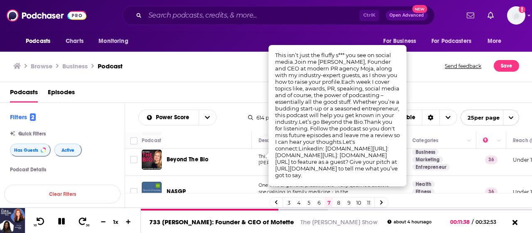
click at [231, 181] on div "NASGP" at bounding box center [210, 191] width 87 height 20
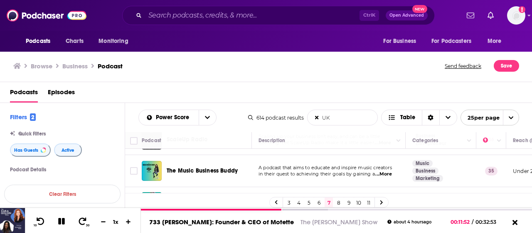
scroll to position [291, 0]
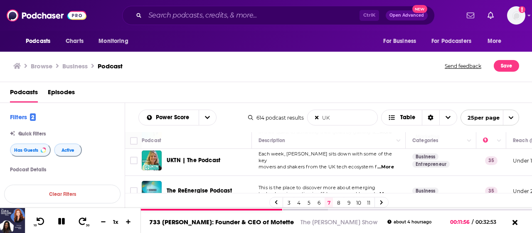
click at [389, 163] on span "...More" at bounding box center [386, 166] width 17 height 7
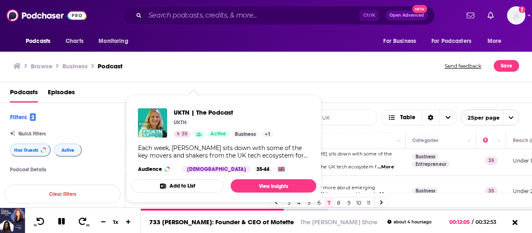
click at [209, 154] on div "Each week, [PERSON_NAME] sits down with some of the key movers and shakers from…" at bounding box center [224, 151] width 172 height 15
click at [208, 182] on button "Add to List" at bounding box center [177, 185] width 93 height 13
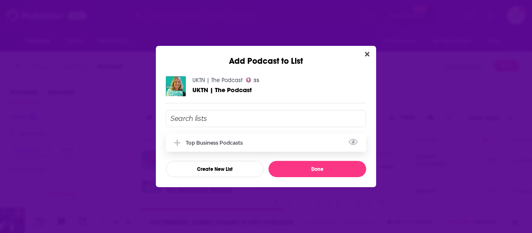
click at [231, 144] on div "Top business podcasts" at bounding box center [217, 142] width 62 height 6
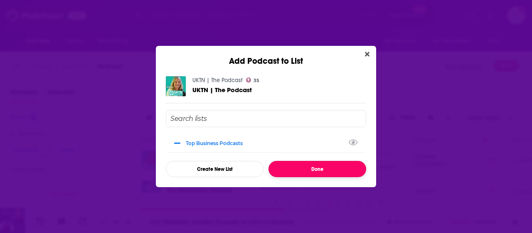
click at [319, 171] on button "Done" at bounding box center [318, 169] width 98 height 16
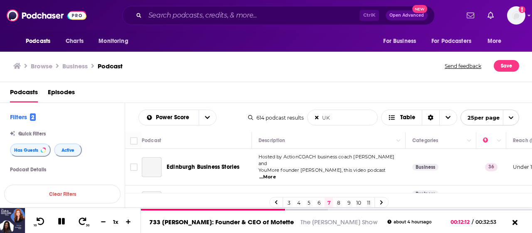
scroll to position [291, 0]
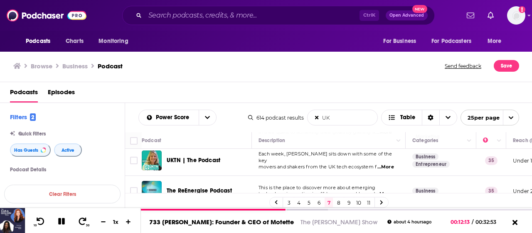
click at [389, 163] on span "...More" at bounding box center [386, 166] width 17 height 7
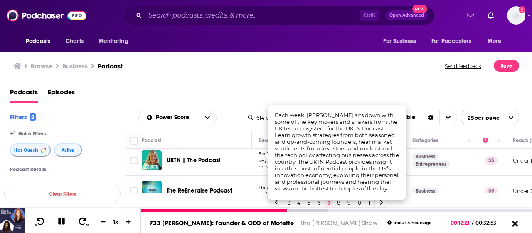
click at [516, 225] on icon at bounding box center [515, 223] width 10 height 8
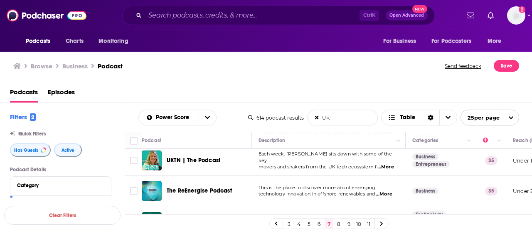
click at [388, 191] on span "...More" at bounding box center [384, 194] width 17 height 7
click at [384, 191] on span "...More" at bounding box center [384, 194] width 17 height 7
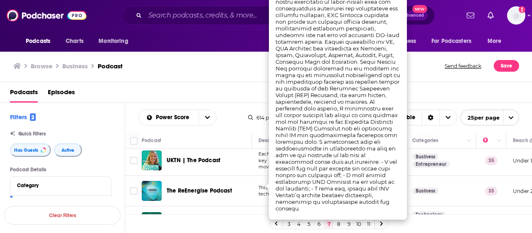
click at [234, 186] on div "The ReEnergise Podcast" at bounding box center [210, 190] width 87 height 8
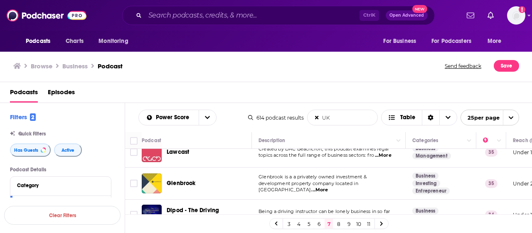
scroll to position [542, 0]
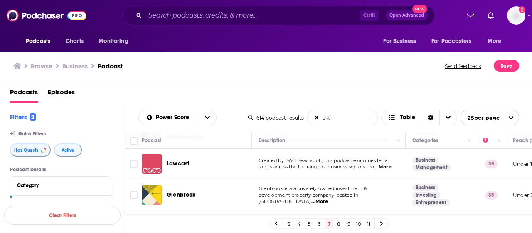
click at [338, 225] on link "8" at bounding box center [339, 223] width 8 height 10
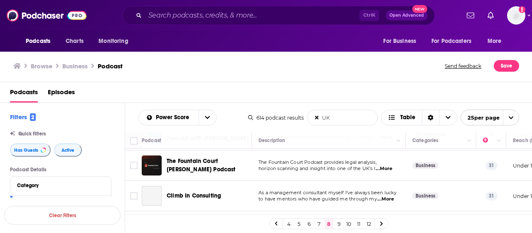
scroll to position [729, 0]
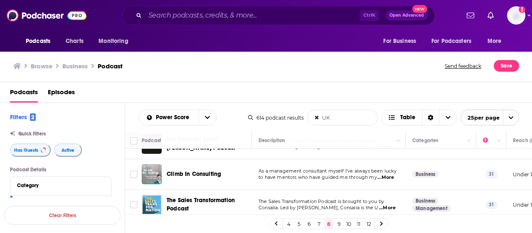
click at [337, 224] on link "9" at bounding box center [339, 223] width 8 height 10
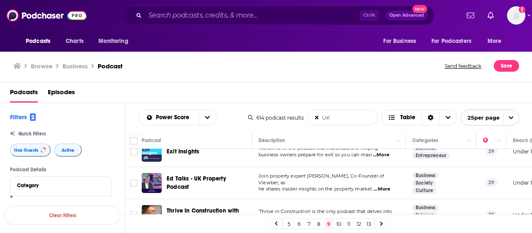
scroll to position [719, 0]
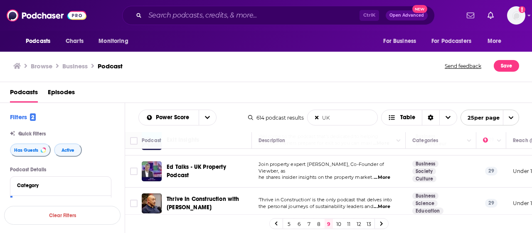
click at [341, 223] on link "10" at bounding box center [339, 223] width 8 height 10
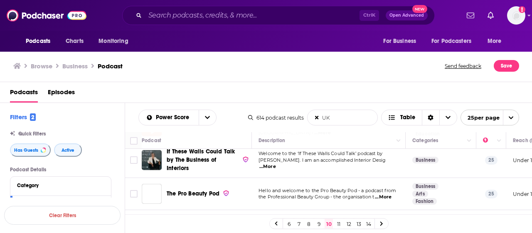
scroll to position [727, 0]
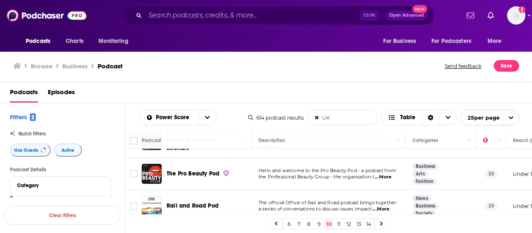
click at [339, 226] on link "11" at bounding box center [339, 223] width 8 height 10
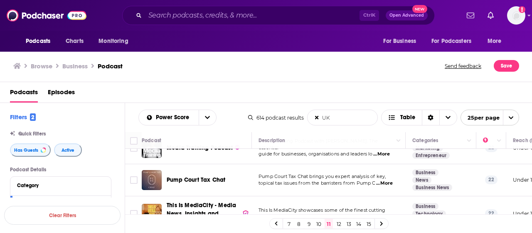
scroll to position [734, 0]
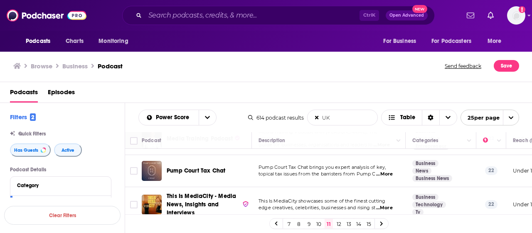
click at [339, 223] on link "12" at bounding box center [339, 223] width 8 height 10
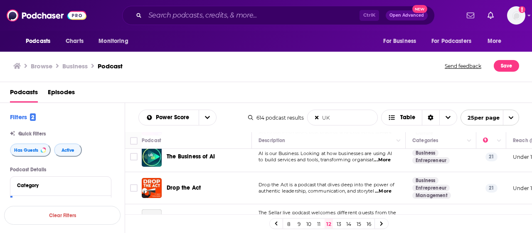
scroll to position [83, 0]
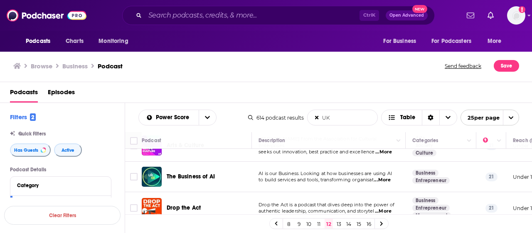
click at [391, 178] on span "...More" at bounding box center [382, 179] width 17 height 7
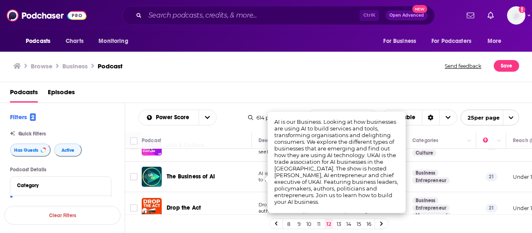
click at [208, 180] on div "The Business of AI" at bounding box center [210, 176] width 87 height 20
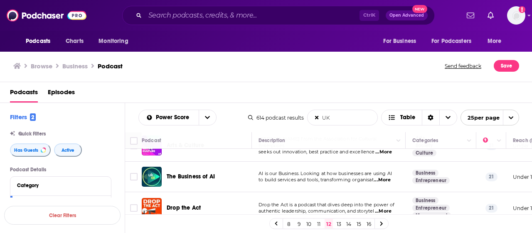
click at [208, 178] on div "Podcasts Charts Monitoring Ctrl K Open Advanced New For Business For Podcasters…" at bounding box center [266, 116] width 532 height 233
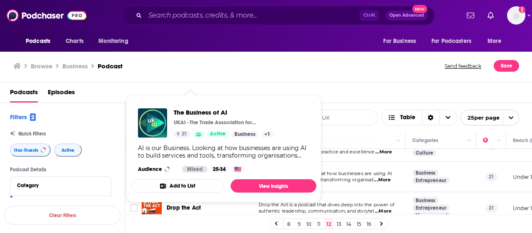
click at [204, 185] on button "Add to List" at bounding box center [177, 185] width 93 height 13
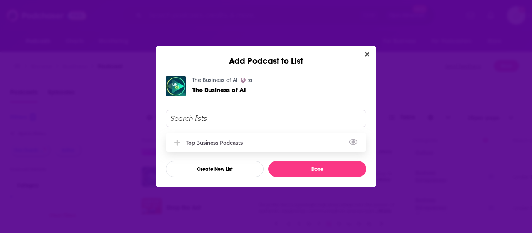
click at [239, 145] on div "Top business podcasts" at bounding box center [217, 142] width 62 height 6
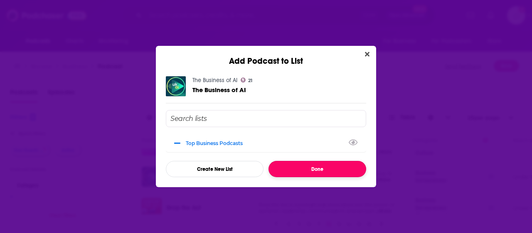
click at [298, 171] on button "Done" at bounding box center [318, 169] width 98 height 16
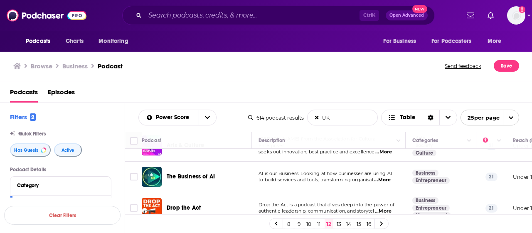
click at [290, 180] on span "to build services and tools, transforming organisat" at bounding box center [316, 179] width 115 height 6
click at [293, 177] on span "to build services and tools, transforming organisat" at bounding box center [316, 179] width 115 height 6
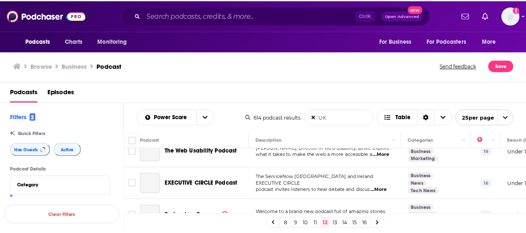
scroll to position [722, 0]
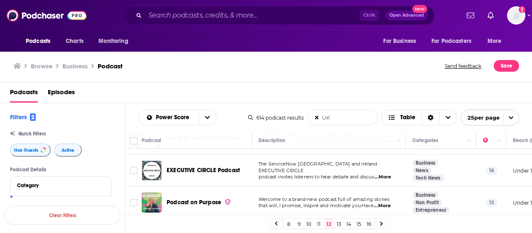
click at [47, 67] on h3 "Browse" at bounding box center [42, 66] width 22 height 8
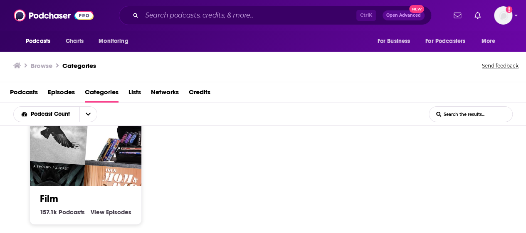
scroll to position [659, 0]
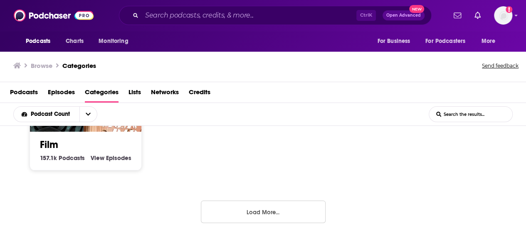
click at [270, 210] on button "Load More..." at bounding box center [263, 211] width 125 height 22
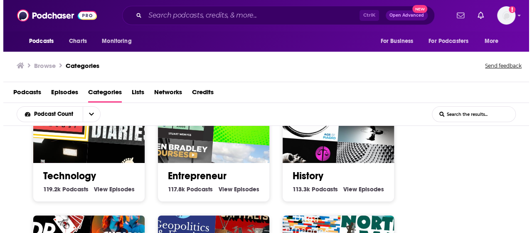
scroll to position [867, 0]
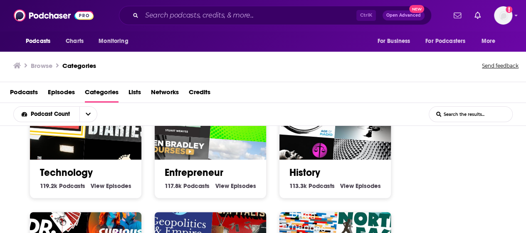
click at [81, 171] on link "Technology" at bounding box center [66, 172] width 53 height 12
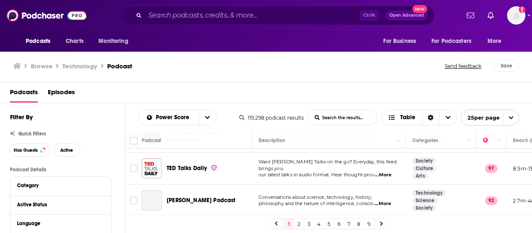
scroll to position [42, 0]
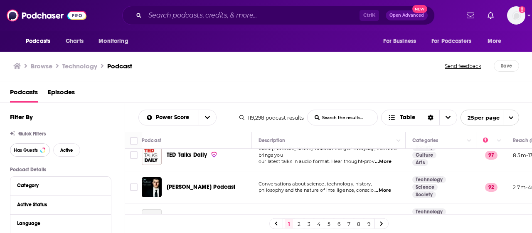
click at [36, 152] on span "Has Guests" at bounding box center [26, 150] width 24 height 5
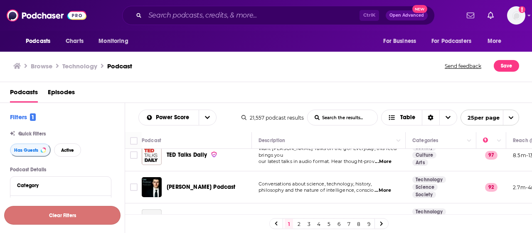
click at [94, 212] on button "Clear Filters" at bounding box center [62, 215] width 116 height 19
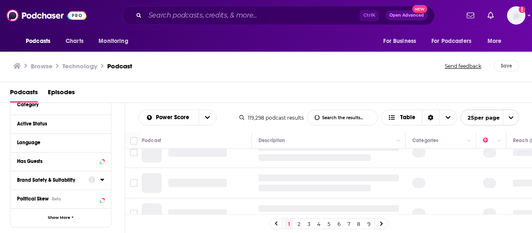
scroll to position [83, 0]
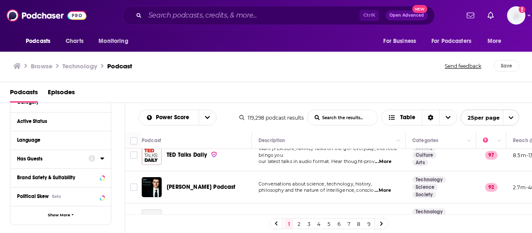
click at [79, 159] on div "Has Guests" at bounding box center [50, 159] width 66 height 6
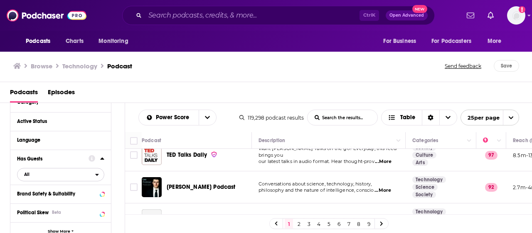
click at [62, 173] on span "All" at bounding box center [56, 173] width 78 height 11
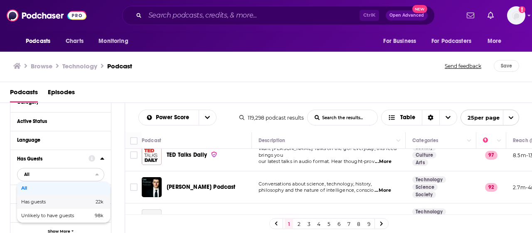
click at [65, 202] on span "Has guests" at bounding box center [45, 201] width 49 height 5
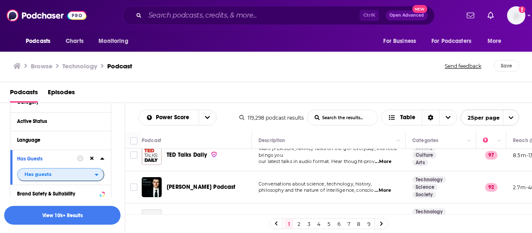
click at [91, 174] on span "Has guests" at bounding box center [56, 173] width 77 height 11
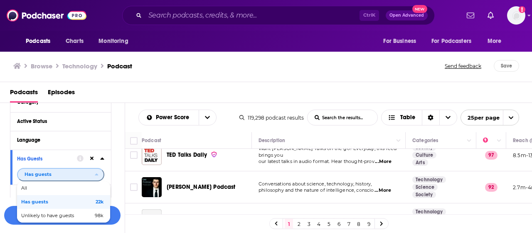
click at [78, 202] on span "22k" at bounding box center [87, 201] width 32 height 5
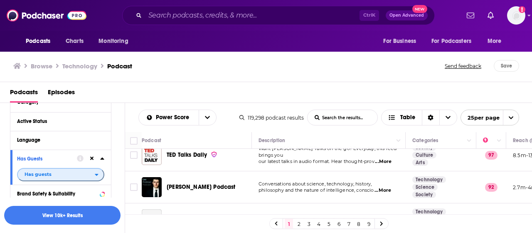
scroll to position [42, 0]
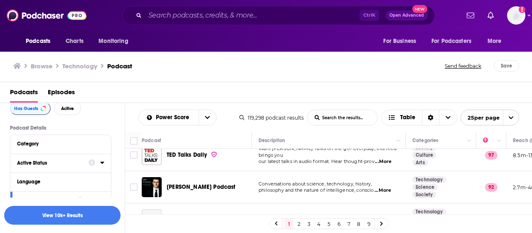
click at [58, 162] on div "Active Status" at bounding box center [50, 163] width 66 height 6
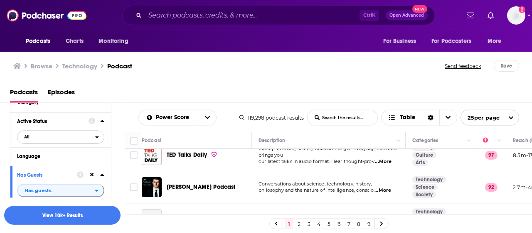
click at [97, 139] on icon "open menu" at bounding box center [97, 137] width 4 height 6
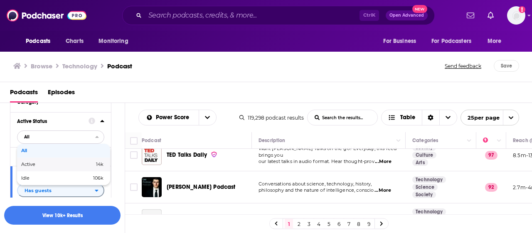
click at [83, 167] on div "Active 14k" at bounding box center [63, 164] width 93 height 14
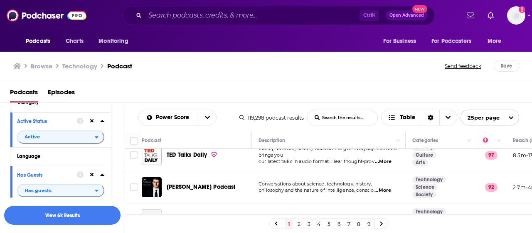
click at [74, 213] on button "View 6k Results" at bounding box center [62, 215] width 116 height 19
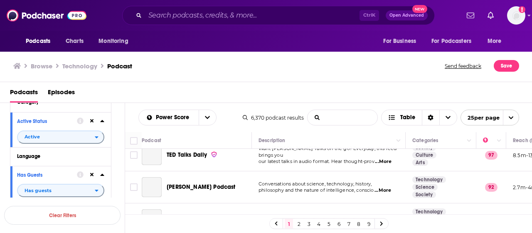
click at [329, 118] on input "List Search Input" at bounding box center [343, 117] width 70 height 15
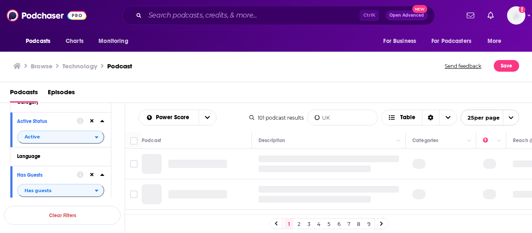
type input "UK"
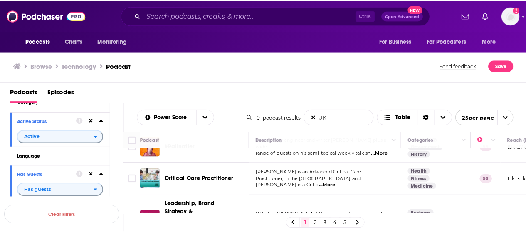
scroll to position [291, 0]
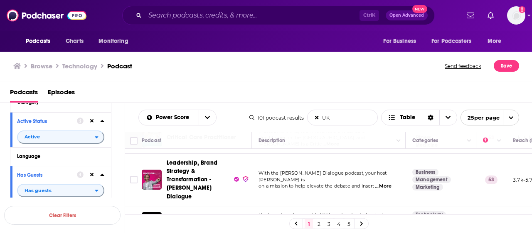
click at [389, 183] on span "...More" at bounding box center [383, 186] width 17 height 7
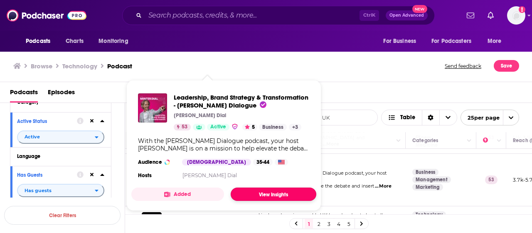
click at [260, 193] on link "View Insights" at bounding box center [274, 193] width 86 height 13
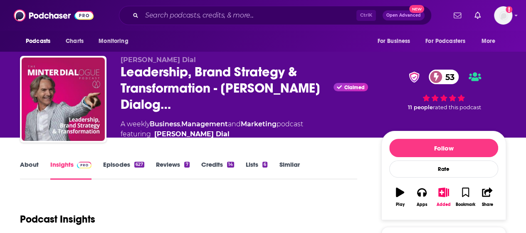
click at [119, 165] on link "Episodes 627" at bounding box center [123, 169] width 41 height 19
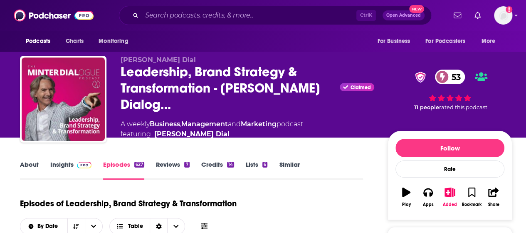
scroll to position [125, 0]
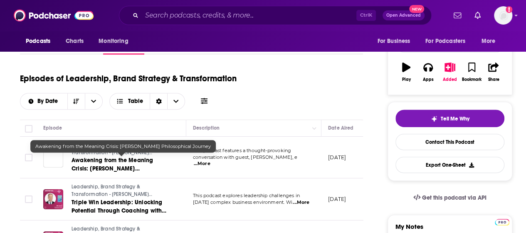
click at [143, 164] on span "Awakening from the Meaning Crisis: John Vervaeke's Philosophical Journey" at bounding box center [113, 168] width 82 height 24
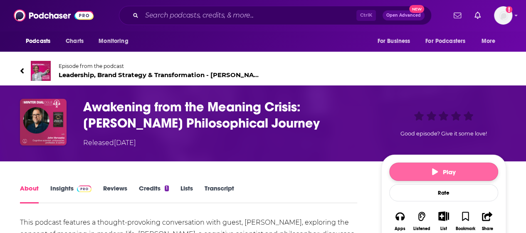
click at [406, 166] on button "Play" at bounding box center [443, 171] width 109 height 18
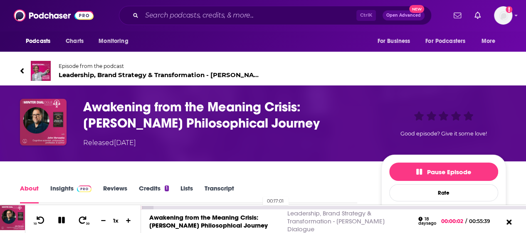
click at [258, 209] on div "00:17:01" at bounding box center [333, 207] width 385 height 3
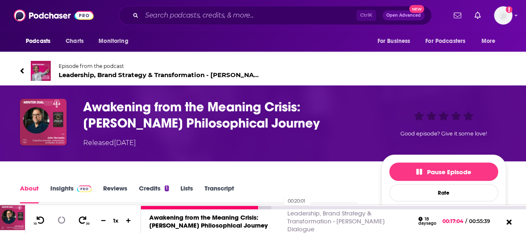
click at [280, 209] on div "00:20:01" at bounding box center [333, 207] width 385 height 3
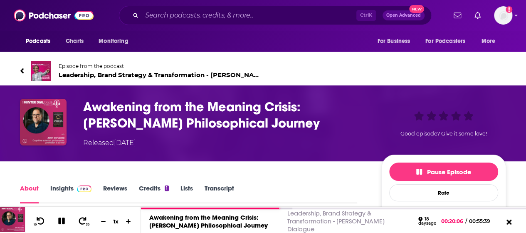
click at [19, 68] on div "Episode from the podcast Leadership, Brand Strategy & Transformation - Minter D…" at bounding box center [263, 70] width 499 height 33
click at [23, 70] on icon at bounding box center [22, 71] width 4 height 8
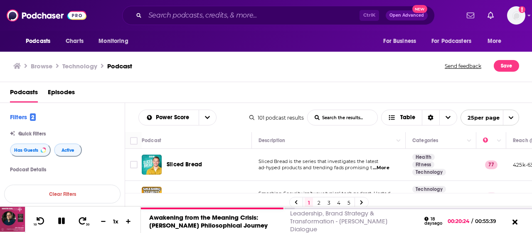
click at [232, 103] on div "Power Score List Search Input Search the results... Table 101 podcast results L…" at bounding box center [329, 117] width 408 height 29
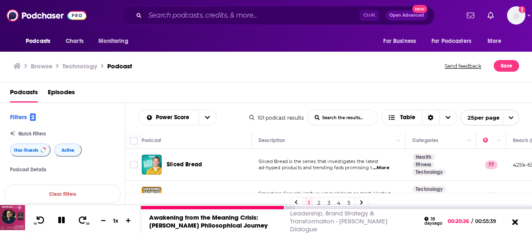
click at [517, 222] on icon at bounding box center [516, 222] width 6 height 6
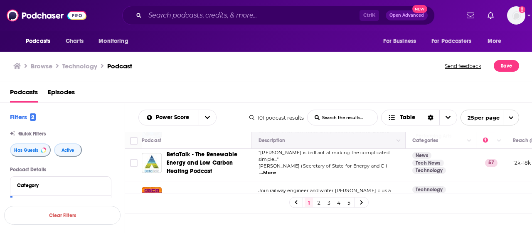
scroll to position [208, 0]
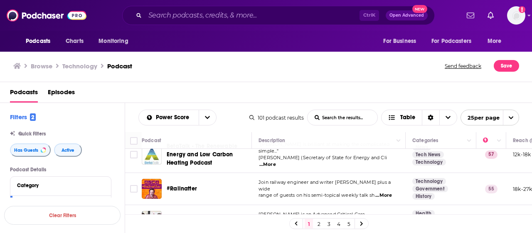
click at [342, 118] on input "List Search Input" at bounding box center [343, 117] width 70 height 15
type input "UK"
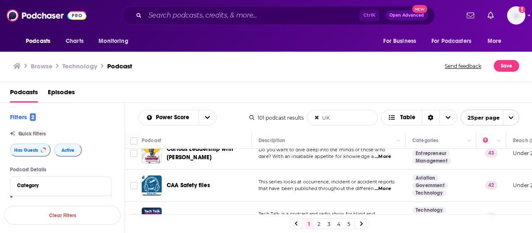
scroll to position [747, 0]
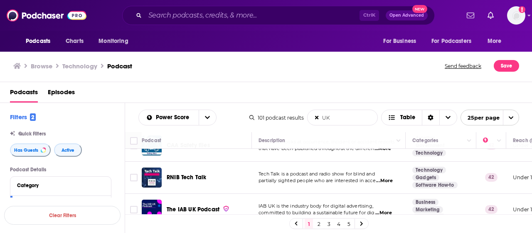
click at [386, 209] on span "...More" at bounding box center [384, 212] width 17 height 7
click at [248, 193] on td "The IAB UK Podcast" at bounding box center [197, 209] width 110 height 32
click at [363, 225] on link at bounding box center [361, 223] width 13 height 10
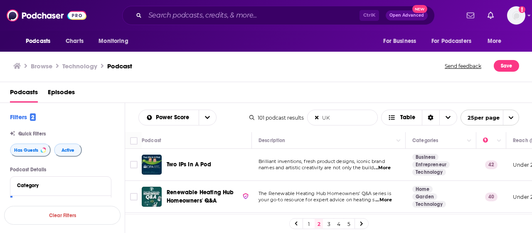
click at [390, 168] on span "...More" at bounding box center [382, 167] width 17 height 7
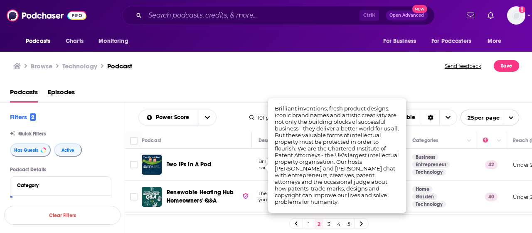
click at [236, 179] on td "Two IPs In A Pod" at bounding box center [197, 165] width 110 height 32
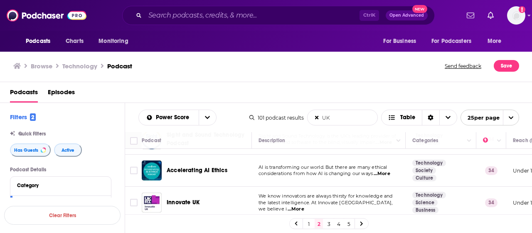
scroll to position [333, 0]
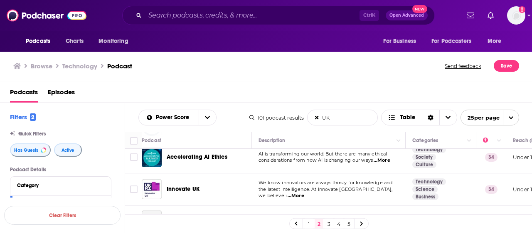
click at [384, 158] on span "...More" at bounding box center [382, 160] width 17 height 7
click at [252, 179] on div "Innovate UK" at bounding box center [210, 189] width 87 height 20
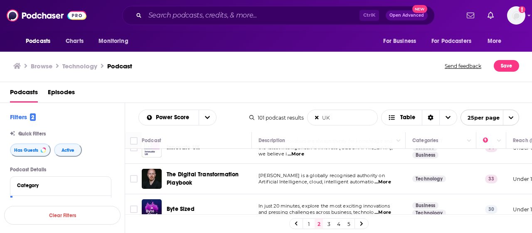
click at [389, 181] on span "...More" at bounding box center [383, 181] width 17 height 7
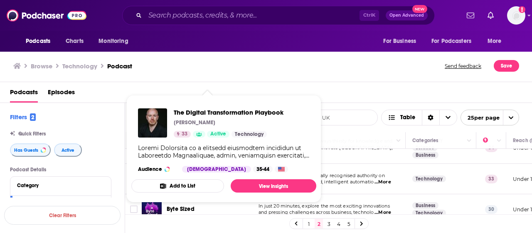
click at [234, 173] on div "Podcasts Charts Monitoring Ctrl K Open Advanced New For Business For Podcasters…" at bounding box center [266, 116] width 532 height 233
click at [355, 176] on span "Kieran Gilmurray is a globally recognised authority on" at bounding box center [322, 175] width 126 height 6
click at [226, 172] on div "The Digital Transformation Playbook Kieran Gilmurray 33 Active Technology Audie…" at bounding box center [223, 140] width 185 height 77
click at [215, 182] on button "Add to List" at bounding box center [177, 185] width 93 height 13
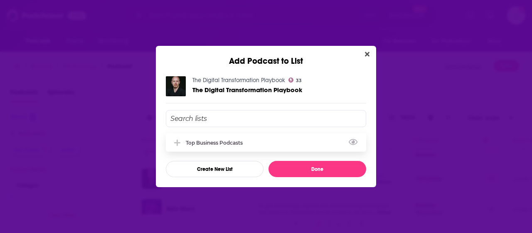
click at [262, 144] on div "Top business podcasts" at bounding box center [266, 142] width 201 height 18
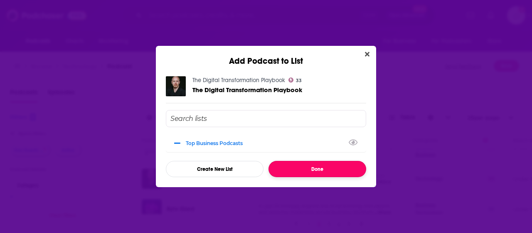
click at [295, 169] on button "Done" at bounding box center [318, 169] width 98 height 16
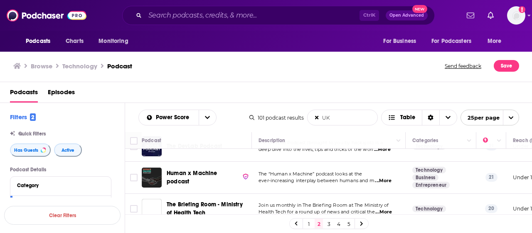
scroll to position [734, 0]
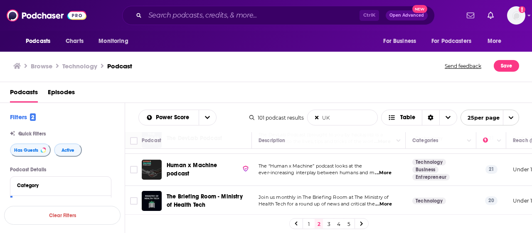
click at [329, 224] on link "3" at bounding box center [329, 223] width 8 height 10
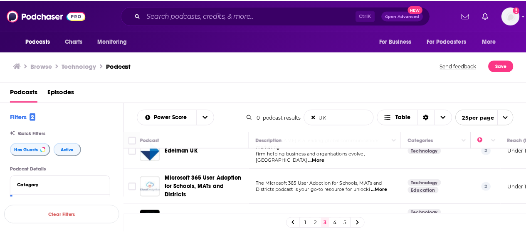
scroll to position [291, 0]
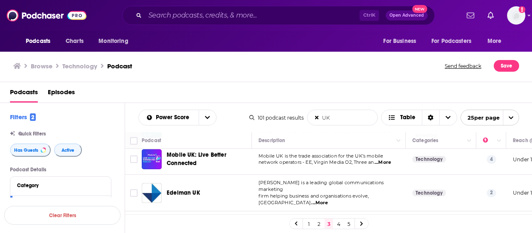
click at [387, 159] on span "...More" at bounding box center [383, 162] width 17 height 7
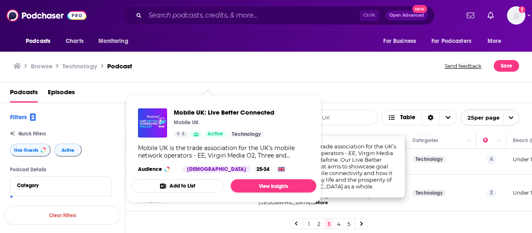
click at [239, 160] on div "Mobile UK: Live Better Connected Mobile UK 4 Active Technology Mobile UK is the…" at bounding box center [223, 140] width 185 height 77
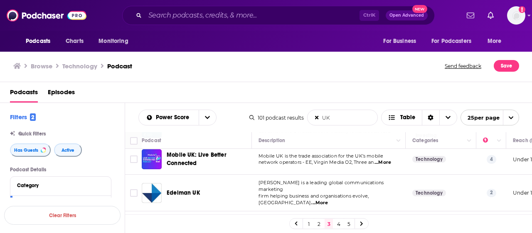
click at [385, 161] on span "...More" at bounding box center [383, 162] width 17 height 7
click at [249, 168] on div "Mobile UK: Live Better Connected" at bounding box center [210, 159] width 87 height 20
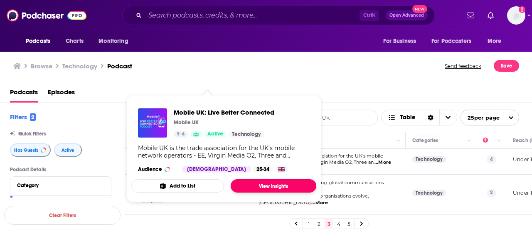
click at [262, 183] on link "View Insights" at bounding box center [274, 185] width 86 height 13
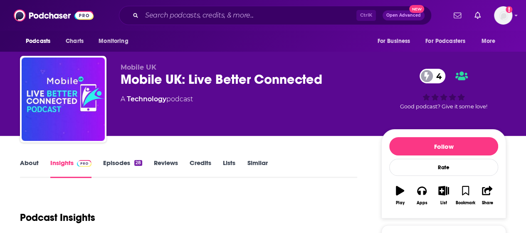
click at [119, 164] on link "Episodes 28" at bounding box center [122, 167] width 39 height 19
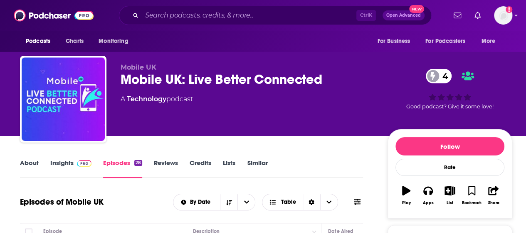
scroll to position [125, 0]
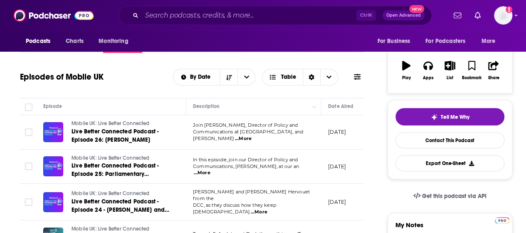
click at [252, 137] on span "...More" at bounding box center [243, 138] width 17 height 7
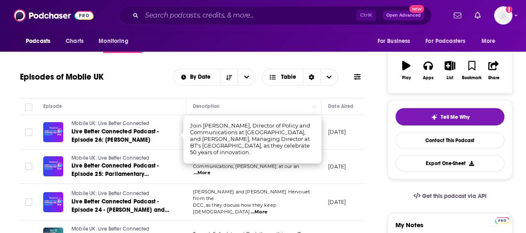
click at [210, 169] on span "...More" at bounding box center [202, 172] width 17 height 7
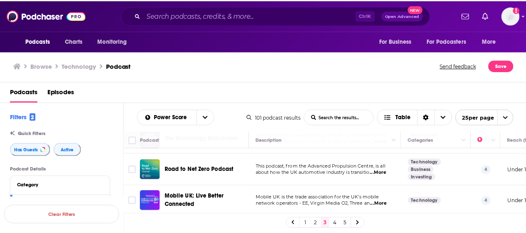
scroll to position [208, 0]
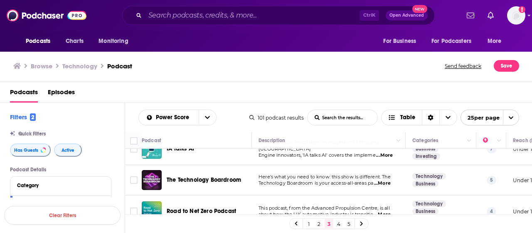
click at [386, 183] on span "...More" at bounding box center [382, 183] width 17 height 7
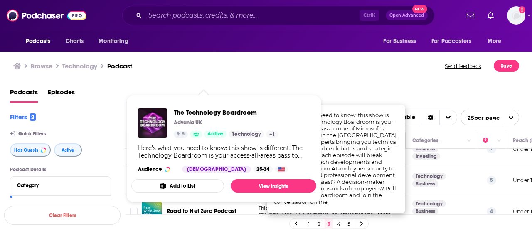
click at [182, 179] on button "Add to List" at bounding box center [177, 185] width 93 height 13
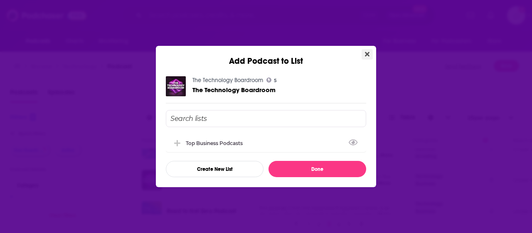
click at [370, 57] on button "Close" at bounding box center [367, 54] width 11 height 10
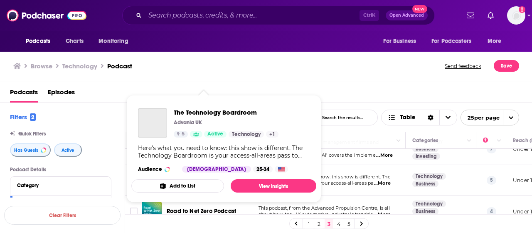
click at [228, 178] on div "Podcasts Charts Monitoring Ctrl K Open Advanced New For Business For Podcasters…" at bounding box center [266, 116] width 532 height 233
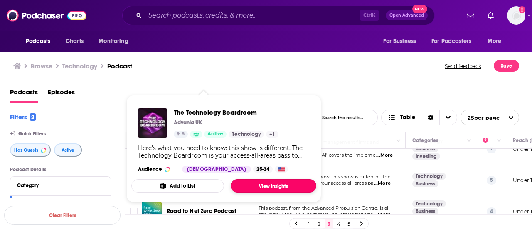
click at [260, 184] on link "View Insights" at bounding box center [274, 185] width 86 height 13
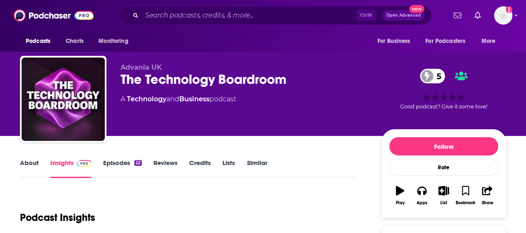
click at [121, 163] on link "Episodes 22" at bounding box center [122, 167] width 39 height 19
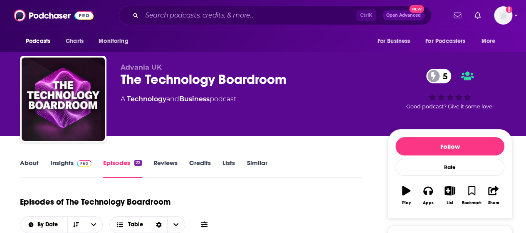
scroll to position [125, 0]
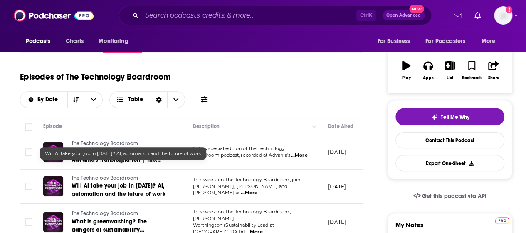
click at [122, 182] on span "Will AI take your job in 2025? AI, automation and the future of work" at bounding box center [119, 189] width 94 height 15
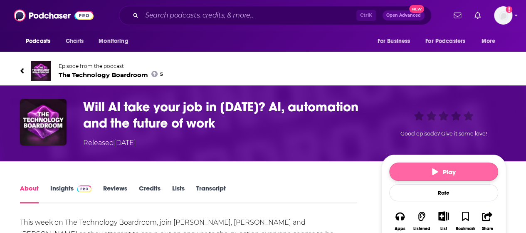
click at [422, 168] on button "Play" at bounding box center [443, 171] width 109 height 18
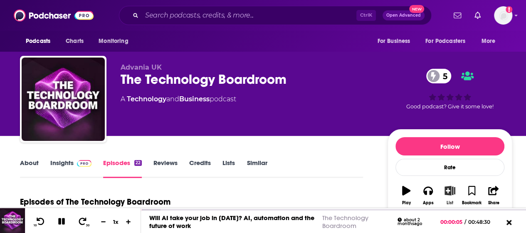
click at [447, 190] on icon "button" at bounding box center [450, 190] width 10 height 9
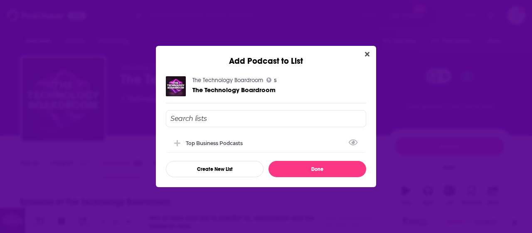
click at [243, 118] on input "Add Podcast To List" at bounding box center [266, 118] width 201 height 17
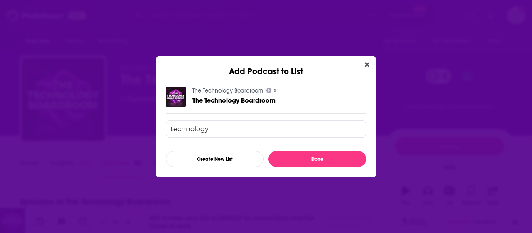
type input "technology"
click at [246, 158] on button "Create New List" at bounding box center [215, 159] width 98 height 16
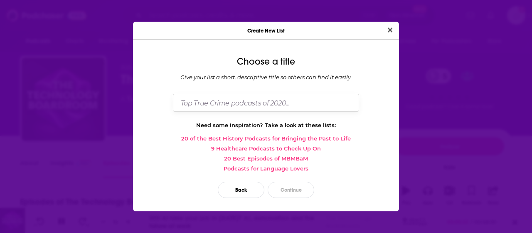
click at [238, 102] on input "Dialog" at bounding box center [266, 103] width 186 height 18
type input "Techology Podcasts - UK"
click at [290, 188] on button "Continue" at bounding box center [291, 189] width 47 height 16
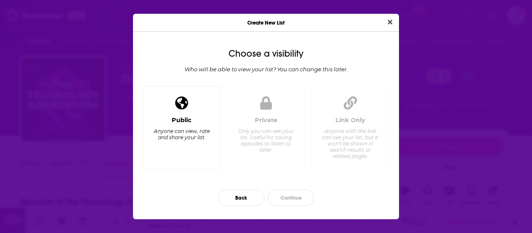
click at [187, 128] on div "Anyone can view, rate and share your list." at bounding box center [182, 134] width 57 height 12
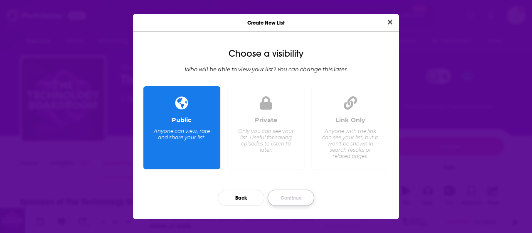
click at [294, 199] on button "Continue" at bounding box center [291, 197] width 47 height 16
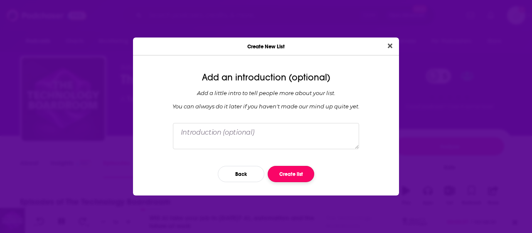
click at [297, 173] on button "Create list" at bounding box center [291, 174] width 47 height 16
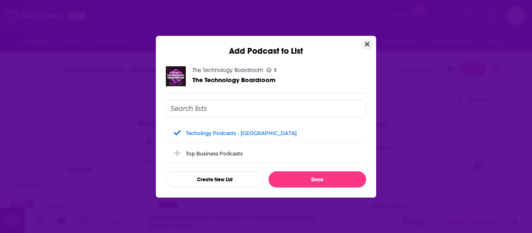
click at [368, 46] on icon "Close" at bounding box center [367, 44] width 5 height 7
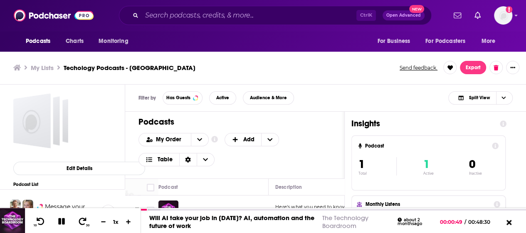
scroll to position [2, 0]
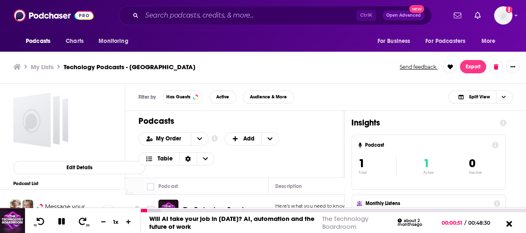
click at [509, 226] on icon at bounding box center [509, 223] width 10 height 8
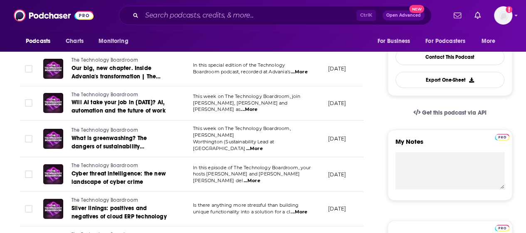
scroll to position [42, 0]
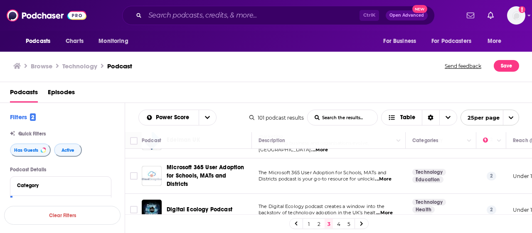
scroll to position [374, 0]
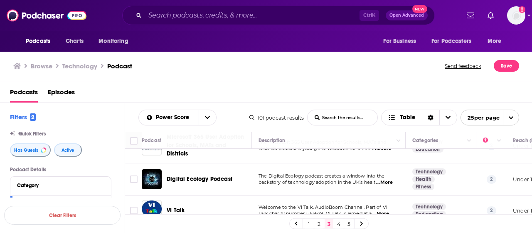
click at [384, 179] on span "...More" at bounding box center [384, 182] width 17 height 7
click at [248, 175] on div "Digital Ecology Podcast" at bounding box center [210, 179] width 87 height 8
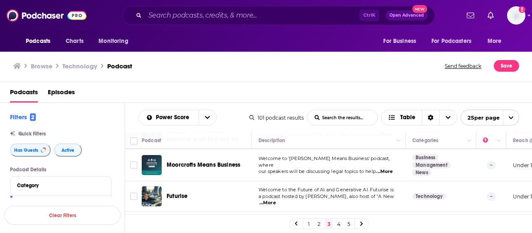
scroll to position [730, 0]
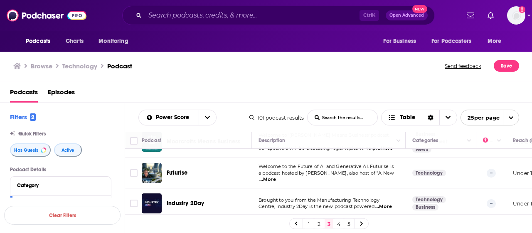
click at [340, 224] on link "4" at bounding box center [339, 223] width 8 height 10
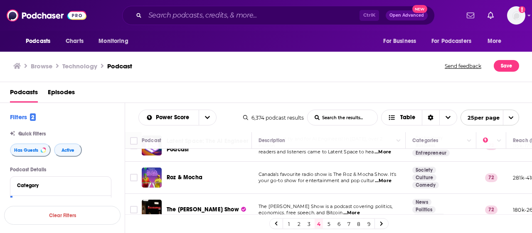
scroll to position [42, 0]
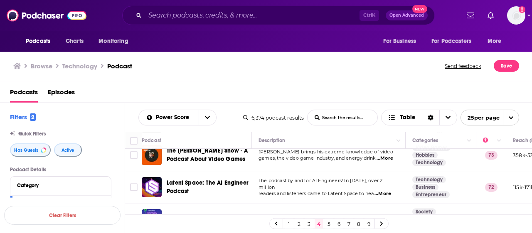
click at [381, 190] on span "...More" at bounding box center [383, 193] width 17 height 7
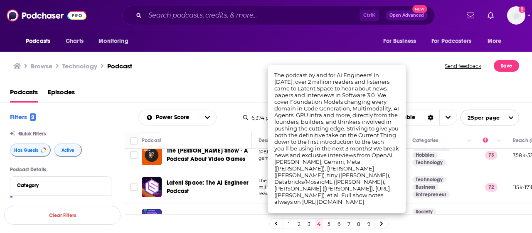
click at [232, 192] on span "Latent Space: The AI Engineer Podcast" at bounding box center [208, 186] width 82 height 17
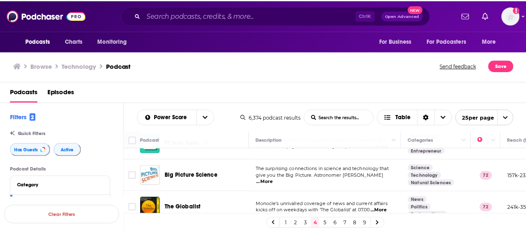
scroll to position [208, 0]
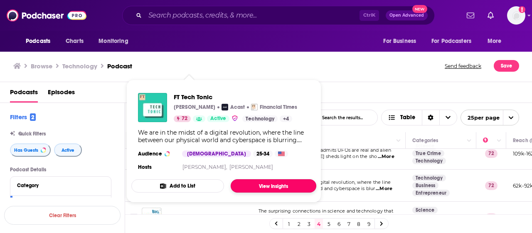
click at [259, 183] on link "View Insights" at bounding box center [274, 185] width 86 height 13
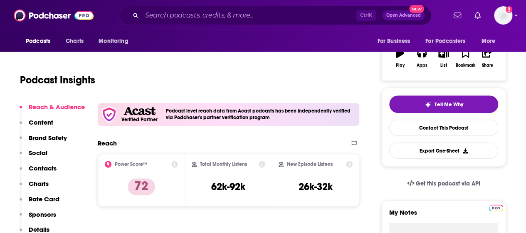
scroll to position [42, 0]
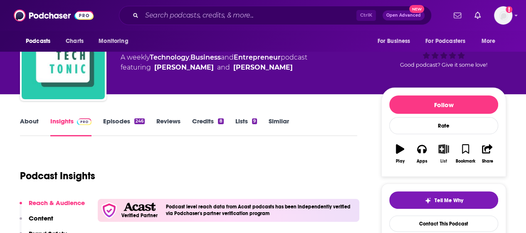
click at [448, 148] on icon "button" at bounding box center [444, 148] width 10 height 9
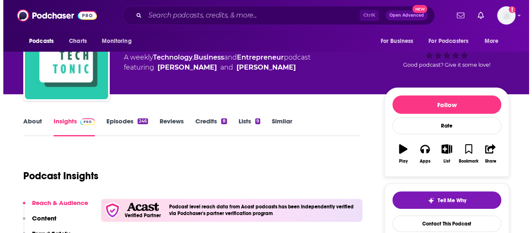
scroll to position [0, 0]
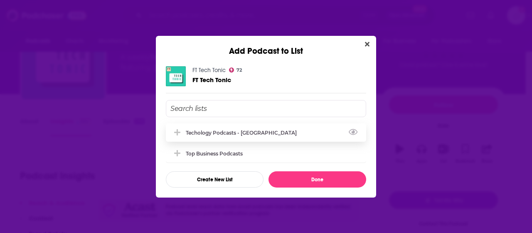
click at [242, 131] on div "Techology Podcasts - UK" at bounding box center [244, 132] width 116 height 6
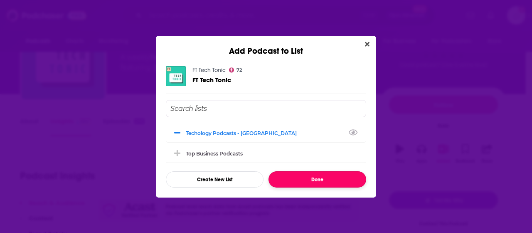
click at [309, 177] on button "Done" at bounding box center [318, 179] width 98 height 16
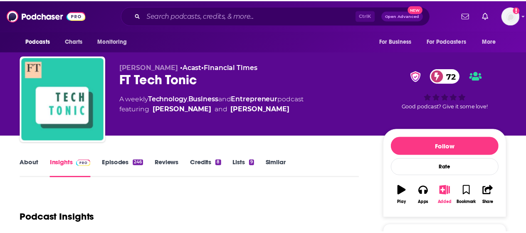
scroll to position [42, 0]
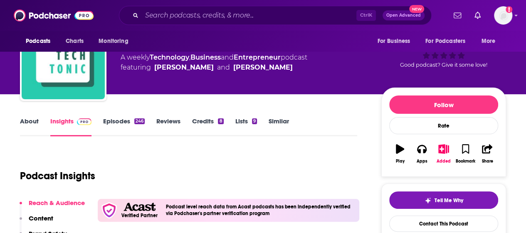
click at [134, 123] on link "Episodes 246" at bounding box center [124, 126] width 42 height 19
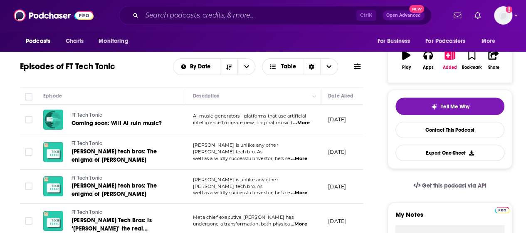
scroll to position [166, 0]
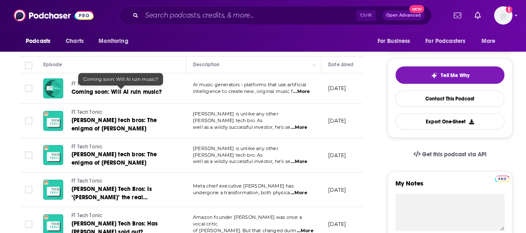
click at [152, 93] on span "Coming soon: Will AI ruin music?" at bounding box center [117, 91] width 90 height 7
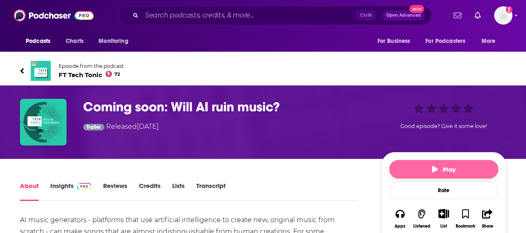
click at [428, 172] on button "Play" at bounding box center [443, 169] width 109 height 18
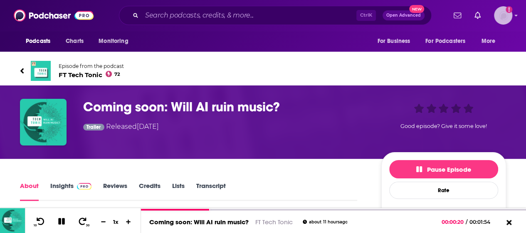
click at [508, 17] on img "Logged in as sally.brown" at bounding box center [503, 15] width 18 height 18
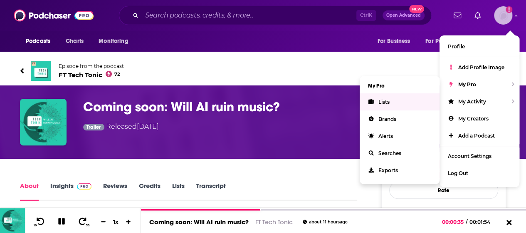
click at [404, 104] on link "Lists" at bounding box center [400, 101] width 80 height 17
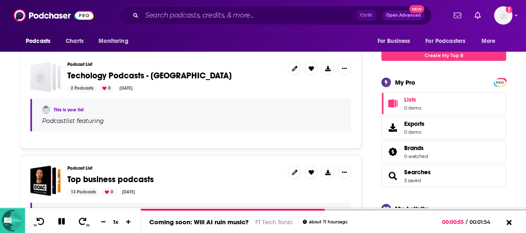
scroll to position [83, 0]
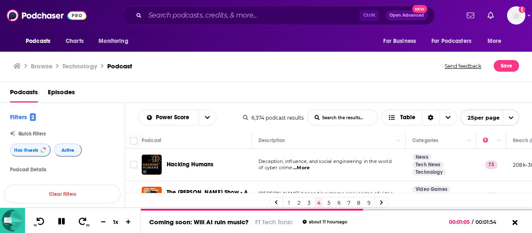
click at [280, 98] on div "Podcasts Episodes" at bounding box center [268, 93] width 516 height 17
click at [332, 119] on input "List Search Input" at bounding box center [343, 117] width 70 height 15
type input "UK"
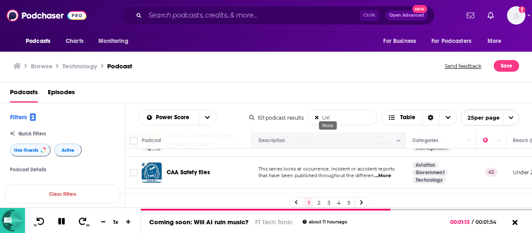
scroll to position [747, 0]
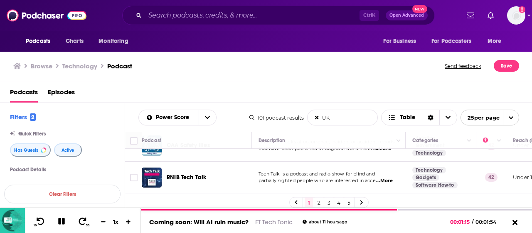
click at [351, 201] on link "5" at bounding box center [349, 202] width 8 height 10
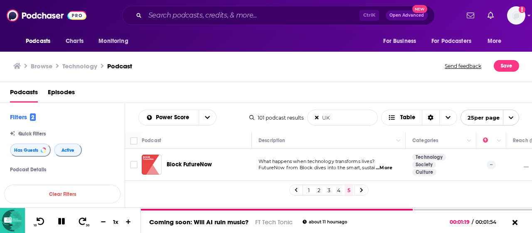
click at [340, 195] on link "4" at bounding box center [339, 190] width 8 height 10
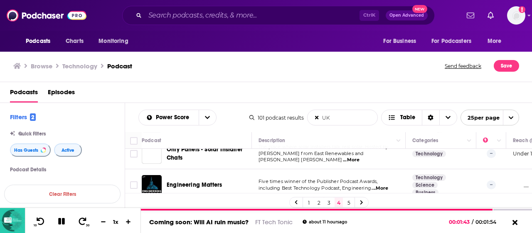
scroll to position [730, 0]
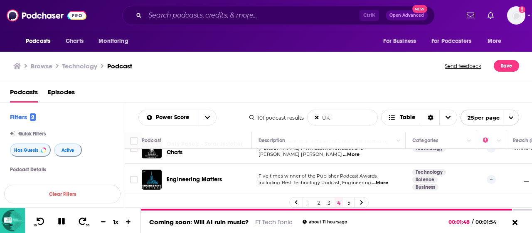
click at [349, 201] on link "5" at bounding box center [349, 202] width 8 height 10
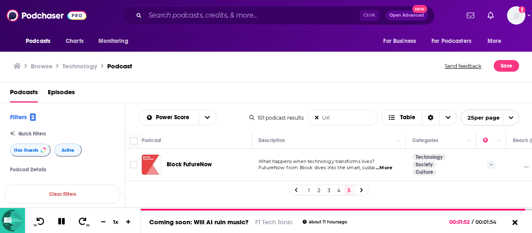
click at [344, 172] on td "What happens when technology transforms lives? FutureNow from Block dives into …" at bounding box center [329, 165] width 154 height 32
click at [516, 17] on img "Logged in as sally.brown" at bounding box center [517, 15] width 18 height 18
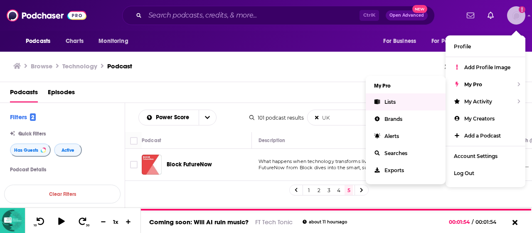
click at [401, 101] on link "Lists" at bounding box center [406, 101] width 80 height 17
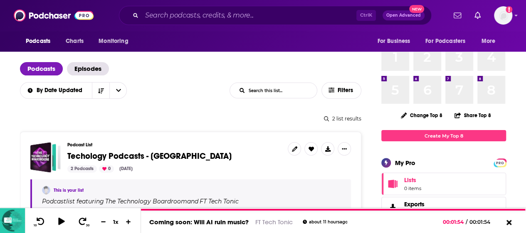
scroll to position [83, 0]
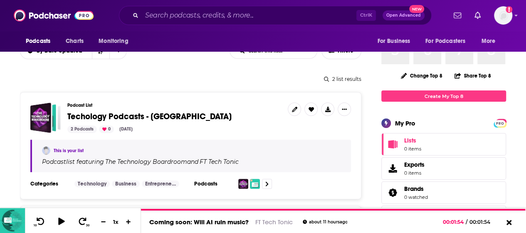
click at [131, 120] on span "Techology Podcasts - UK" at bounding box center [149, 116] width 164 height 10
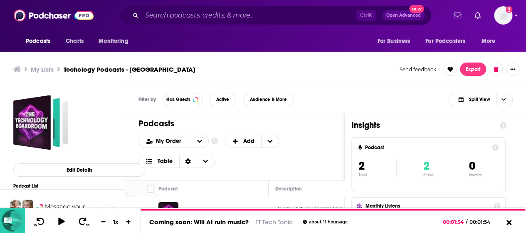
scroll to position [2, 0]
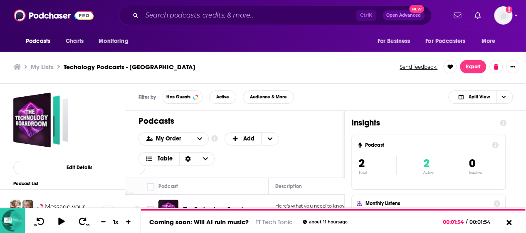
click at [307, 136] on div "My Order Customize Your List Order Select the “My Order” sort and remove all fi…" at bounding box center [235, 148] width 193 height 33
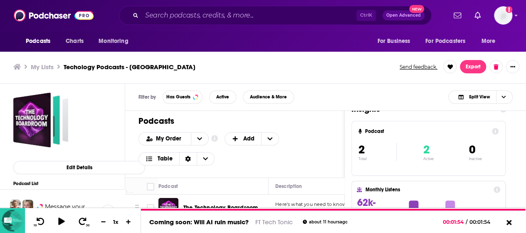
scroll to position [0, 0]
click at [320, 119] on h1 "Podcasts" at bounding box center [232, 121] width 186 height 10
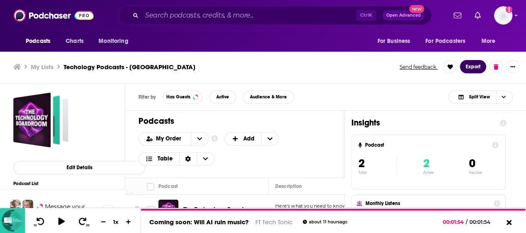
click at [475, 69] on button "Export" at bounding box center [473, 66] width 26 height 13
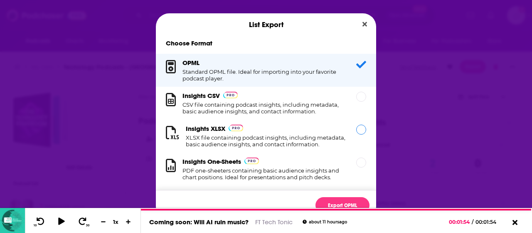
click at [357, 133] on div "Dialog" at bounding box center [362, 129] width 10 height 10
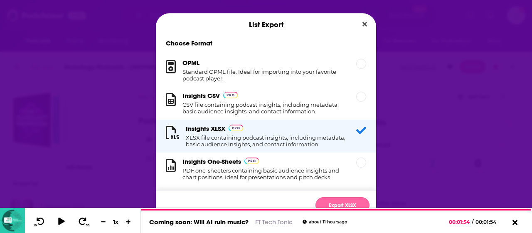
click at [347, 202] on button "Export XLSX" at bounding box center [343, 205] width 54 height 16
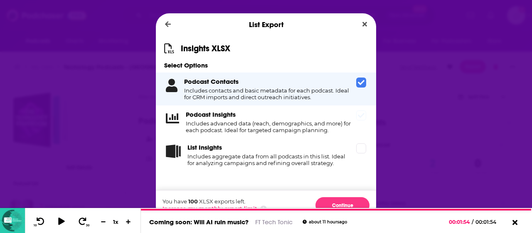
click at [366, 120] on div "Podcast Insights Includes advanced data (reach, demographics, and more) for eac…" at bounding box center [266, 121] width 220 height 33
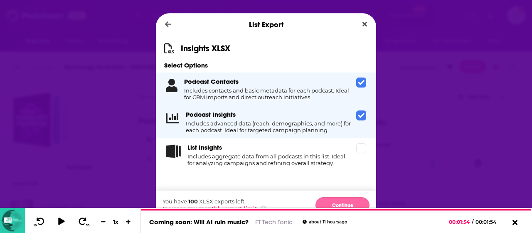
click at [339, 202] on button "Continue" at bounding box center [343, 205] width 54 height 16
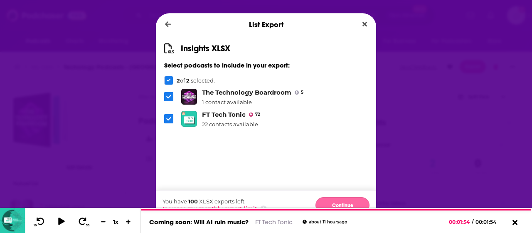
click at [354, 203] on button "Continue" at bounding box center [343, 205] width 54 height 16
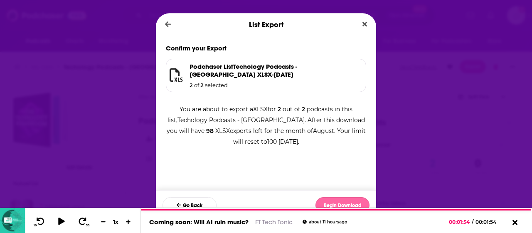
click at [352, 203] on button "Begin Download" at bounding box center [343, 205] width 54 height 16
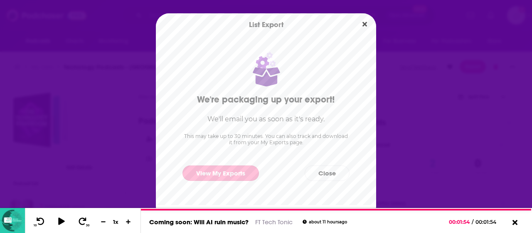
click at [250, 171] on link "View My Exports" at bounding box center [221, 172] width 77 height 15
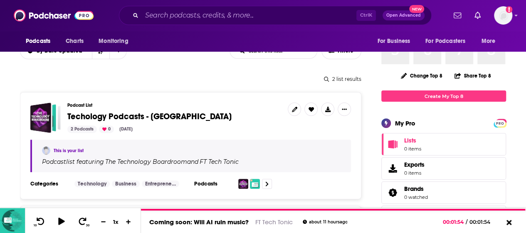
scroll to position [166, 0]
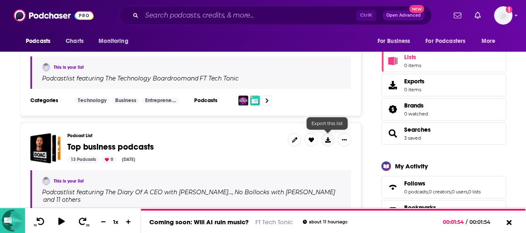
click at [329, 138] on icon at bounding box center [327, 139] width 5 height 5
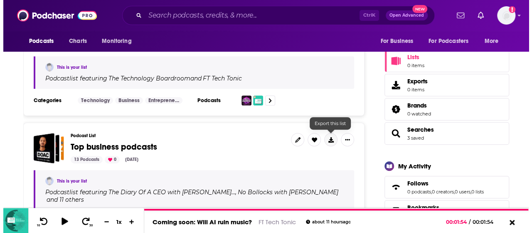
scroll to position [0, 0]
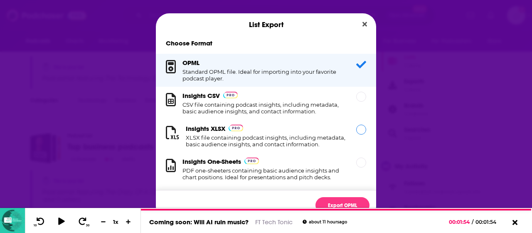
click at [357, 131] on div "Dialog" at bounding box center [362, 129] width 10 height 10
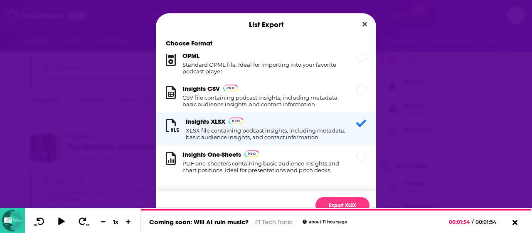
scroll to position [15, 0]
click at [344, 200] on button "Export XLSX" at bounding box center [343, 205] width 54 height 16
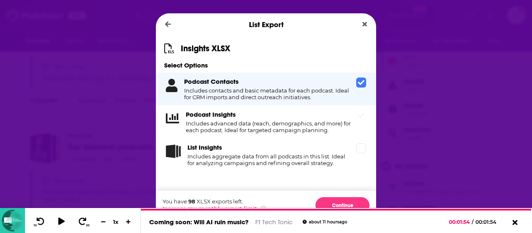
click at [361, 119] on span "Dialog" at bounding box center [362, 115] width 10 height 10
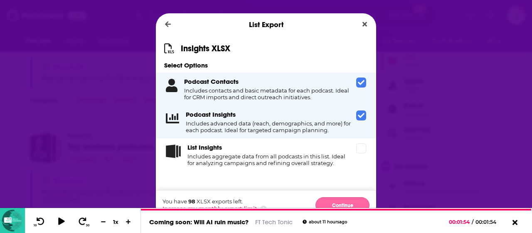
click at [352, 201] on button "Continue" at bounding box center [343, 205] width 54 height 16
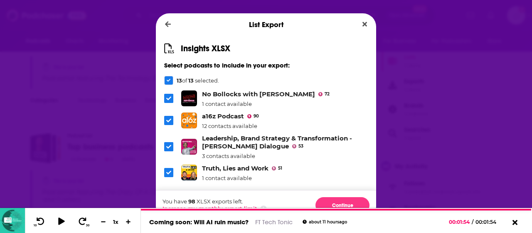
scroll to position [0, 0]
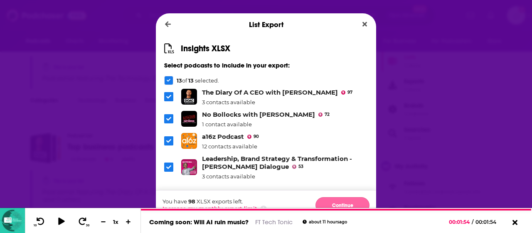
click at [336, 202] on button "Continue" at bounding box center [343, 205] width 54 height 16
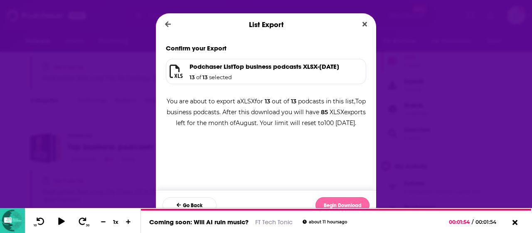
click at [341, 203] on button "Begin Download" at bounding box center [343, 205] width 54 height 16
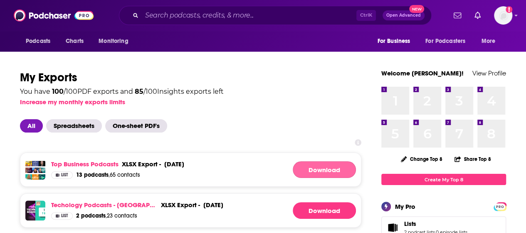
click at [336, 166] on link "Download" at bounding box center [324, 169] width 63 height 17
